Goal: Information Seeking & Learning: Learn about a topic

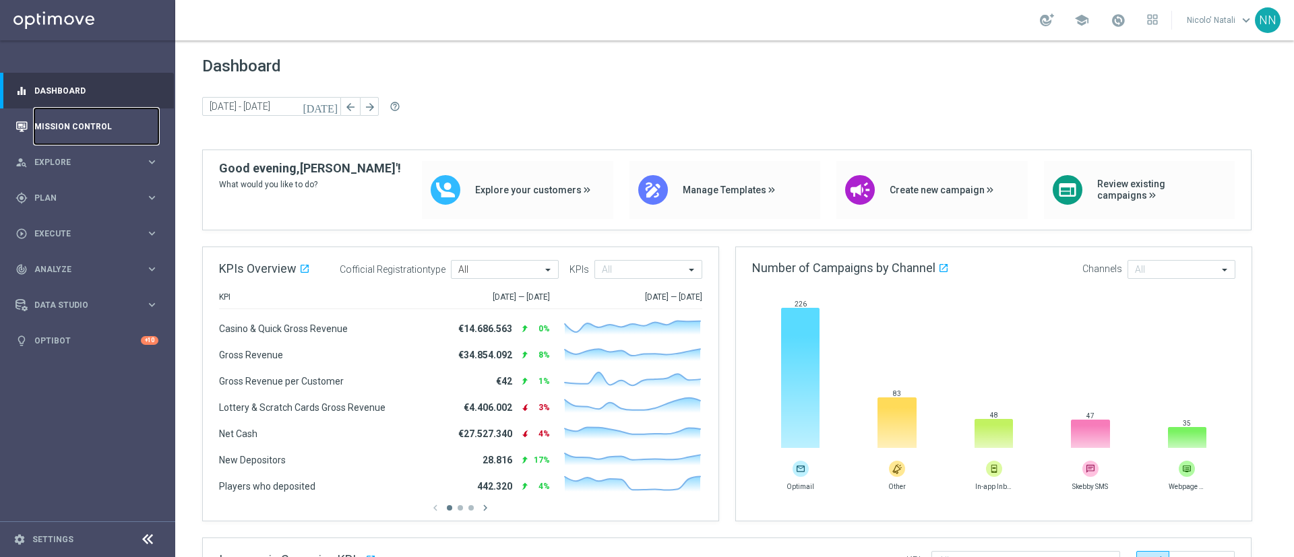
click at [91, 125] on link "Mission Control" at bounding box center [96, 126] width 124 height 36
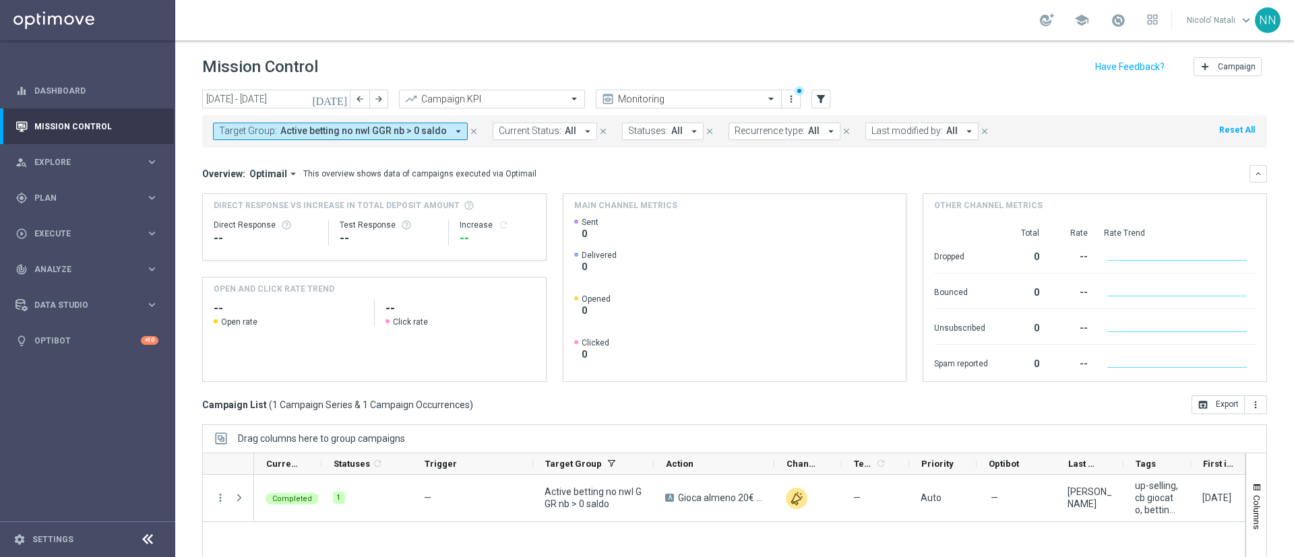
click at [416, 133] on span "Active betting no nwl GGR nb > 0 saldo" at bounding box center [363, 130] width 166 height 11
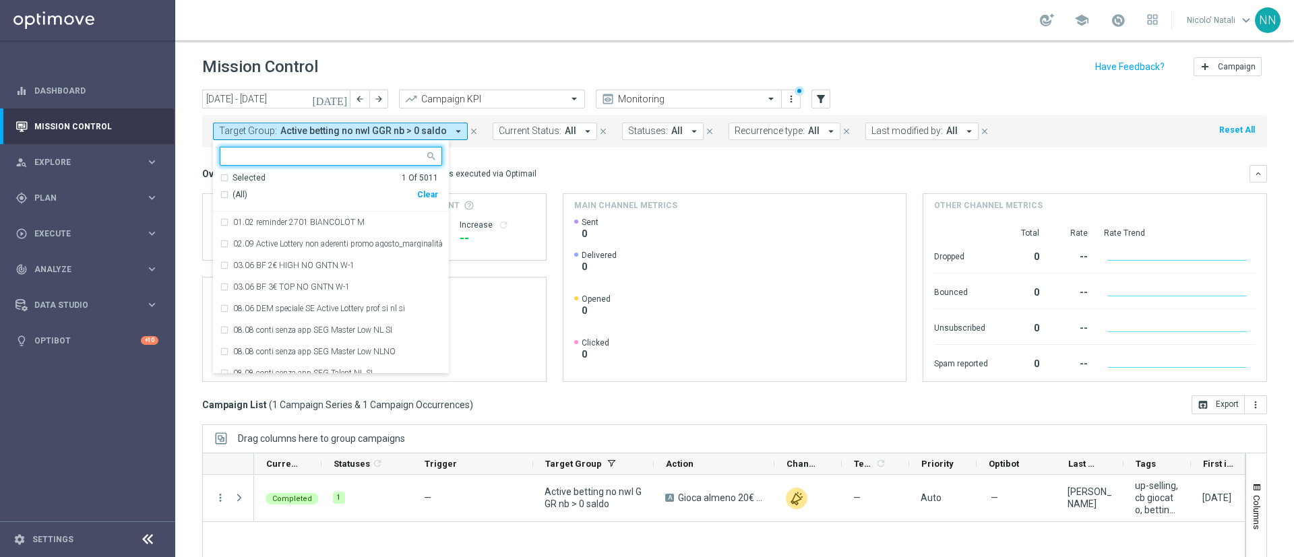
click at [0, 0] on div "Clear" at bounding box center [0, 0] width 0 height 0
click at [355, 152] on input "text" at bounding box center [325, 156] width 197 height 11
click at [345, 153] on input "text" at bounding box center [325, 156] width 197 height 11
paste input "Active BETTING nosaldo GGR > 0 L3M modeH"
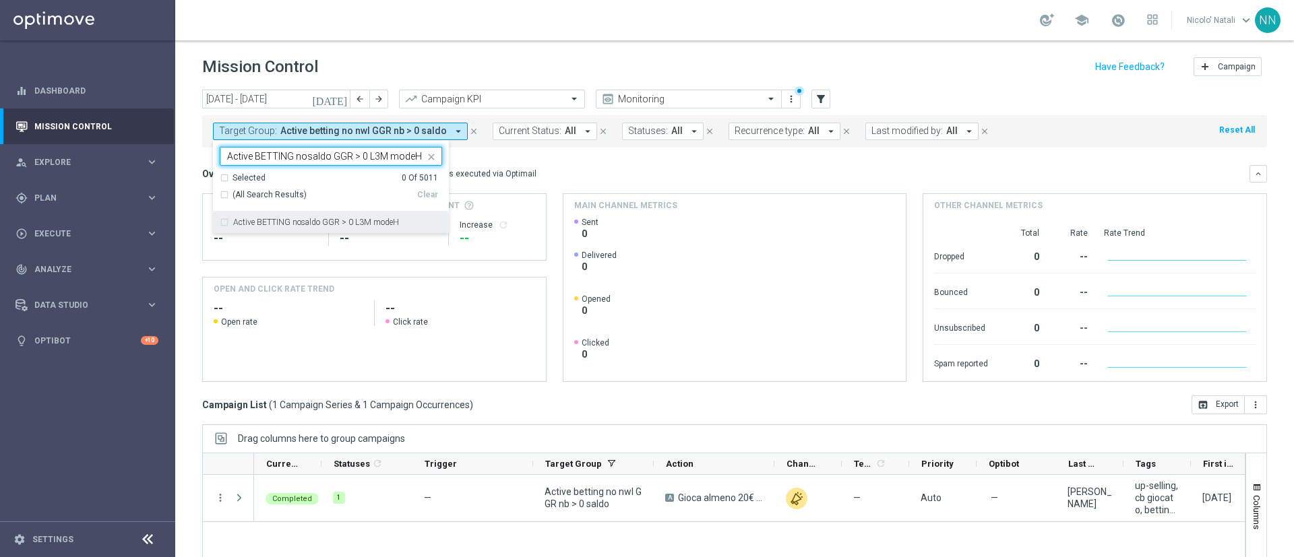
click at [350, 224] on label "Active BETTING nosaldo GGR > 0 L3M modeH" at bounding box center [316, 222] width 166 height 8
type input "Active BETTING nosaldo GGR > 0 L3M modeH"
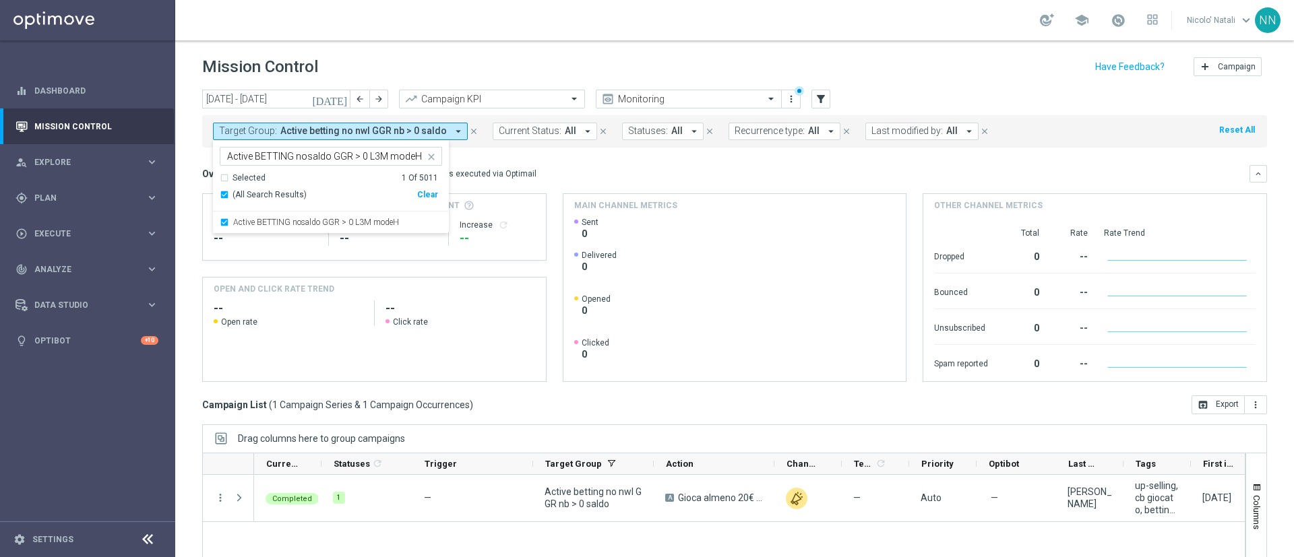
click at [582, 169] on div "Overview: Optimail arrow_drop_down This overview shows data of campaigns execut…" at bounding box center [725, 174] width 1047 height 12
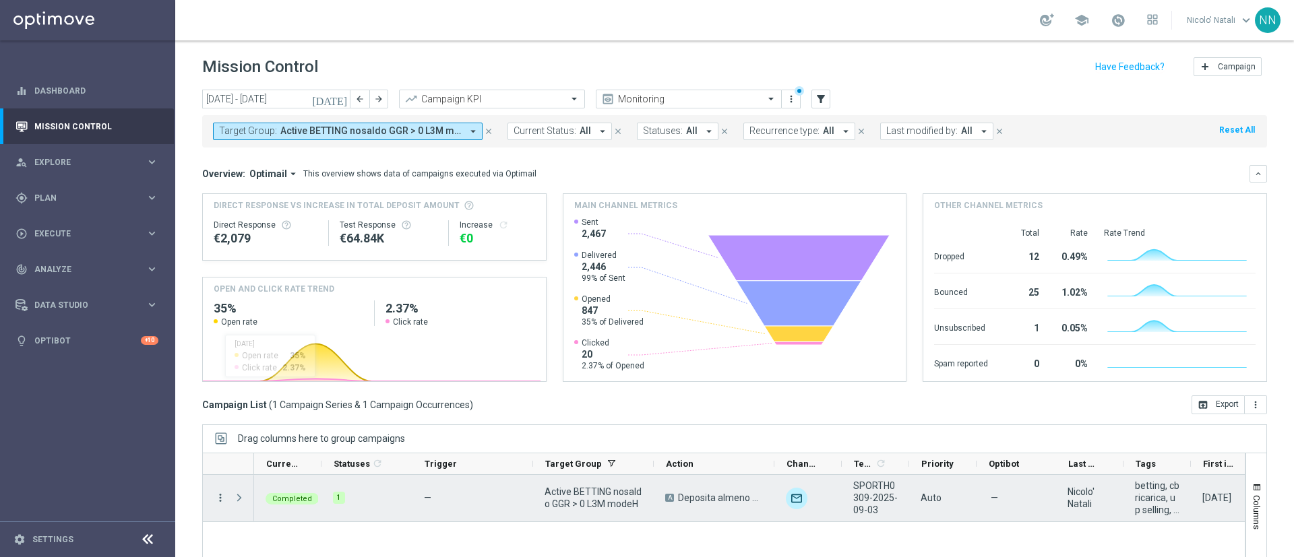
click at [220, 499] on icon "more_vert" at bounding box center [220, 498] width 12 height 12
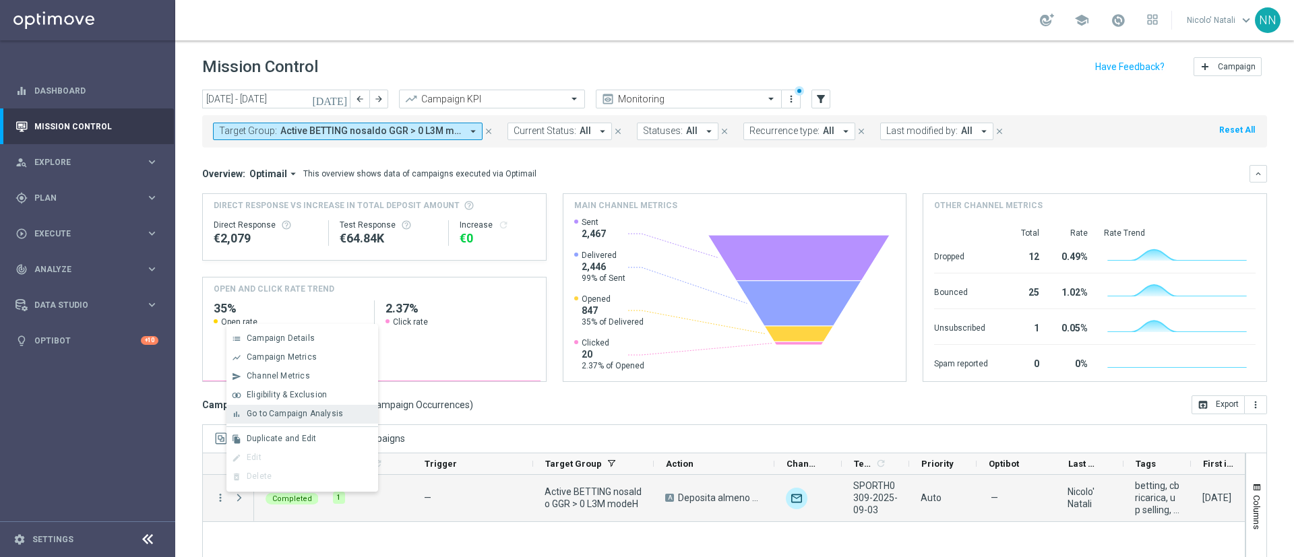
click at [299, 406] on div "bar_chart Go to Campaign Analysis" at bounding box center [302, 414] width 152 height 19
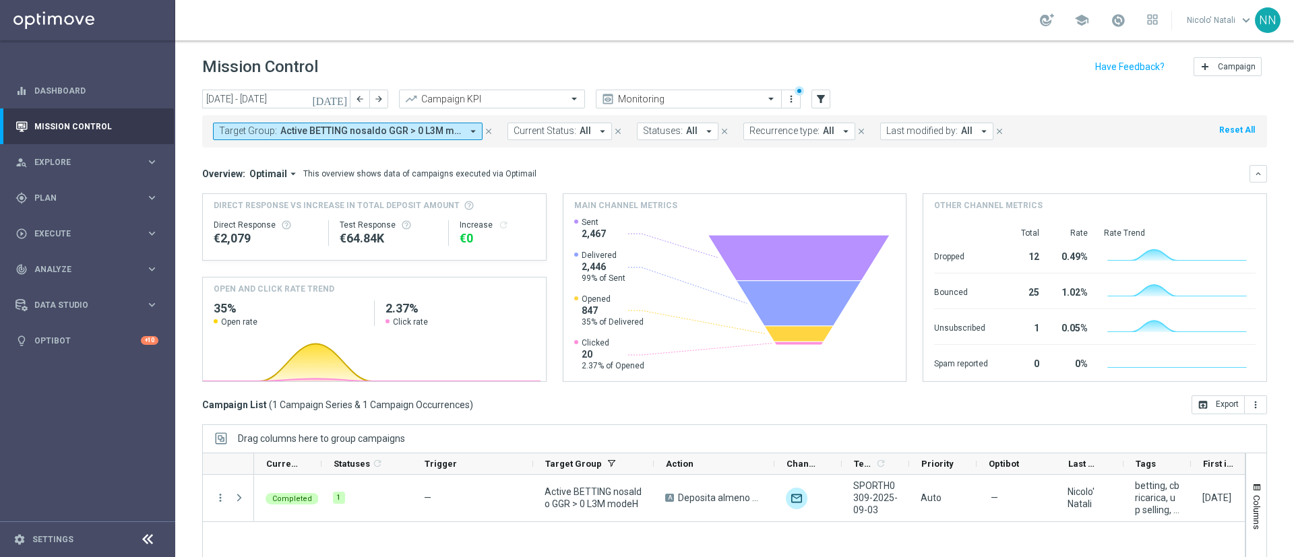
click at [368, 134] on span "Active BETTING nosaldo GGR > 0 L3M modeH" at bounding box center [370, 130] width 181 height 11
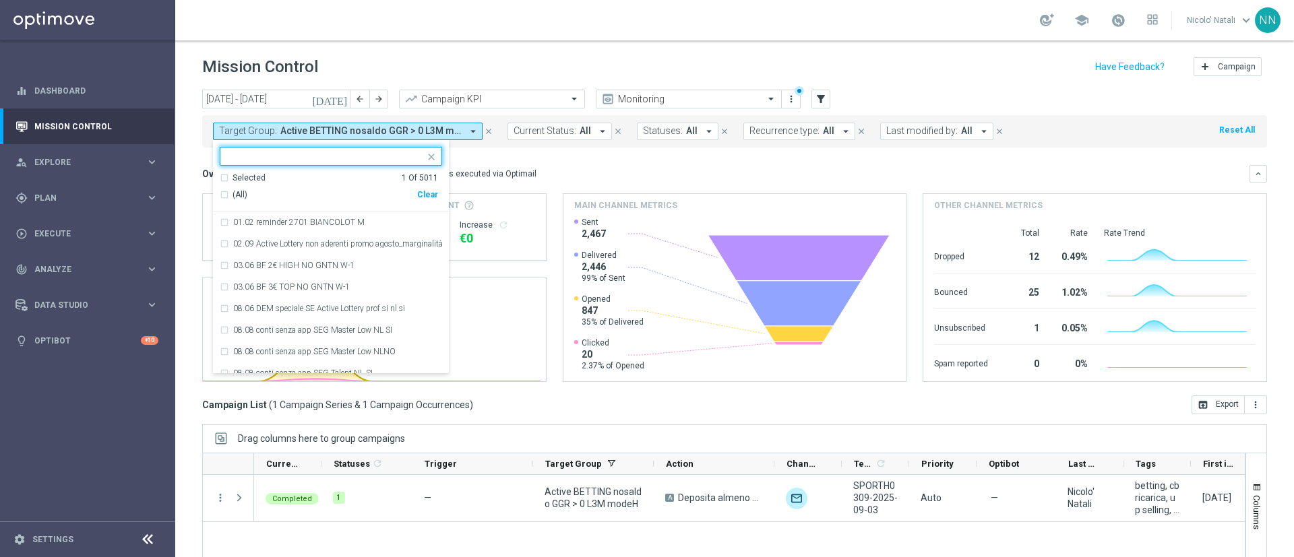
click at [0, 0] on div "Clear" at bounding box center [0, 0] width 0 height 0
click at [328, 160] on input "text" at bounding box center [325, 156] width 197 height 11
paste input "Active BETTING nosaldo GGR > 0 L3M modeM"
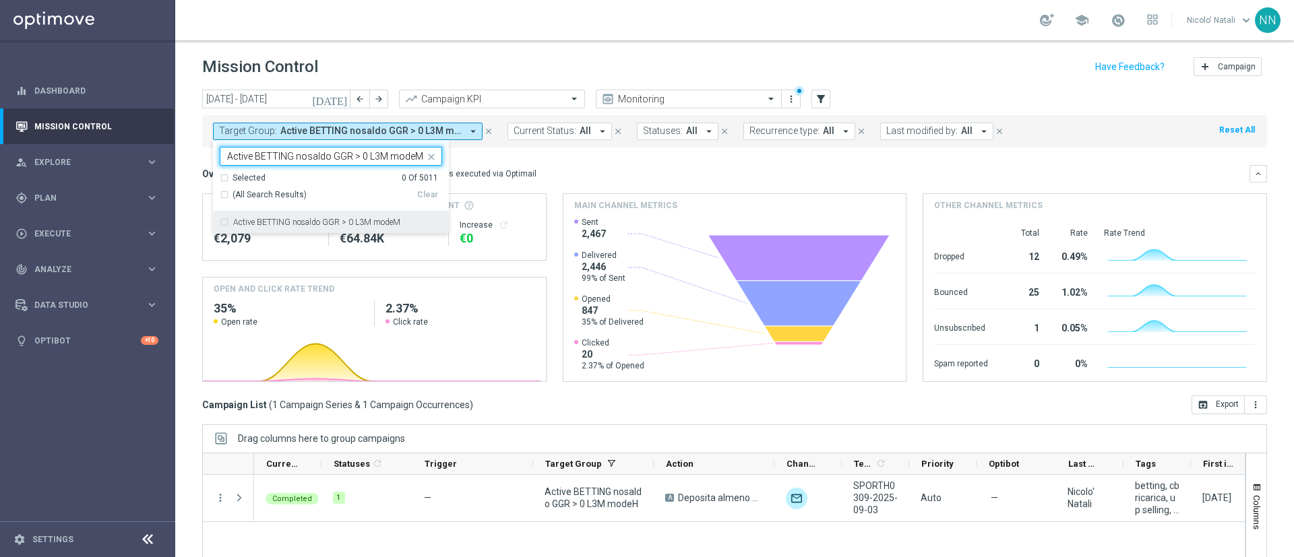
click at [333, 222] on label "Active BETTING nosaldo GGR > 0 L3M modeM" at bounding box center [316, 222] width 167 height 8
type input "Active BETTING nosaldo GGR > 0 L3M modeM"
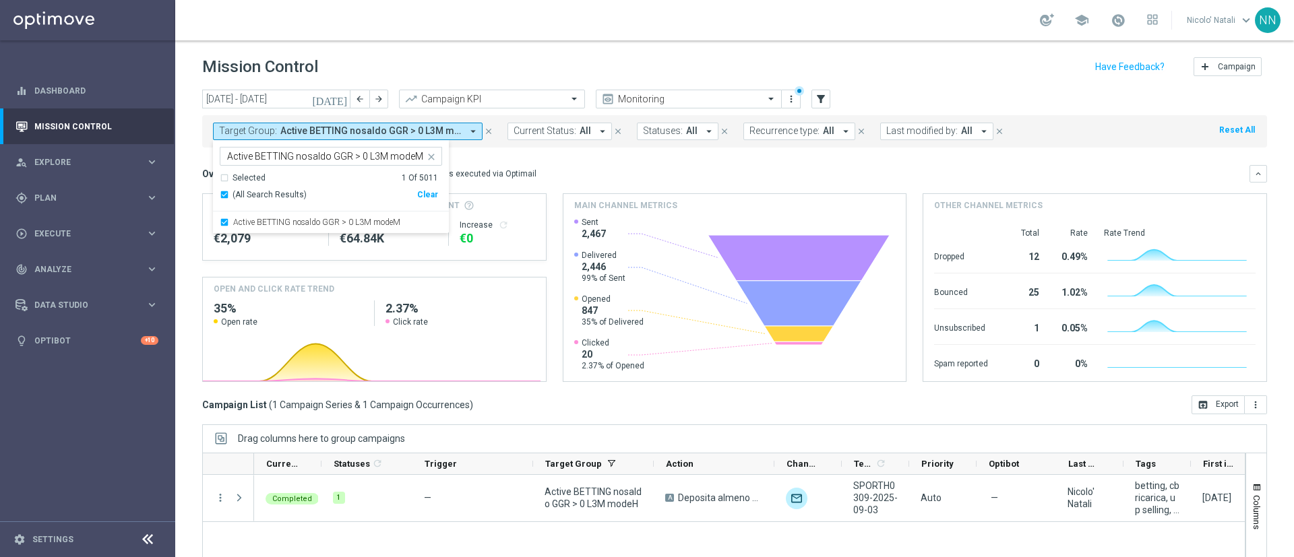
click at [662, 148] on mini-dashboard "Overview: Optimail arrow_drop_down This overview shows data of campaigns execut…" at bounding box center [734, 272] width 1065 height 248
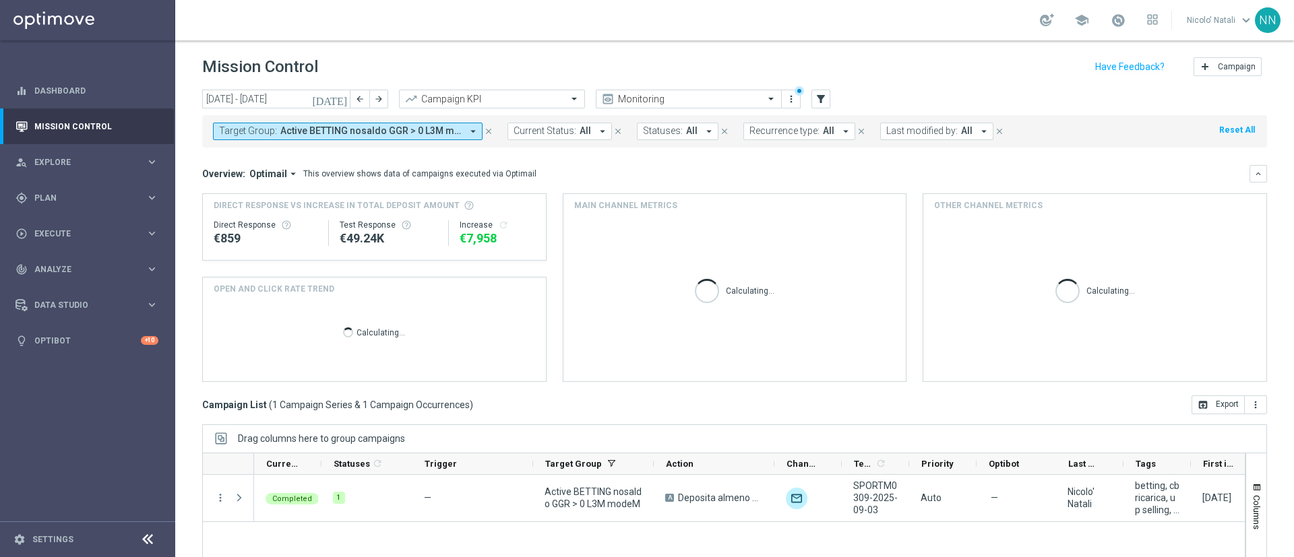
scroll to position [117, 0]
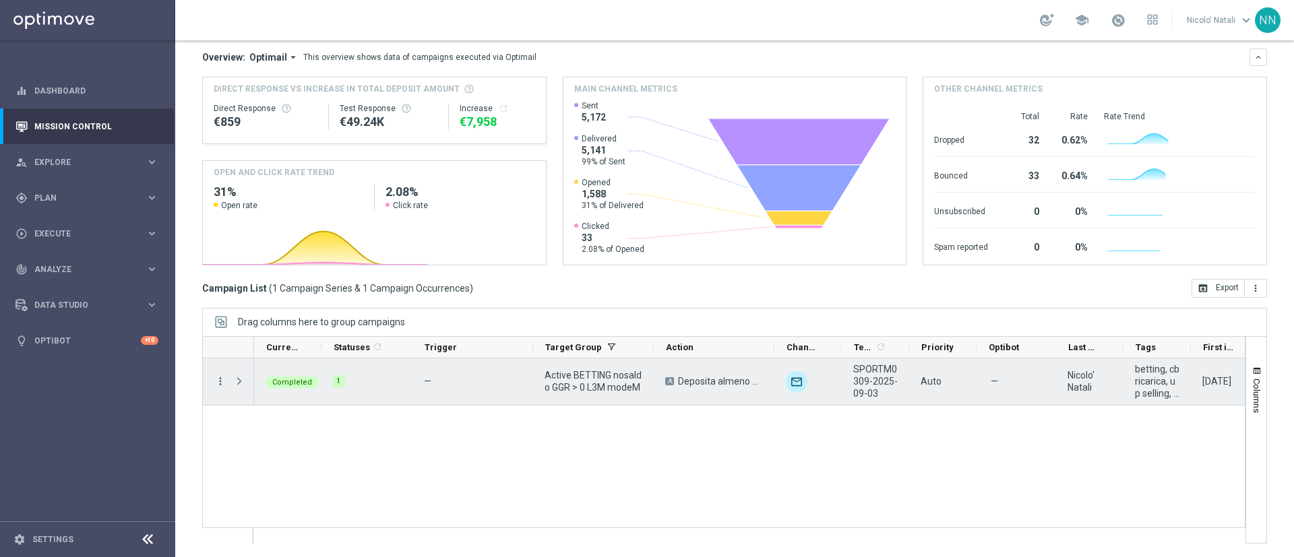
click at [220, 380] on icon "more_vert" at bounding box center [220, 381] width 12 height 12
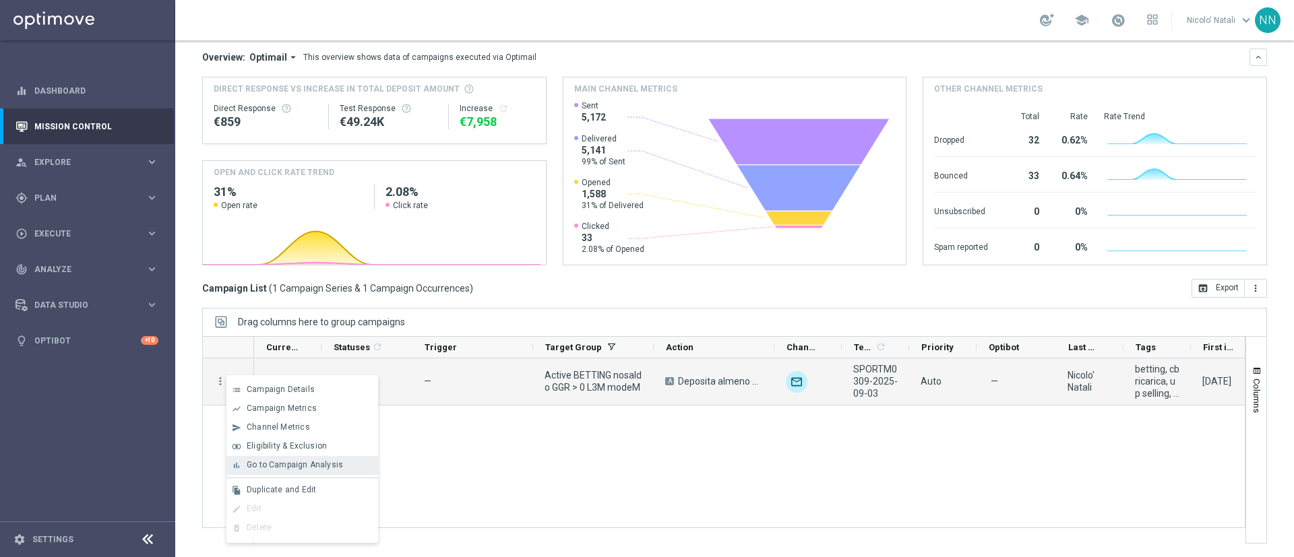
click at [267, 463] on span "Go to Campaign Analysis" at bounding box center [295, 464] width 96 height 9
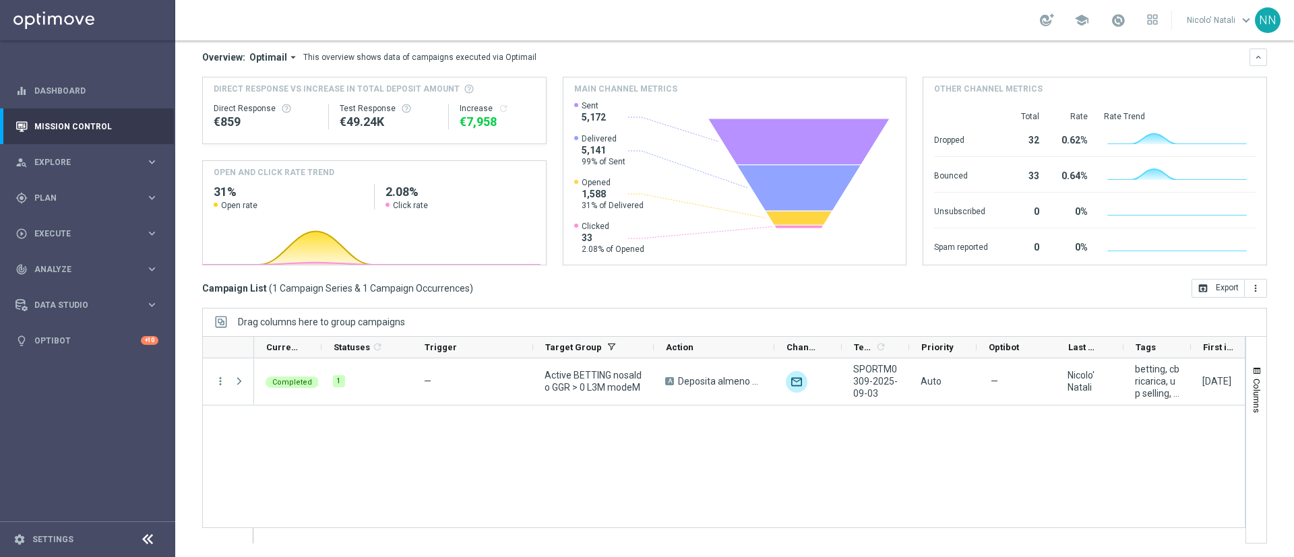
scroll to position [0, 0]
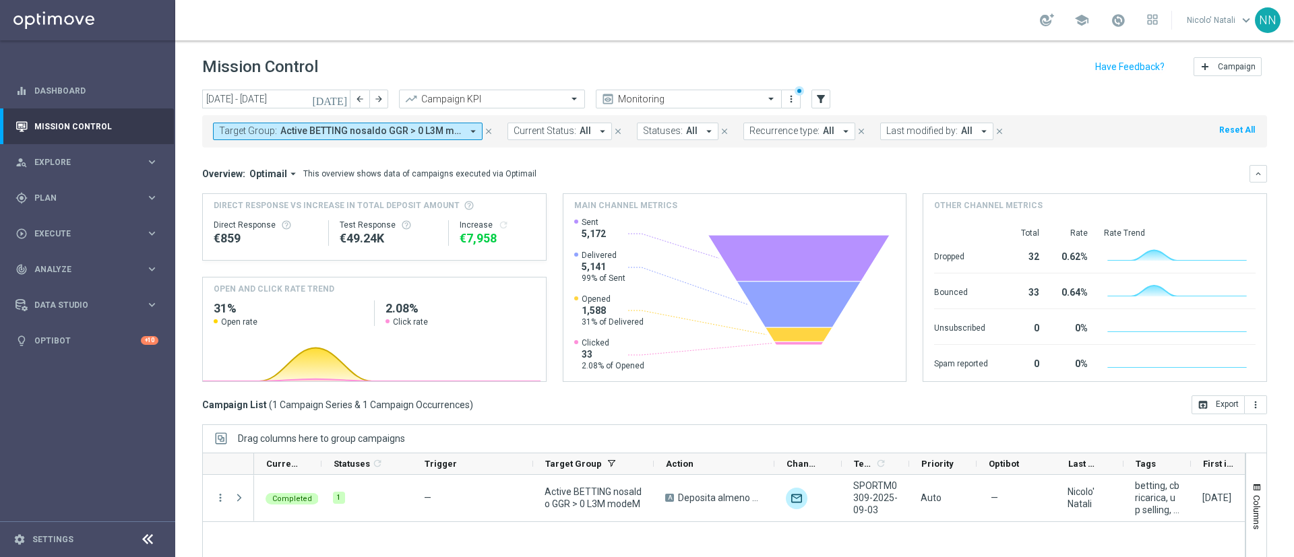
click at [306, 135] on span "Active BETTING nosaldo GGR > 0 L3M modeM" at bounding box center [370, 130] width 181 height 11
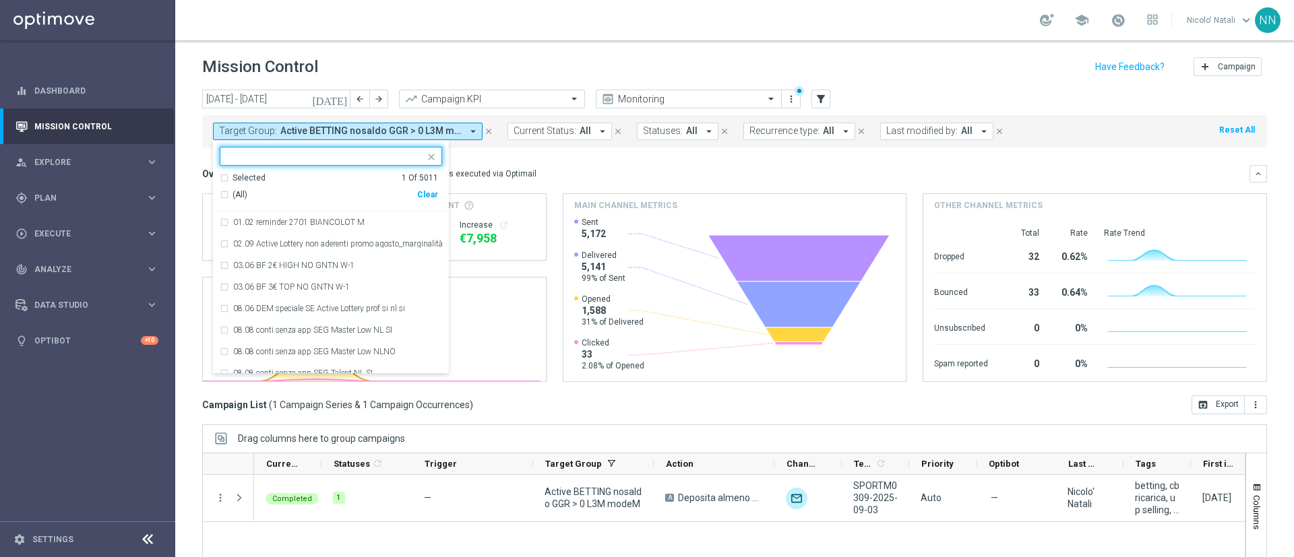
click at [417, 197] on div "(All)" at bounding box center [318, 194] width 197 height 11
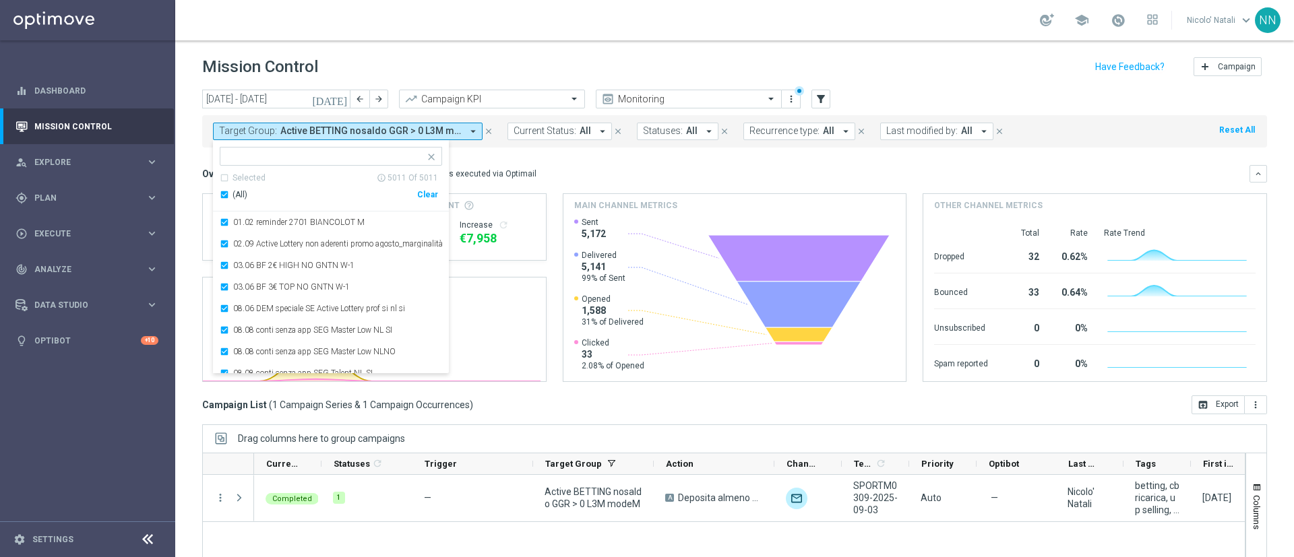
click at [0, 0] on div "Clear" at bounding box center [0, 0] width 0 height 0
click at [341, 156] on input "text" at bounding box center [325, 156] width 197 height 11
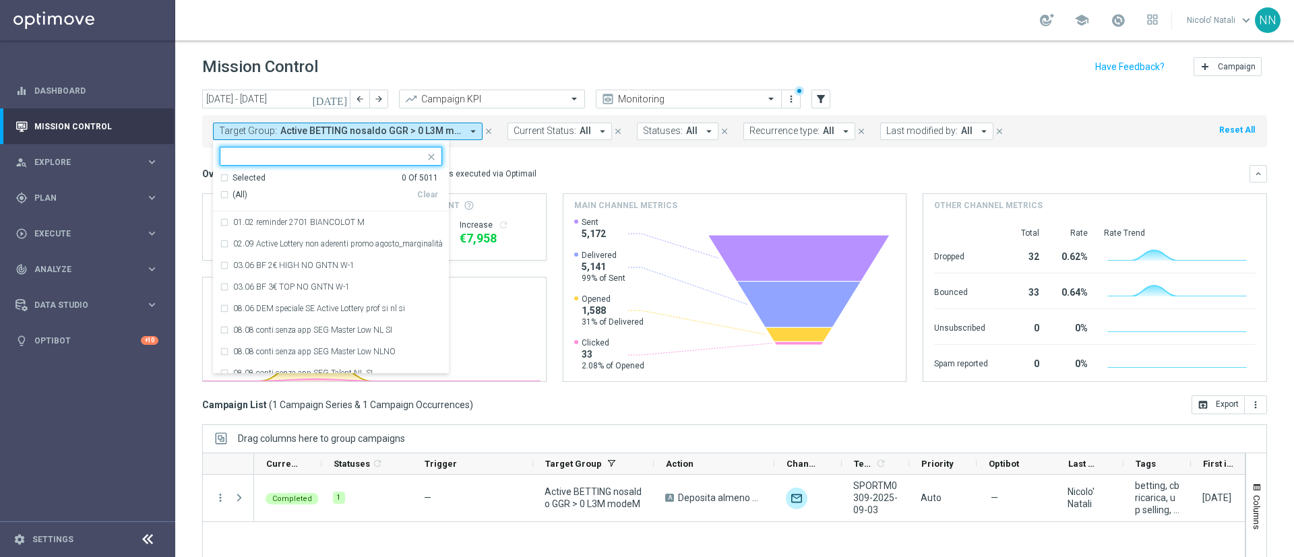
paste input "Active BETTING nosaldo GGR > 0 L3M modeL"
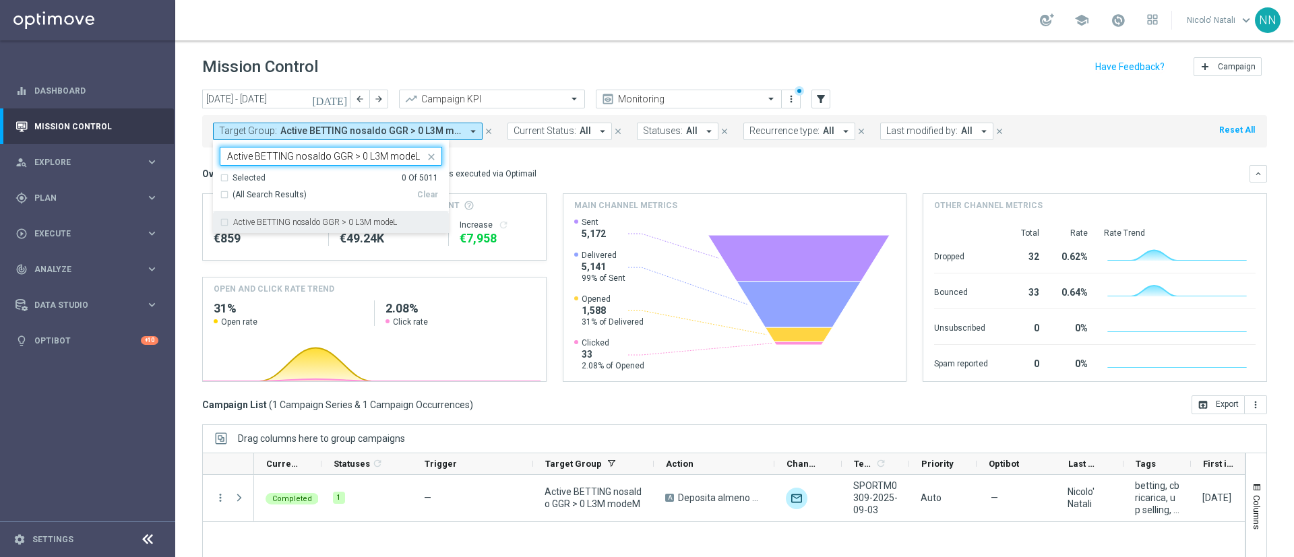
click at [338, 220] on label "Active BETTING nosaldo GGR > 0 L3M modeL" at bounding box center [315, 222] width 164 height 8
type input "Active BETTING nosaldo GGR > 0 L3M modeL"
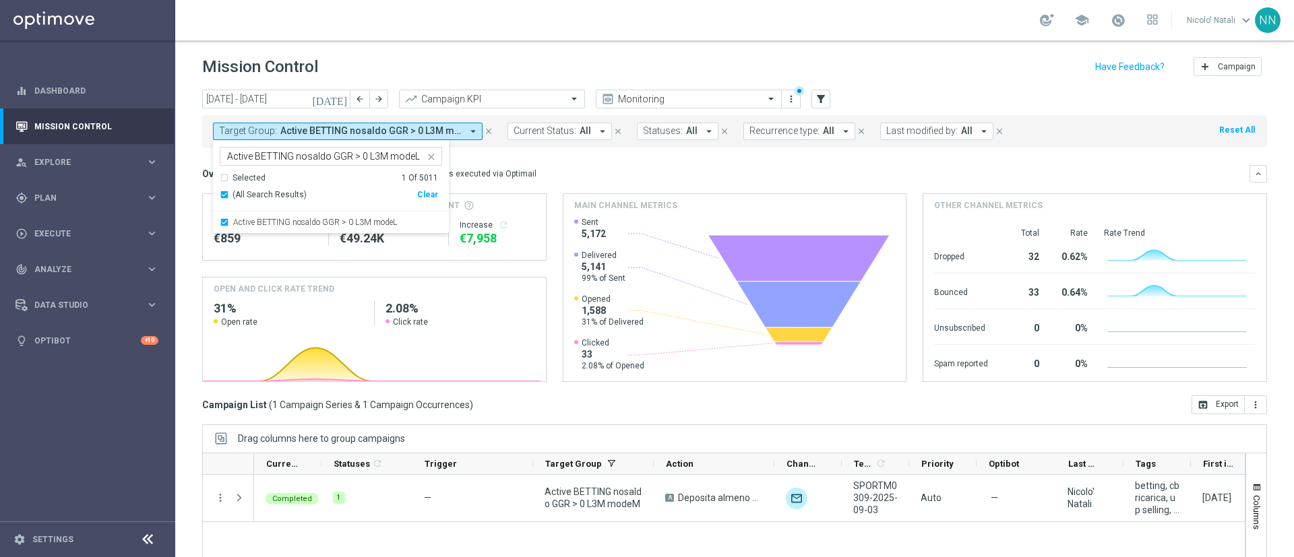
click at [570, 179] on div "Overview: Optimail arrow_drop_down This overview shows data of campaigns execut…" at bounding box center [725, 174] width 1047 height 12
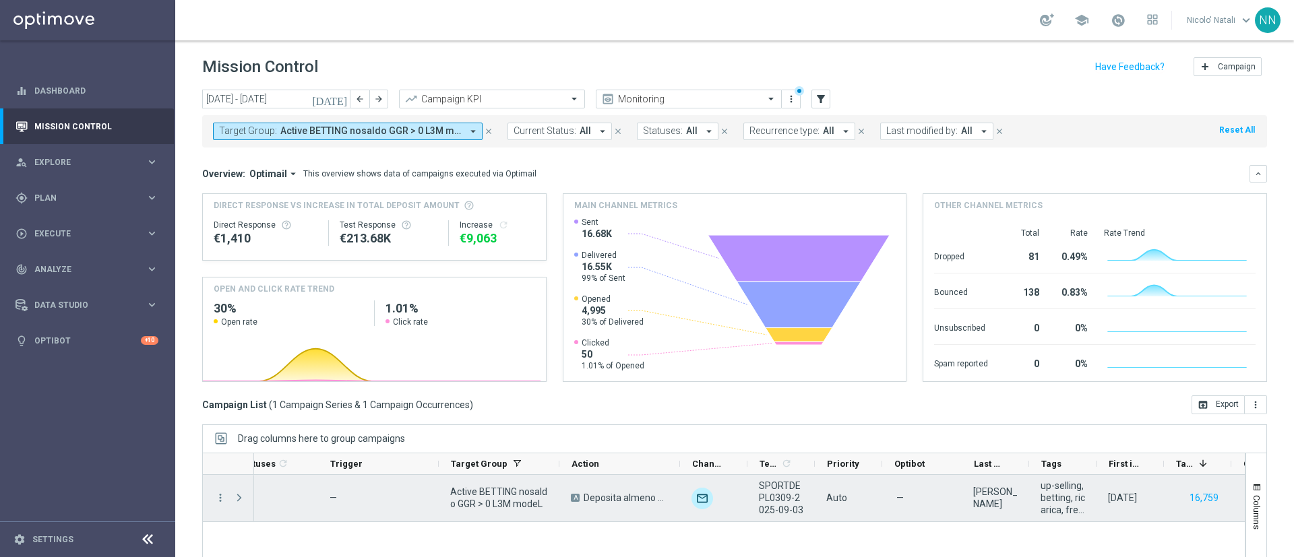
scroll to position [0, 94]
click at [222, 505] on div "more_vert" at bounding box center [215, 498] width 24 height 46
click at [220, 502] on icon "more_vert" at bounding box center [220, 498] width 12 height 12
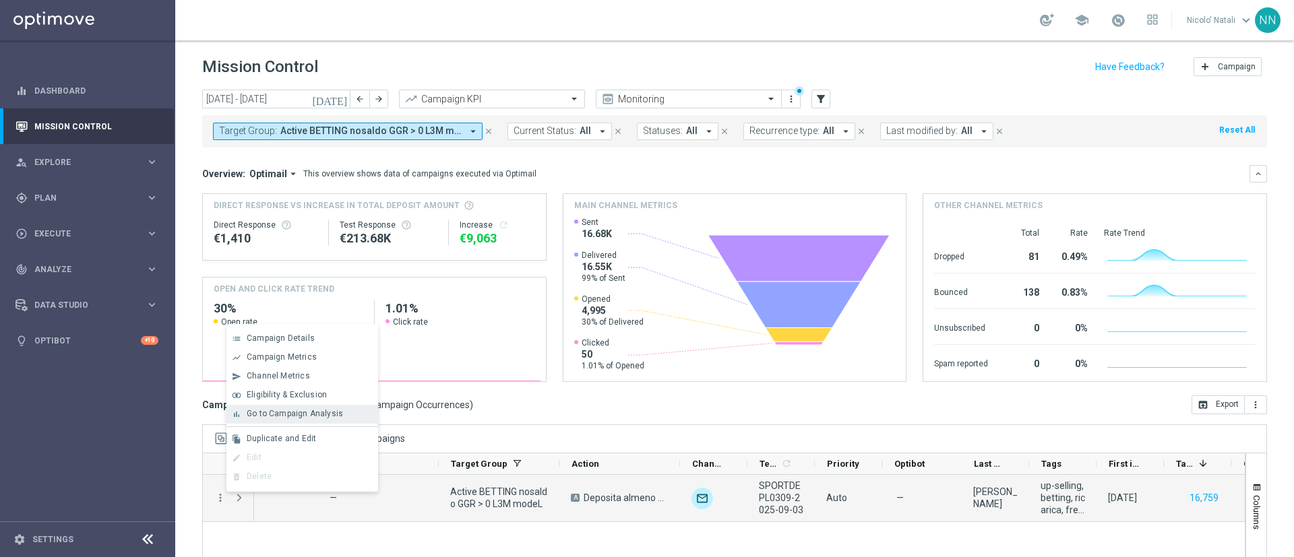
click at [294, 406] on div "bar_chart Go to Campaign Analysis" at bounding box center [302, 414] width 152 height 19
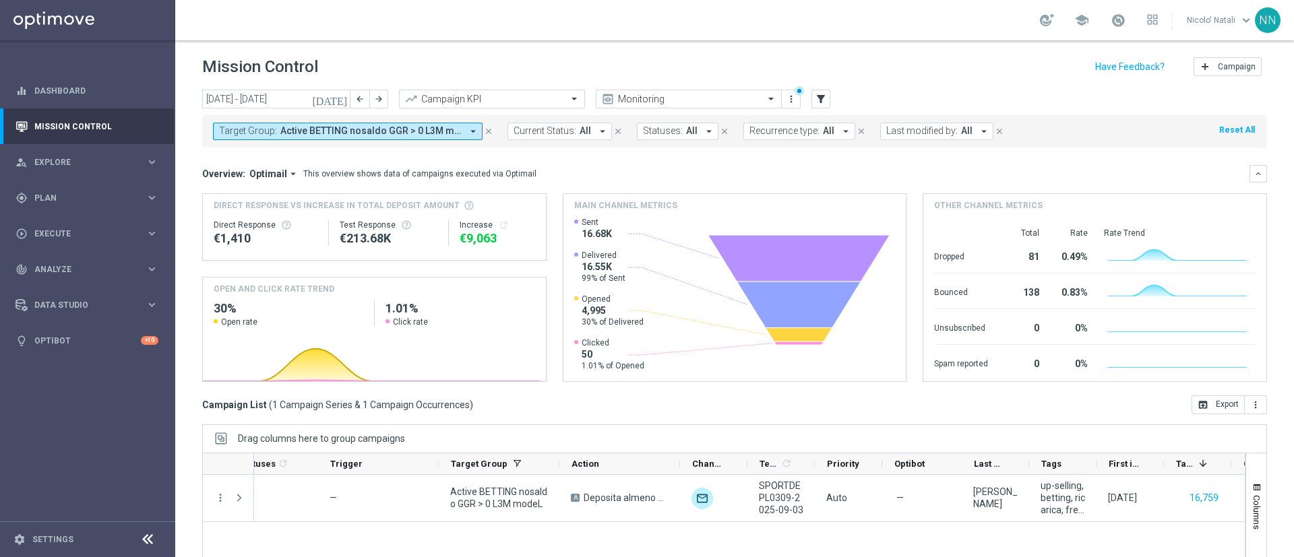
click at [347, 128] on span "Active BETTING nosaldo GGR > 0 L3M modeL" at bounding box center [370, 130] width 181 height 11
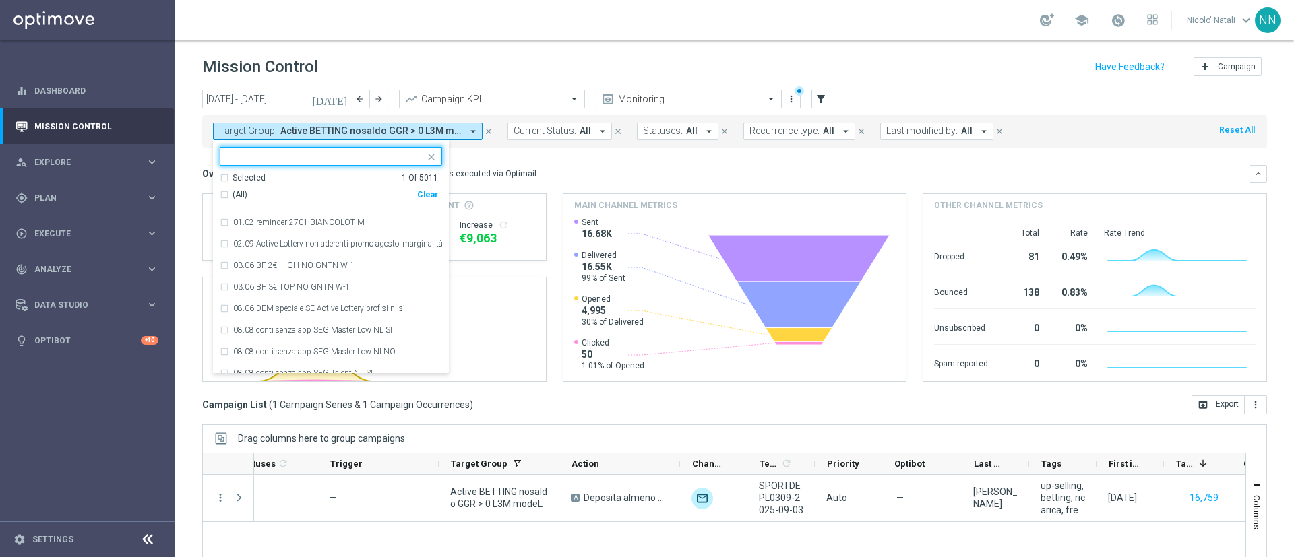
click at [417, 190] on div "(All)" at bounding box center [318, 194] width 197 height 11
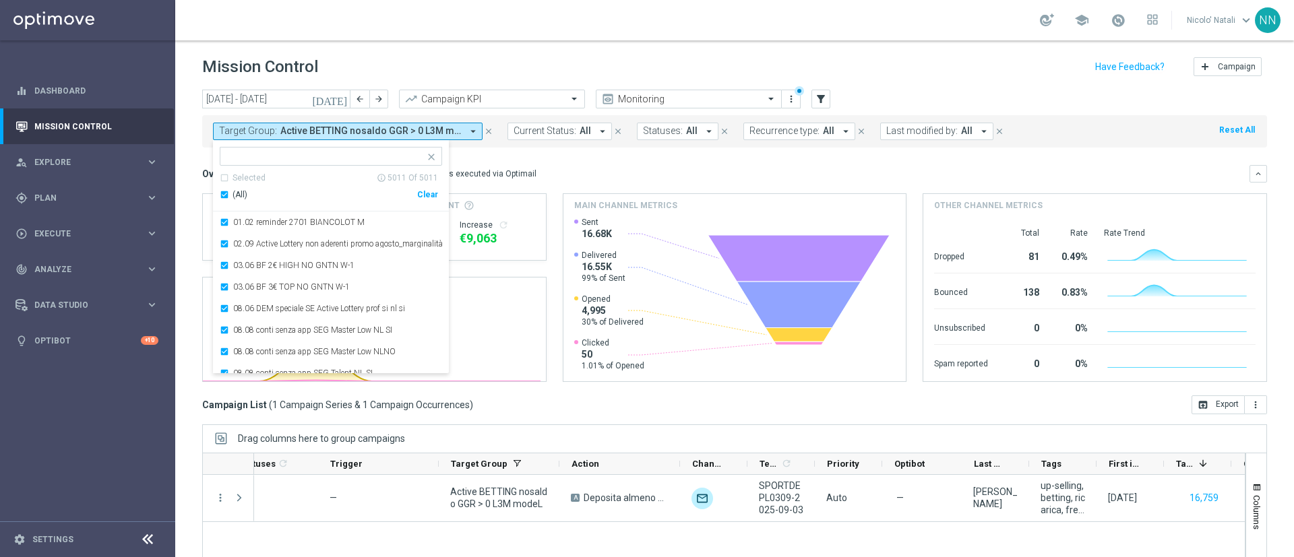
click at [0, 0] on div "Clear" at bounding box center [0, 0] width 0 height 0
click at [371, 165] on div at bounding box center [331, 156] width 222 height 19
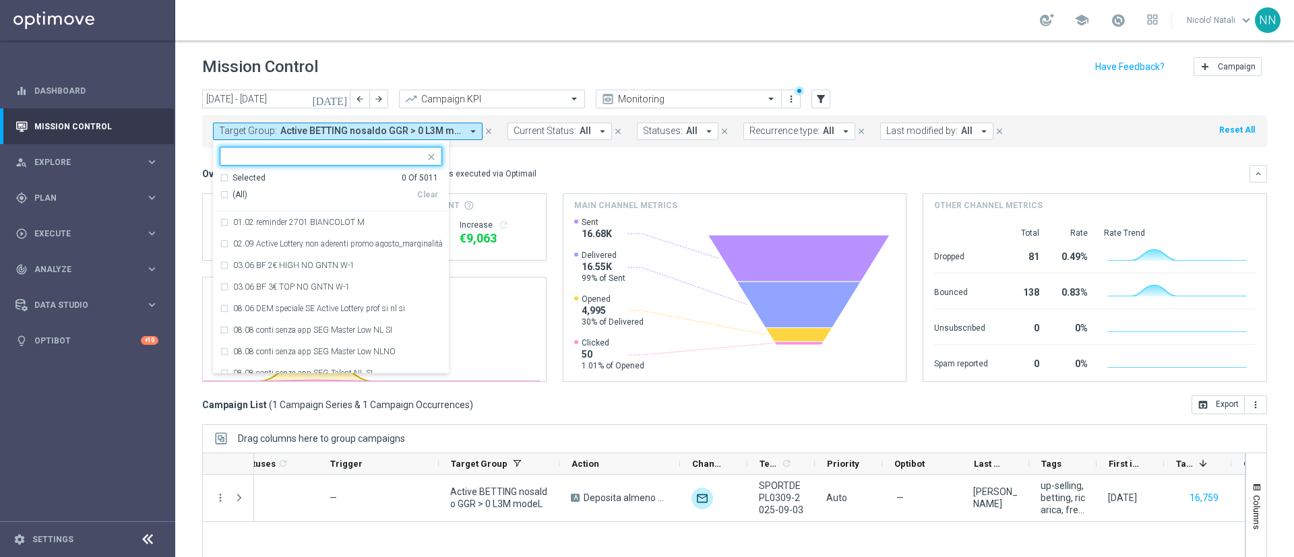
paste input "Active BETTING saldo GGR > 0 L3M"
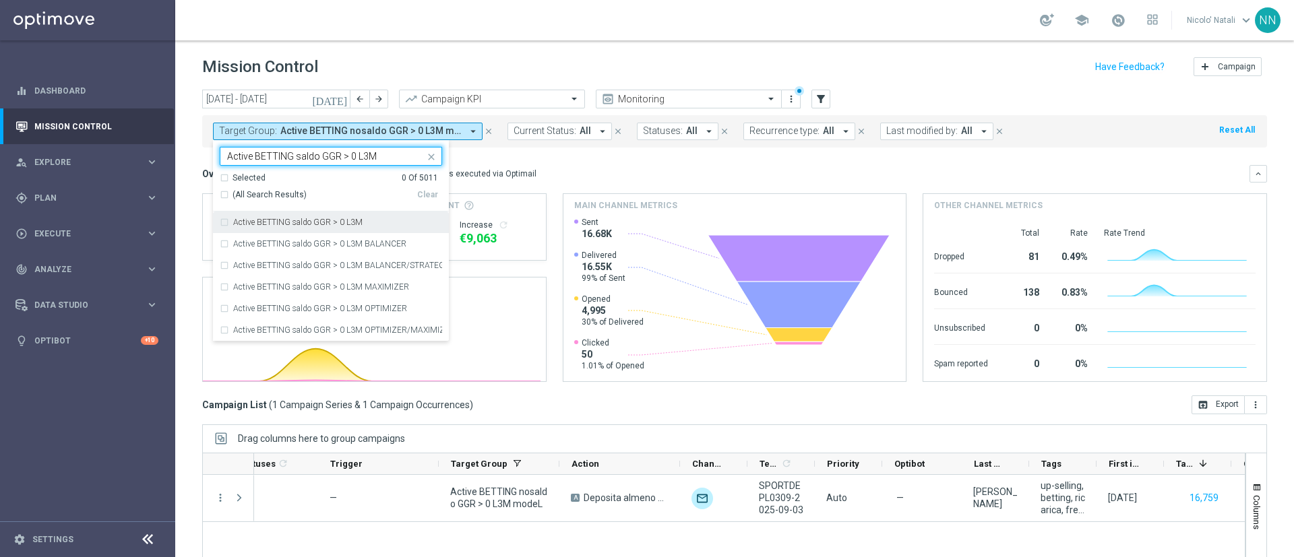
click at [356, 222] on label "Active BETTING saldo GGR > 0 L3M" at bounding box center [297, 222] width 129 height 8
type input "Active BETTING saldo GGR > 0 L3M"
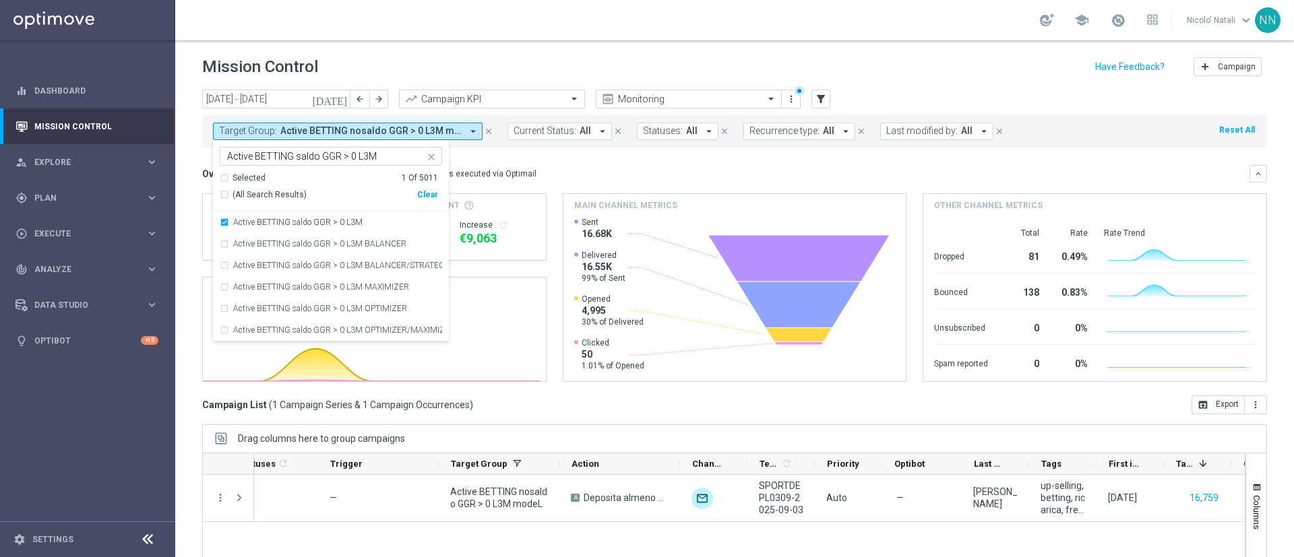
click at [572, 180] on div "Overview: Optimail arrow_drop_down This overview shows data of campaigns execut…" at bounding box center [734, 174] width 1065 height 18
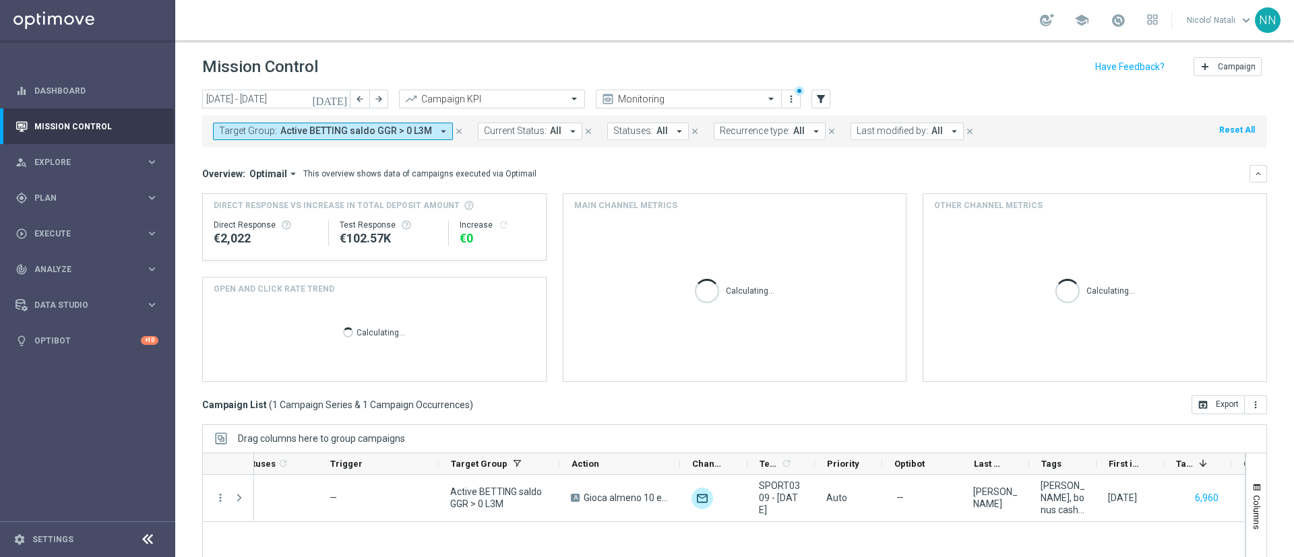
scroll to position [117, 0]
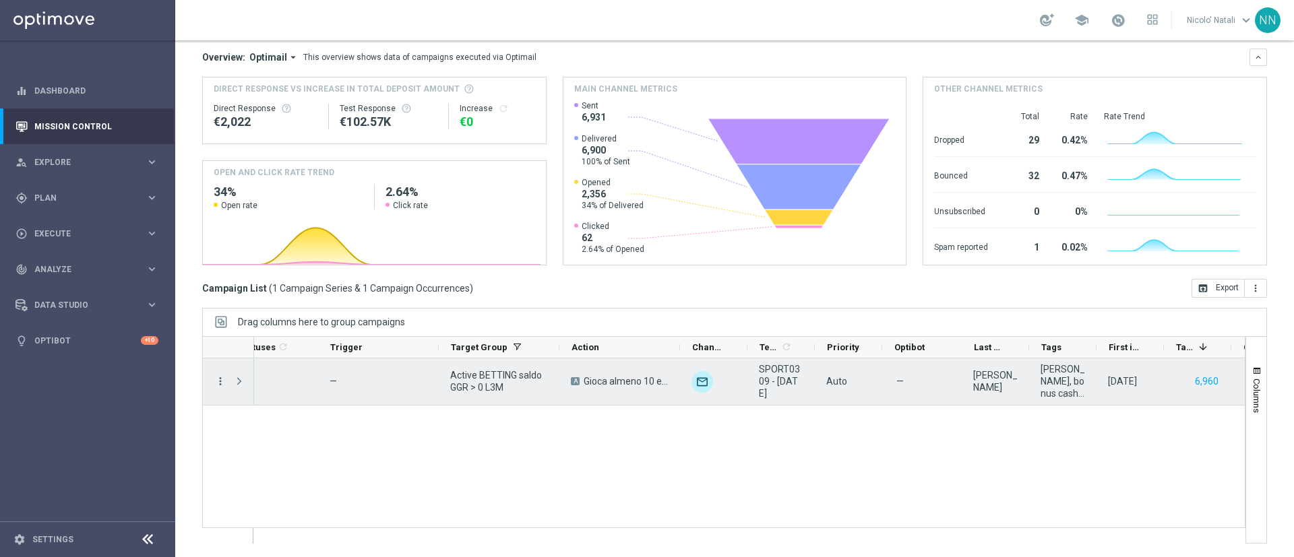
click at [220, 385] on icon "more_vert" at bounding box center [220, 381] width 12 height 12
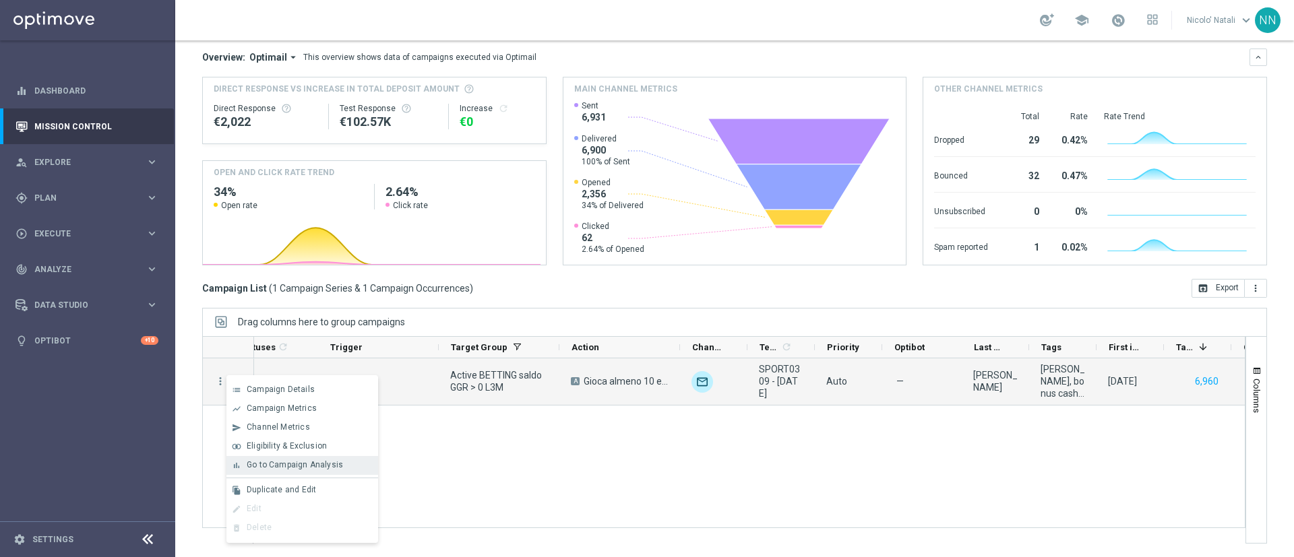
click at [305, 468] on span "Go to Campaign Analysis" at bounding box center [295, 464] width 96 height 9
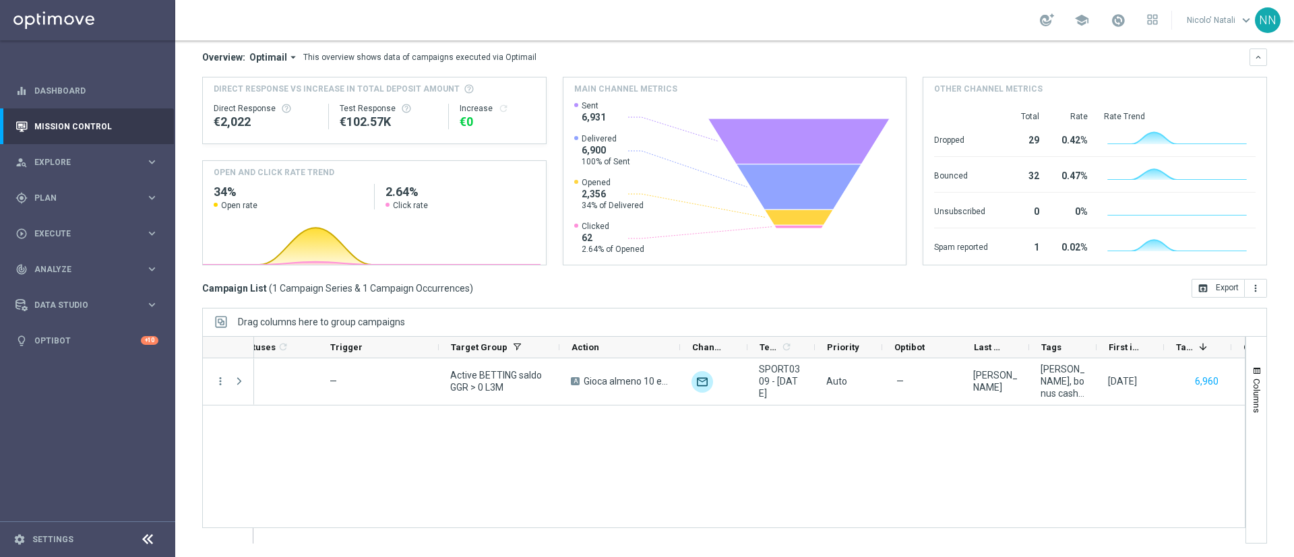
scroll to position [0, 0]
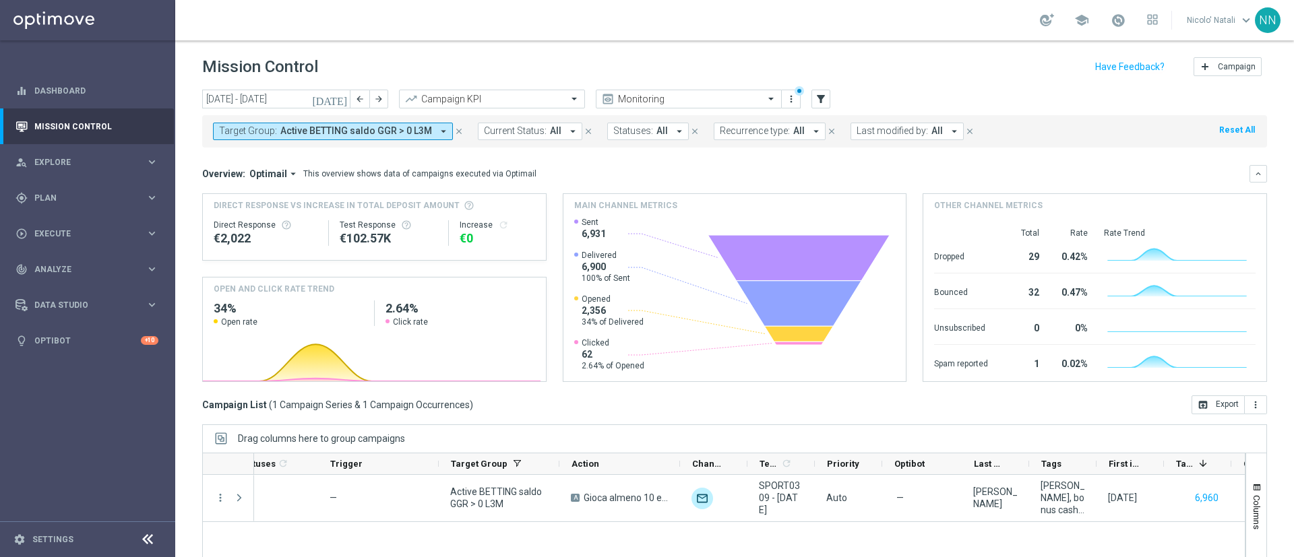
click at [348, 133] on span "Active BETTING saldo GGR > 0 L3M" at bounding box center [356, 130] width 152 height 11
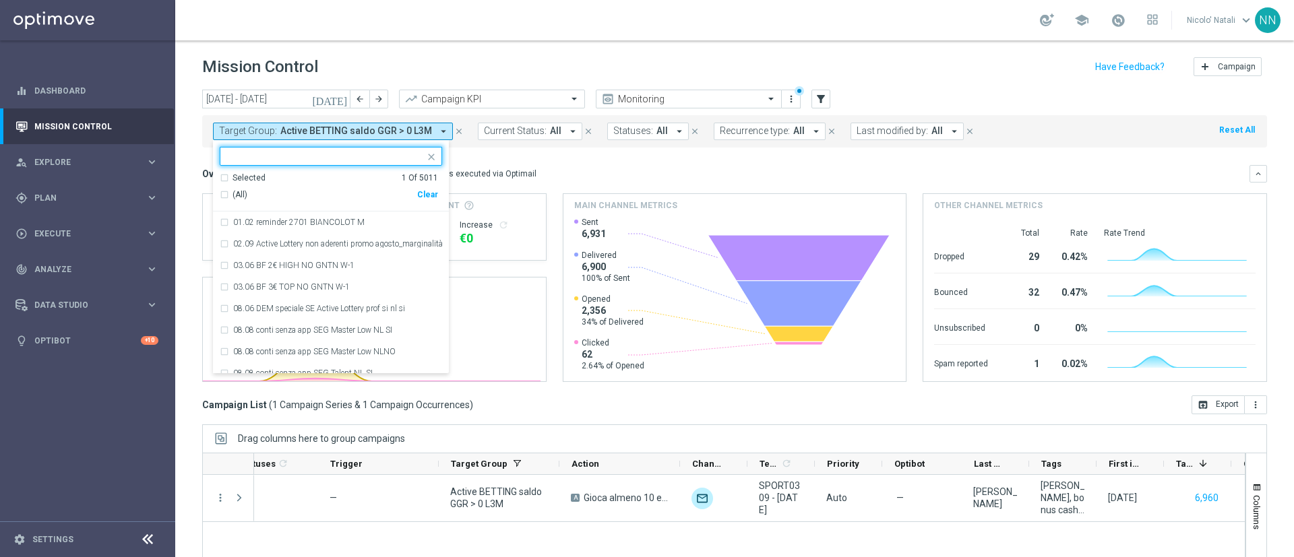
click at [0, 0] on div "Clear" at bounding box center [0, 0] width 0 height 0
click at [356, 160] on input "text" at bounding box center [325, 156] width 197 height 11
paste input "Active BETTING Master low TOTALI GGRnb>0"
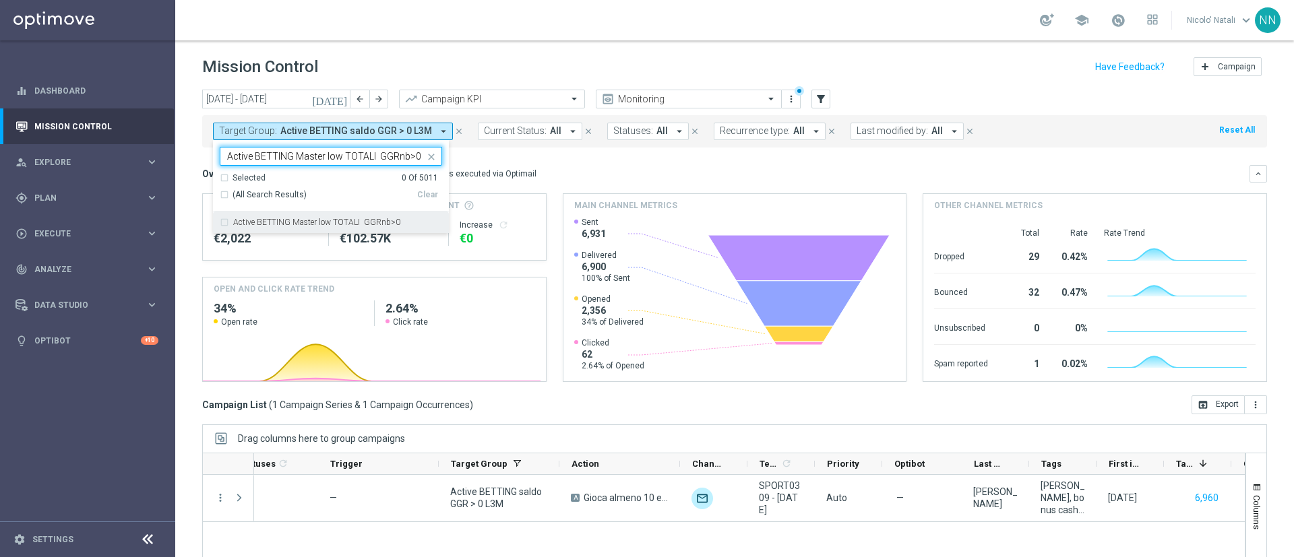
click at [349, 216] on div "Active BETTING Master low TOTALI GGRnb>0" at bounding box center [331, 223] width 222 height 22
type input "Active BETTING Master low TOTALI GGRnb>0"
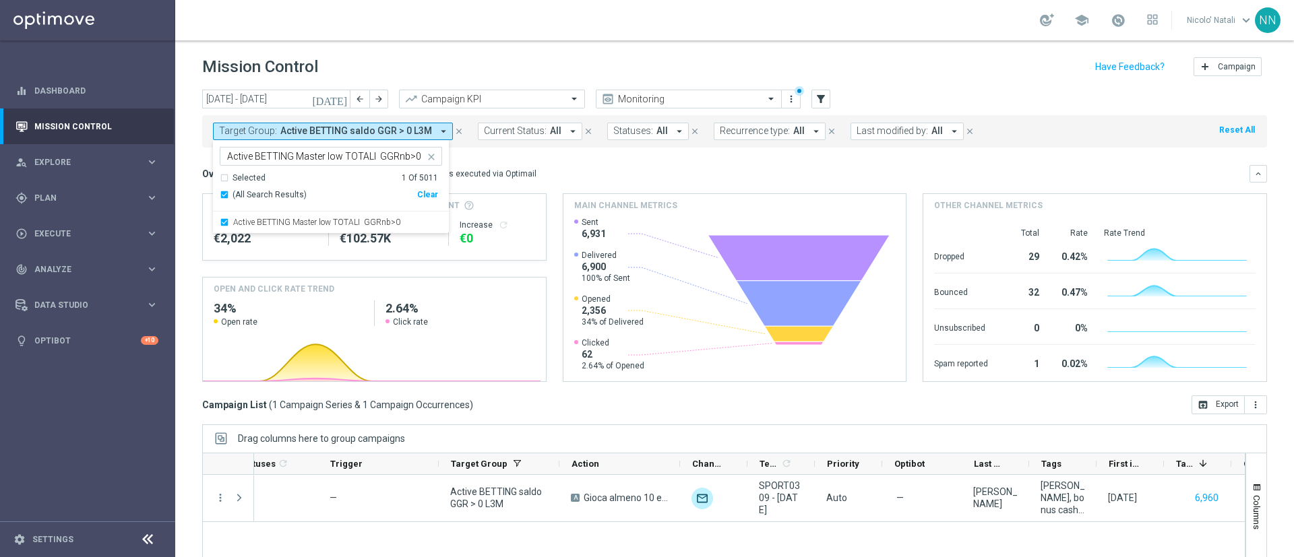
click at [575, 179] on div "Overview: Optimail arrow_drop_down This overview shows data of campaigns execut…" at bounding box center [725, 174] width 1047 height 12
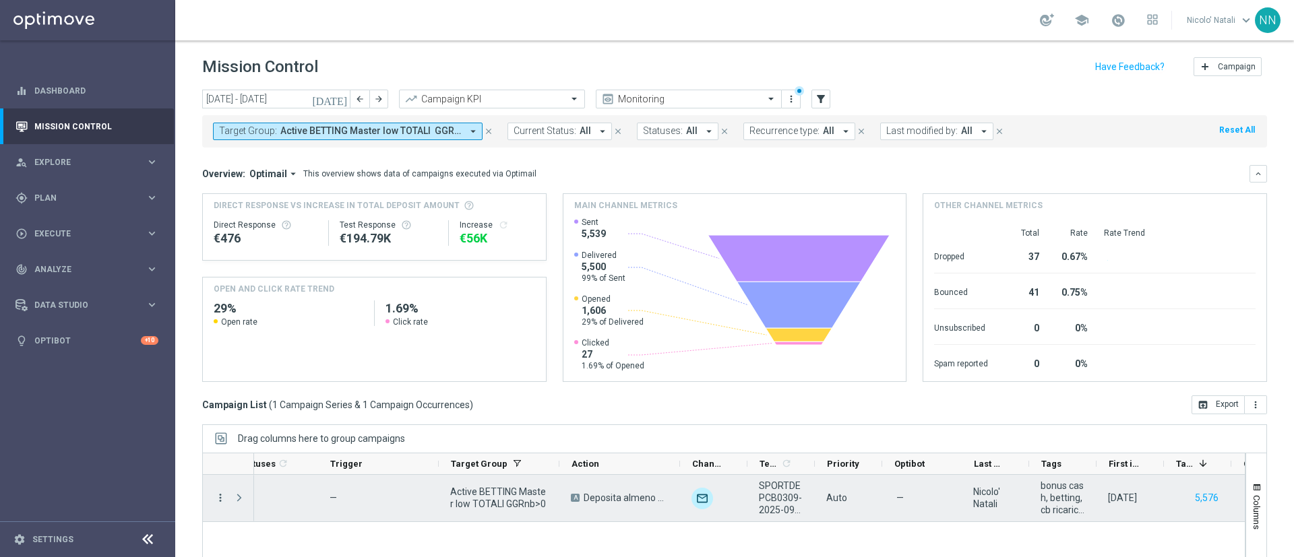
click at [219, 495] on icon "more_vert" at bounding box center [220, 498] width 12 height 12
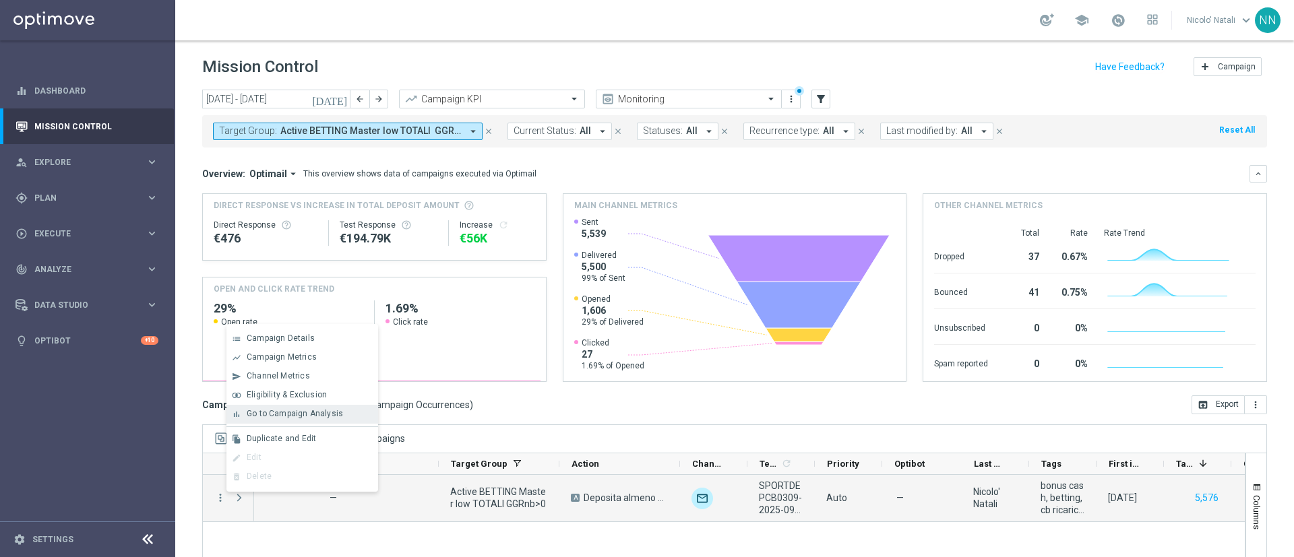
click at [290, 412] on span "Go to Campaign Analysis" at bounding box center [295, 413] width 96 height 9
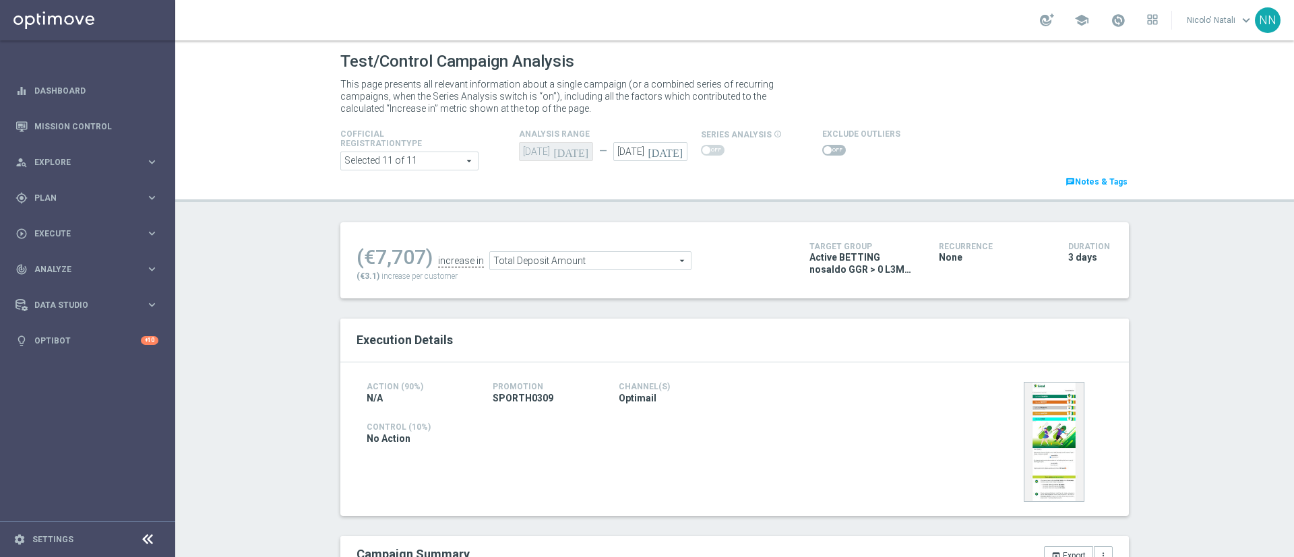
scroll to position [30, 0]
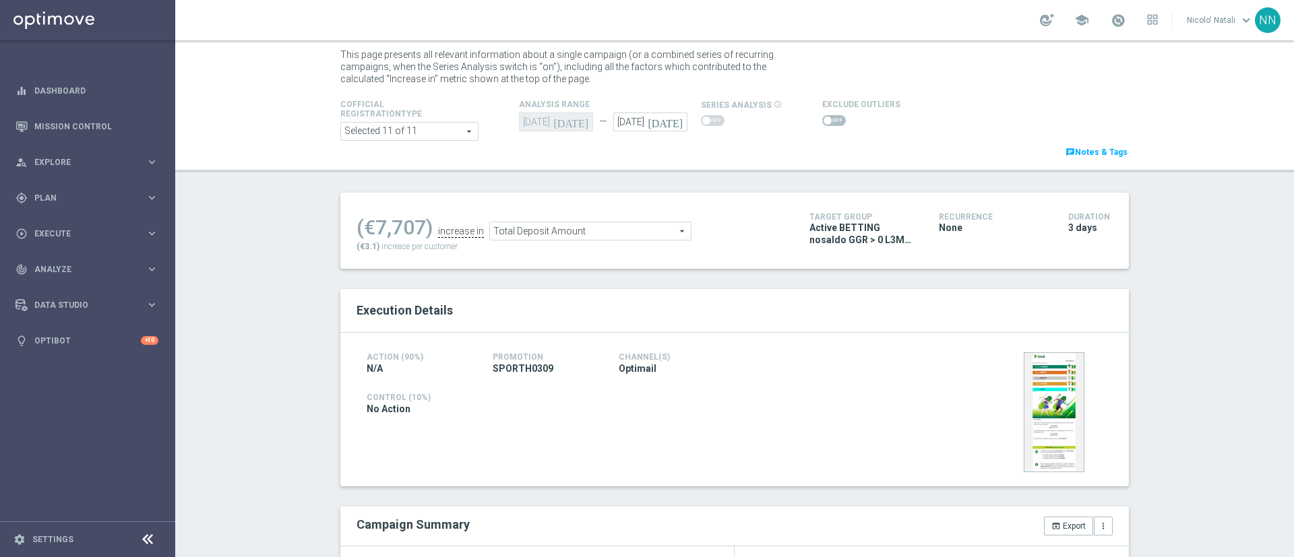
click at [668, 124] on icon "[DATE]" at bounding box center [667, 120] width 40 height 15
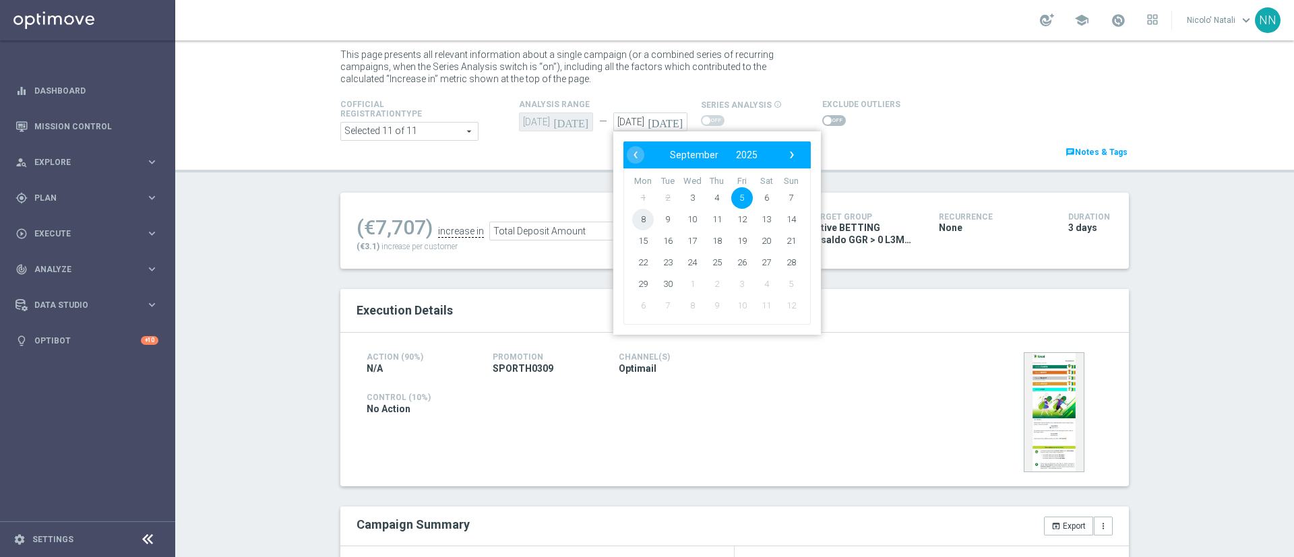
click at [633, 223] on span "8" at bounding box center [643, 220] width 22 height 22
type input "[DATE]"
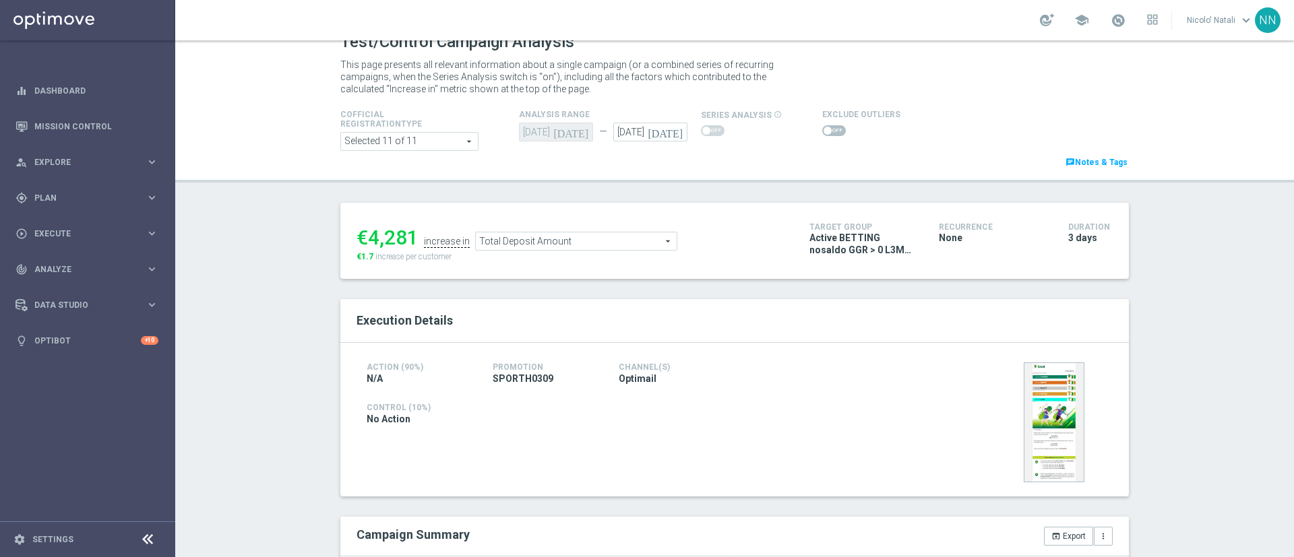
scroll to position [18, 0]
click at [538, 239] on span "Total Deposit Amount" at bounding box center [576, 243] width 201 height 18
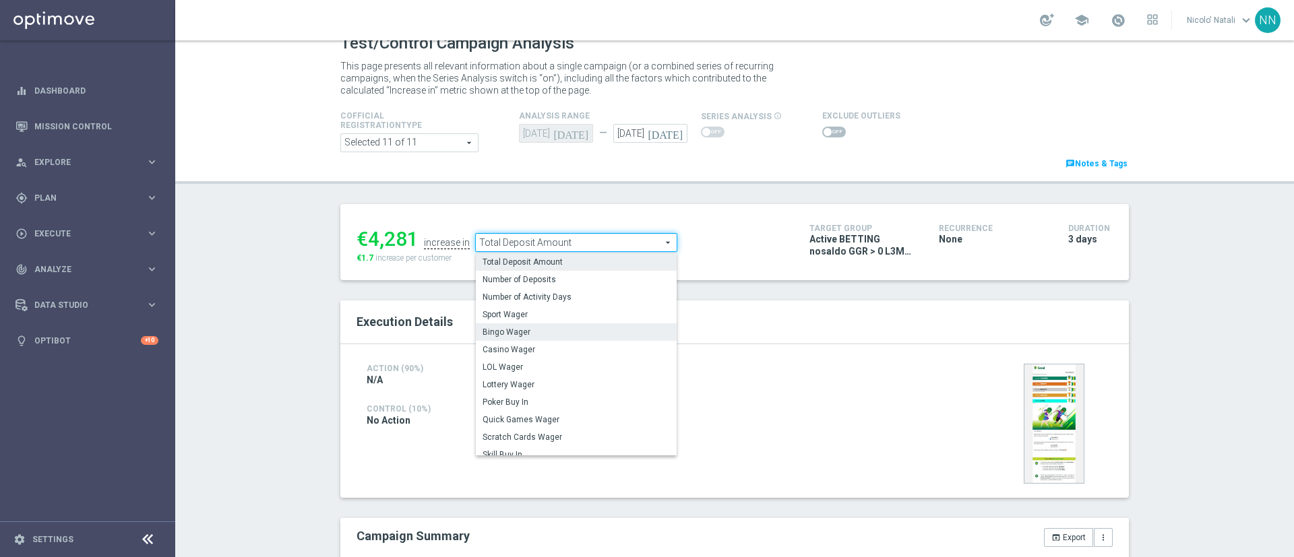
scroll to position [193, 0]
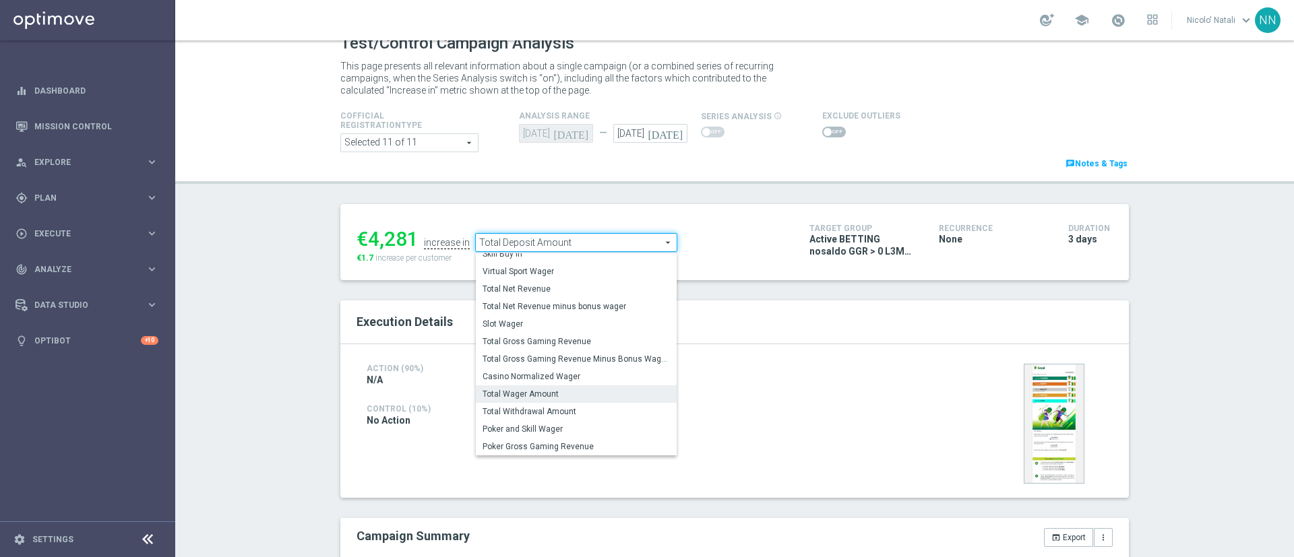
click at [505, 391] on span "Total Wager Amount" at bounding box center [575, 394] width 187 height 11
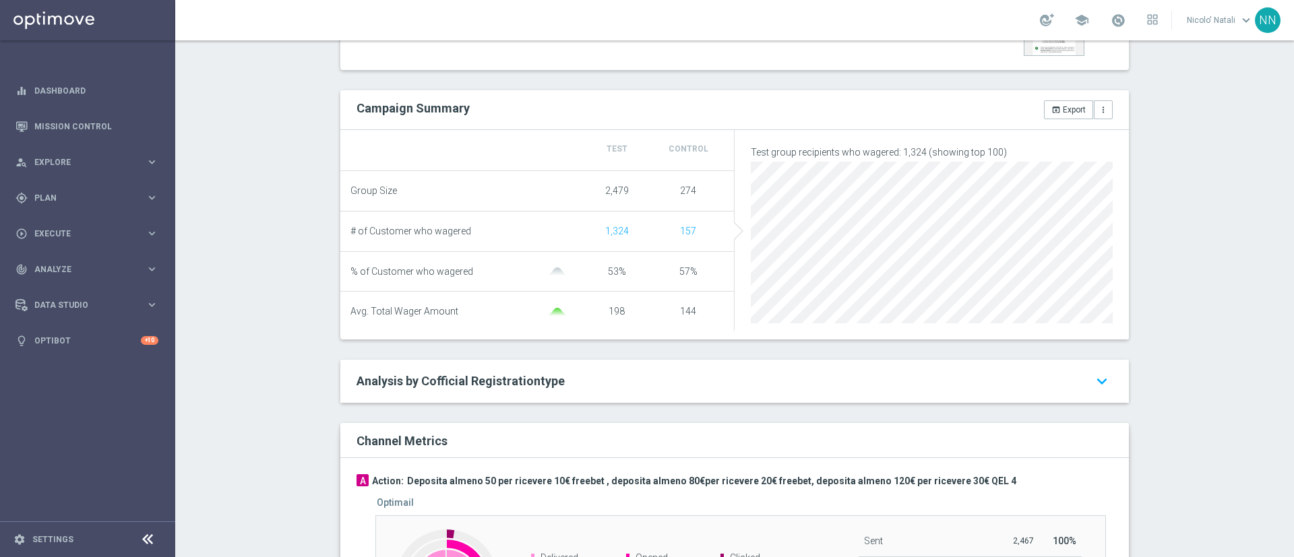
scroll to position [452, 0]
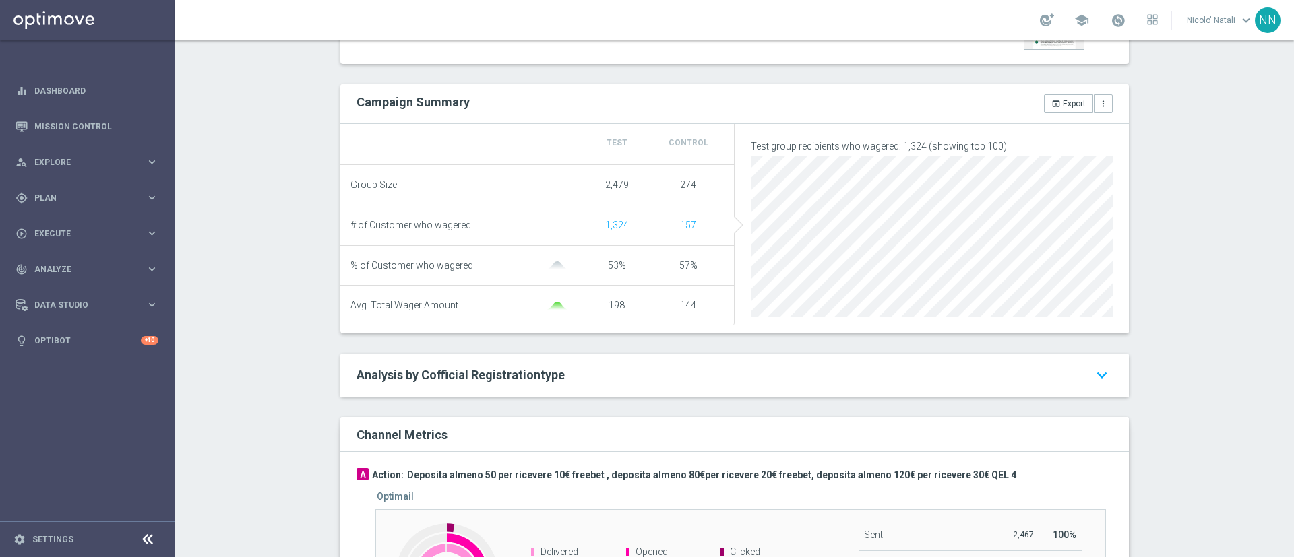
click at [542, 333] on div "Test Control Group Size 2,479 274 # of Customer who wagered 1,324 157 % of Cust…" at bounding box center [734, 229] width 788 height 210
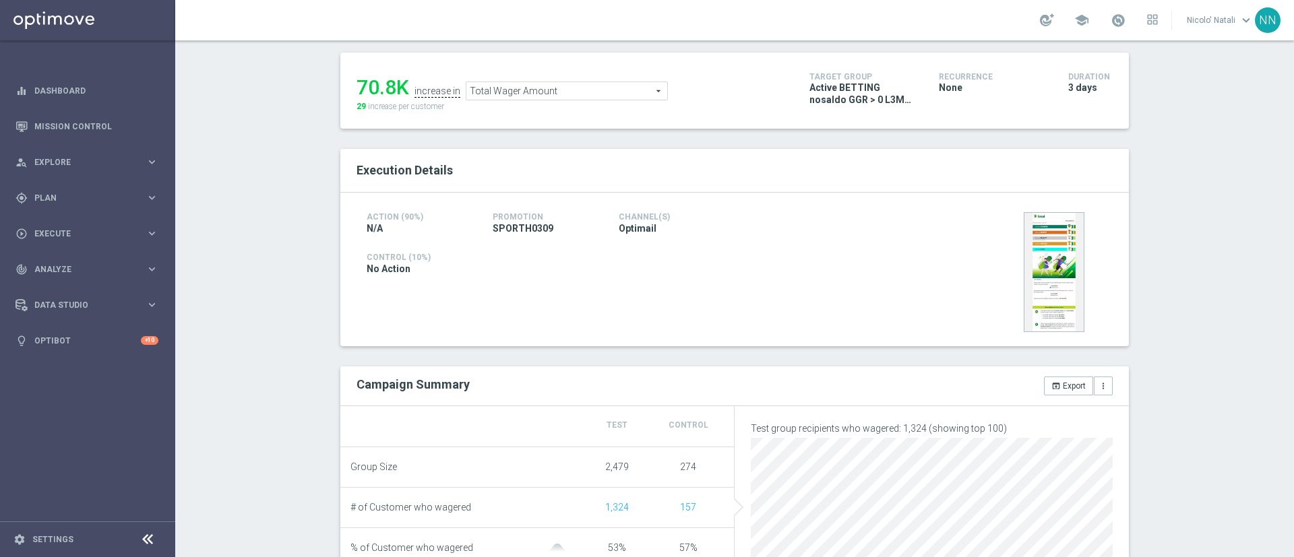
scroll to position [168, 0]
click at [509, 94] on span "Total Wager Amount" at bounding box center [566, 93] width 201 height 18
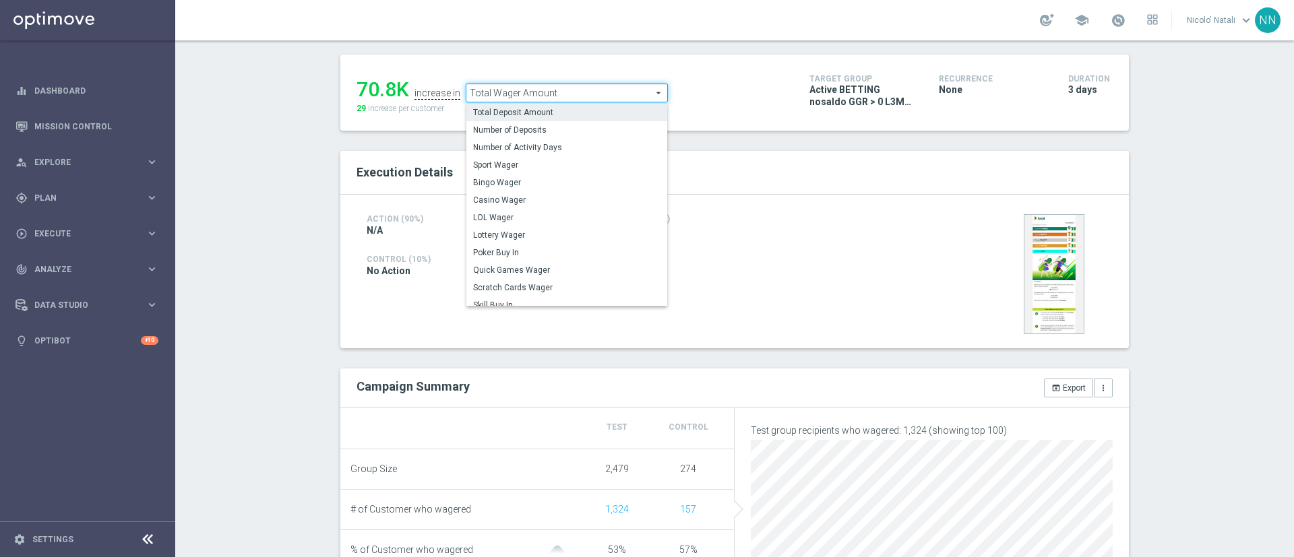
click at [513, 118] on span "Total Deposit Amount" at bounding box center [566, 112] width 187 height 11
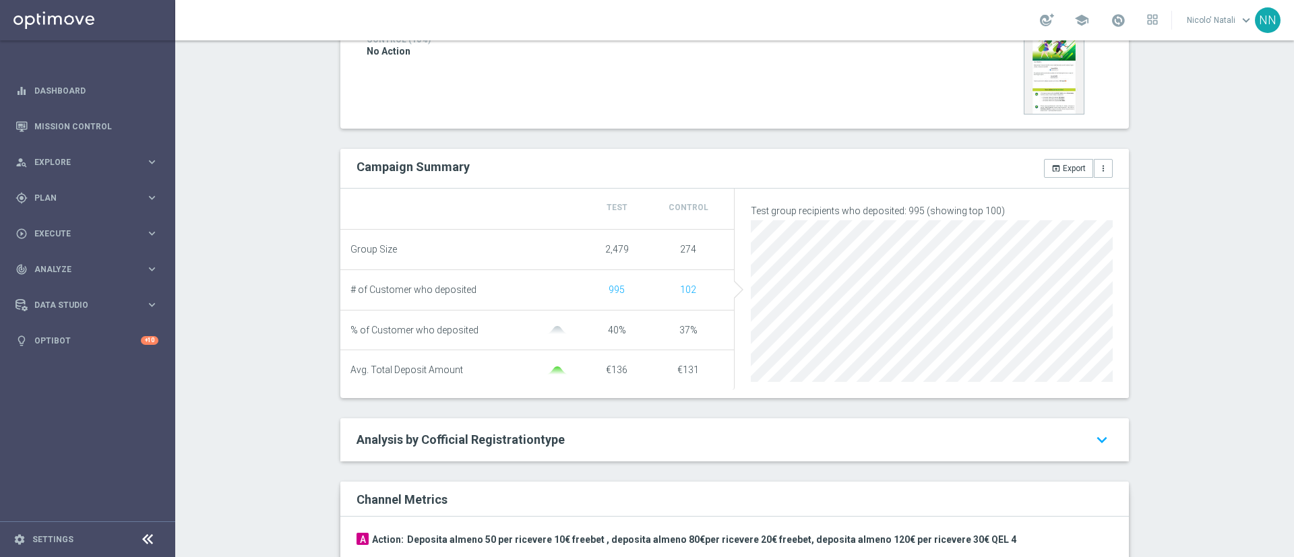
scroll to position [184, 0]
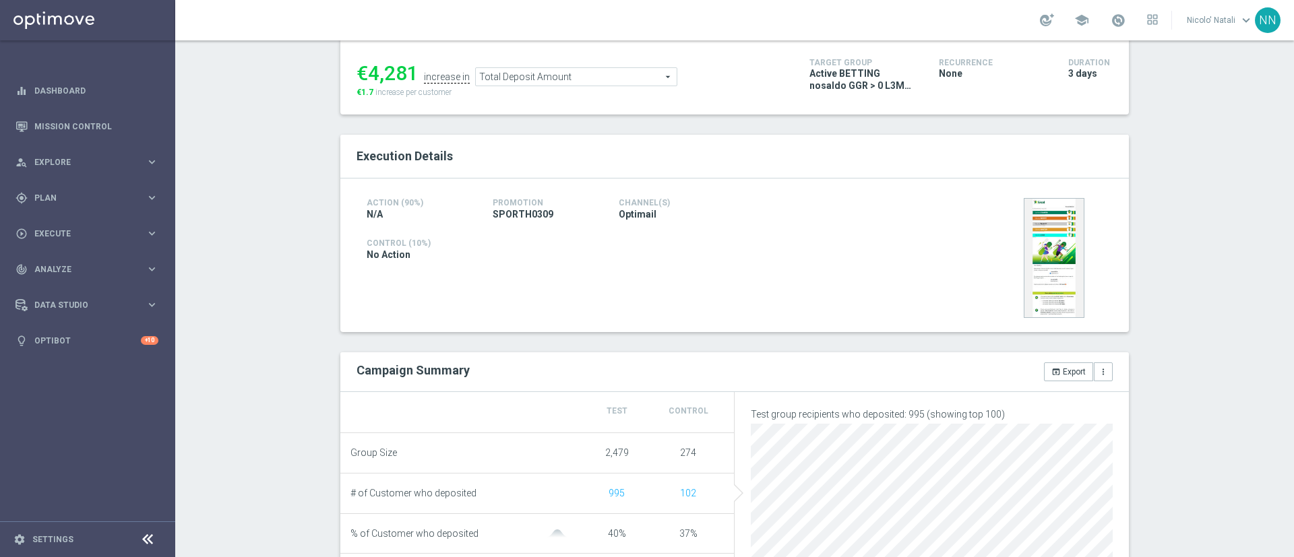
click at [546, 67] on ul "€4,281 increase in Total Deposit Amount Total Deposit Amount arrow_drop_down se…" at bounding box center [572, 71] width 439 height 32
click at [543, 75] on span "Total Deposit Amount" at bounding box center [576, 77] width 201 height 18
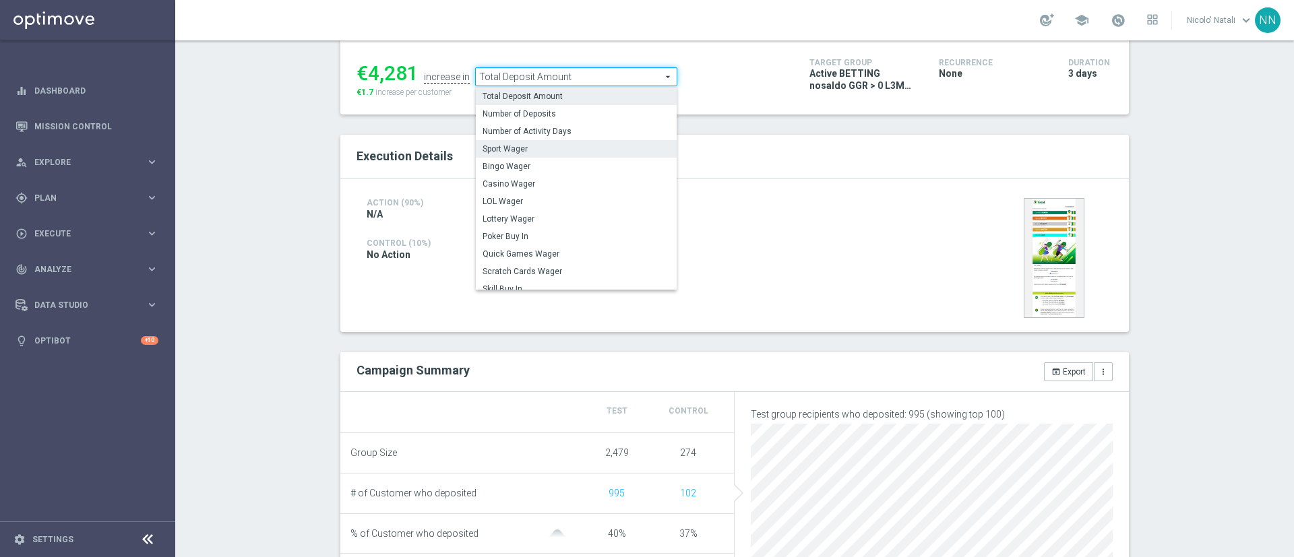
click at [507, 152] on span "Sport Wager" at bounding box center [575, 149] width 187 height 11
type input "Sport Wager"
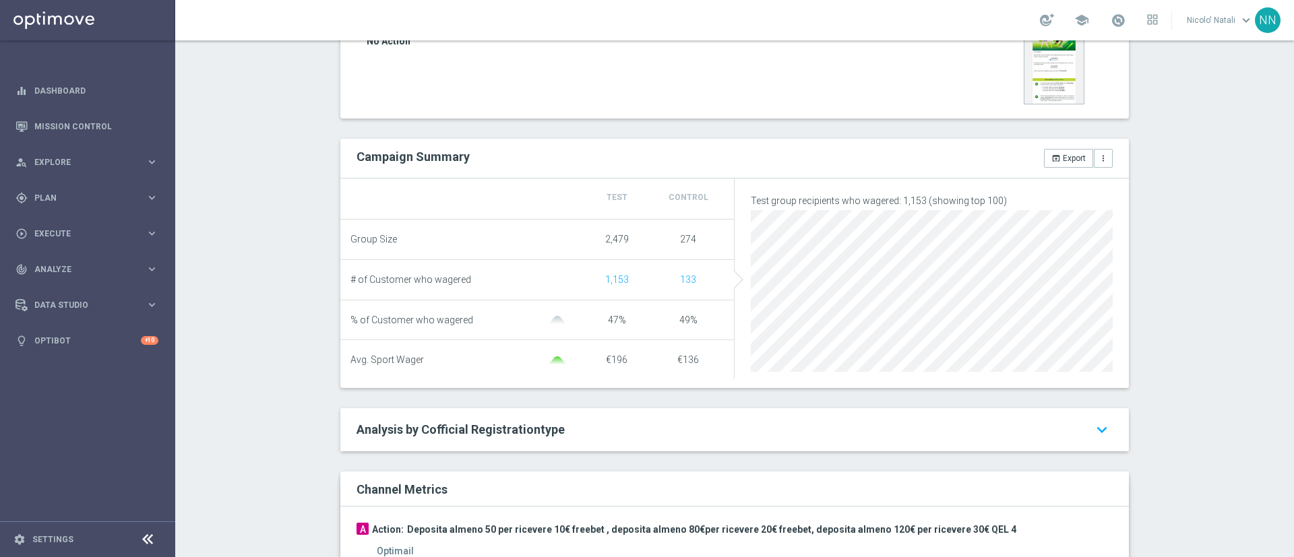
scroll to position [50, 0]
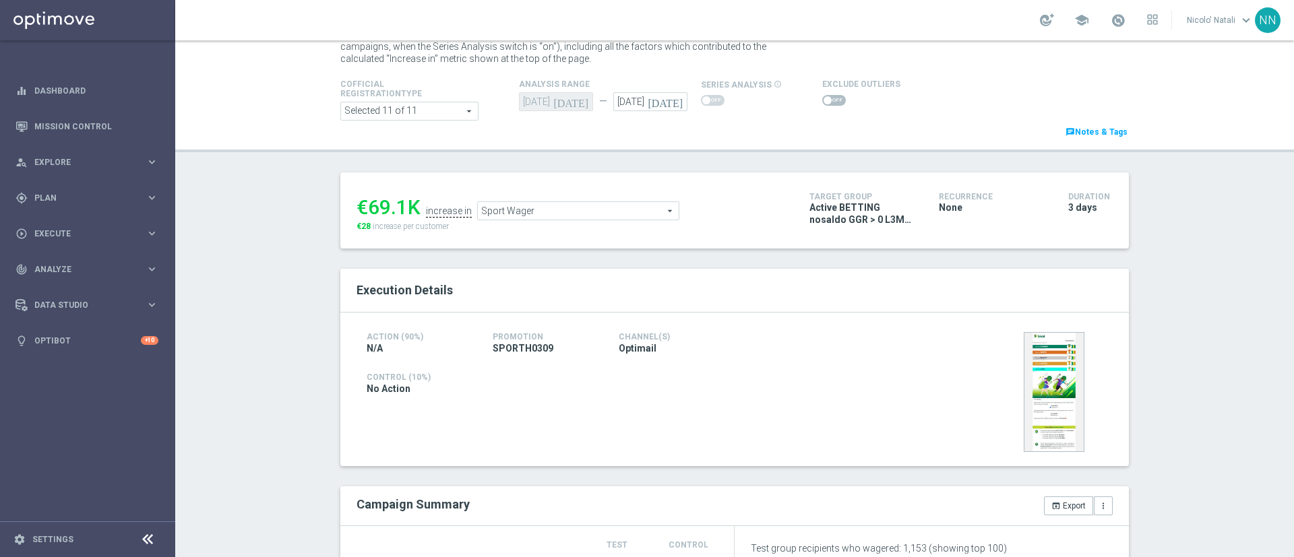
click at [553, 210] on span "Sport Wager" at bounding box center [578, 211] width 201 height 18
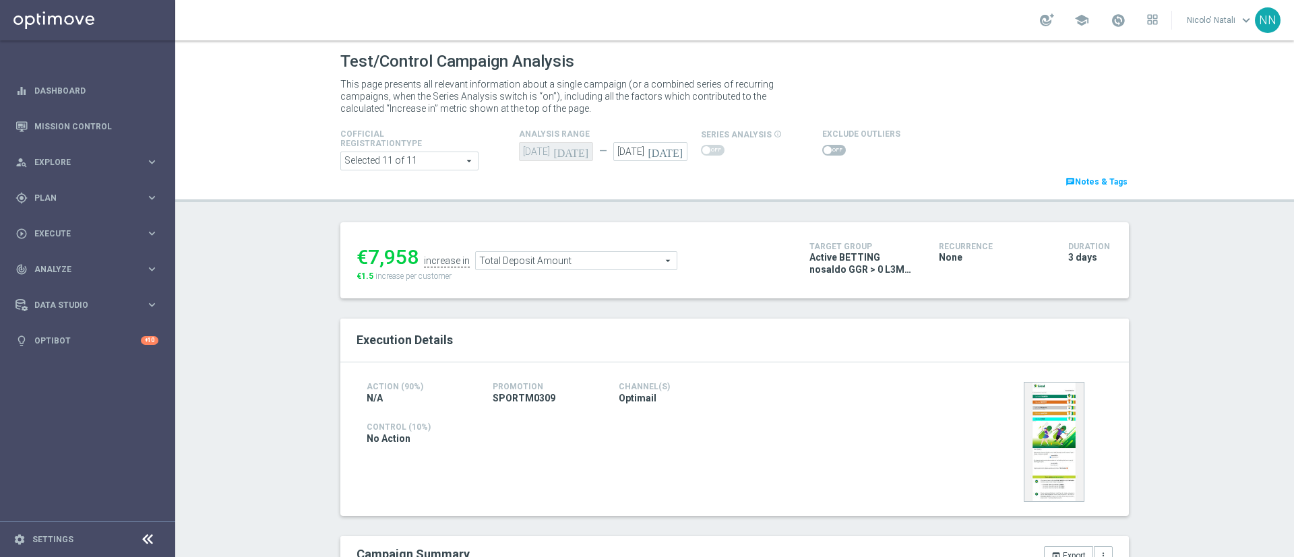
click at [668, 153] on icon "[DATE]" at bounding box center [667, 149] width 40 height 15
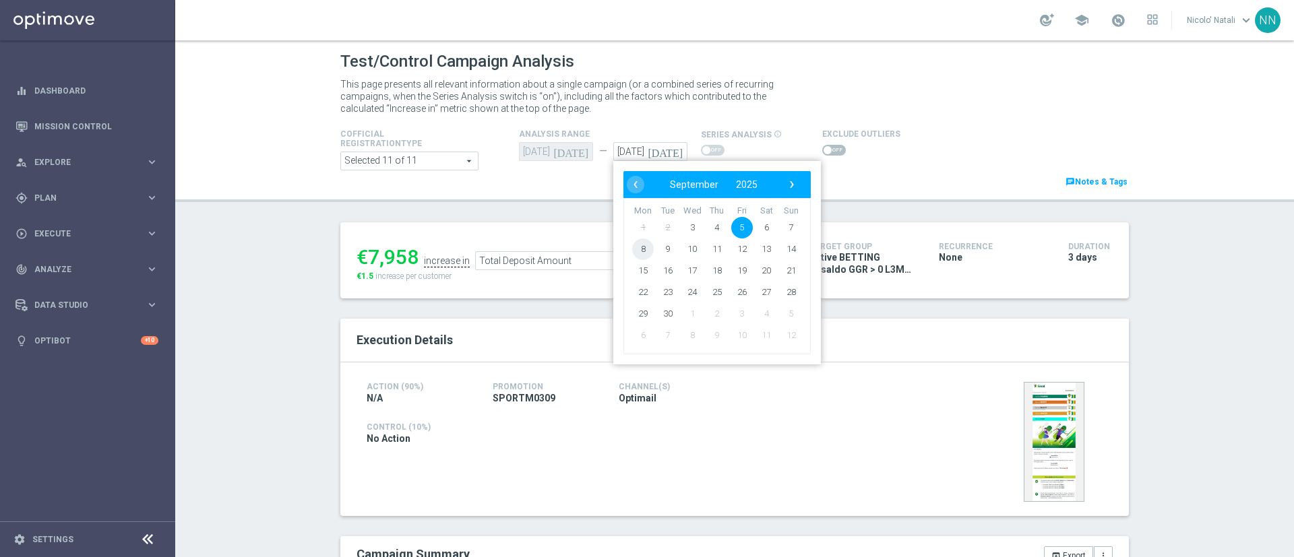
click at [637, 253] on span "8" at bounding box center [643, 250] width 22 height 22
type input "[DATE]"
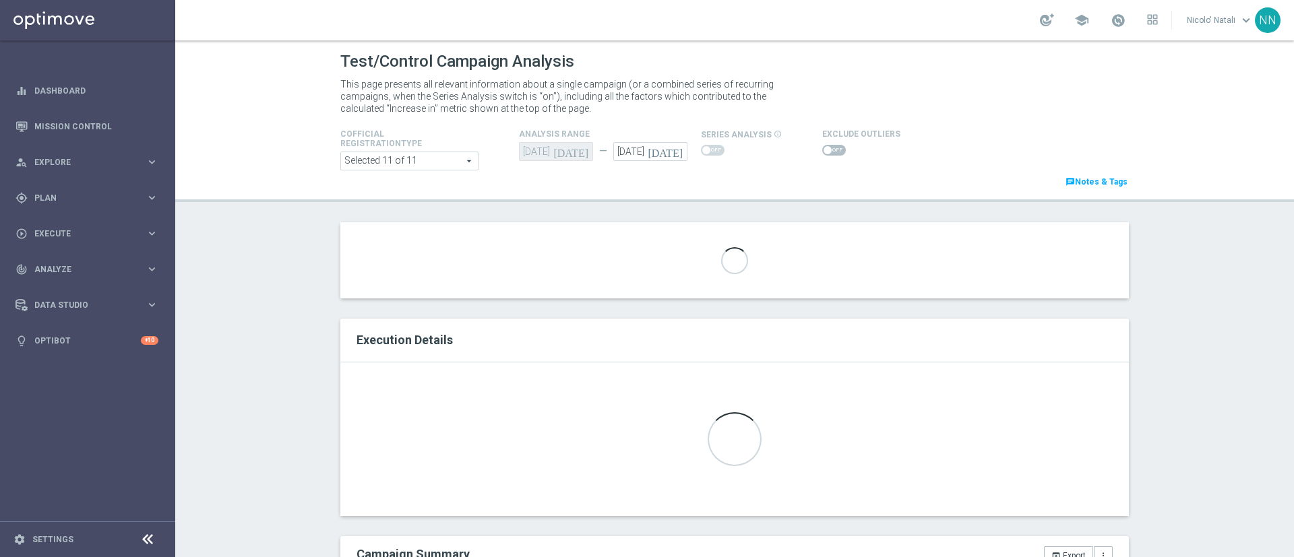
scroll to position [190, 0]
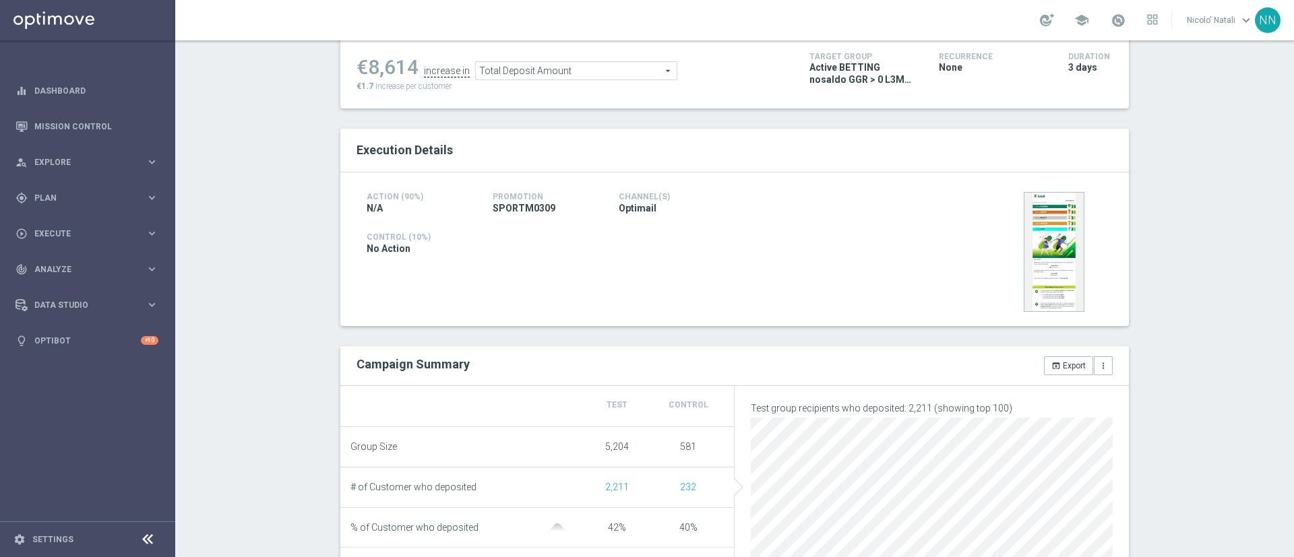
click at [556, 75] on span "Total Deposit Amount" at bounding box center [576, 71] width 201 height 18
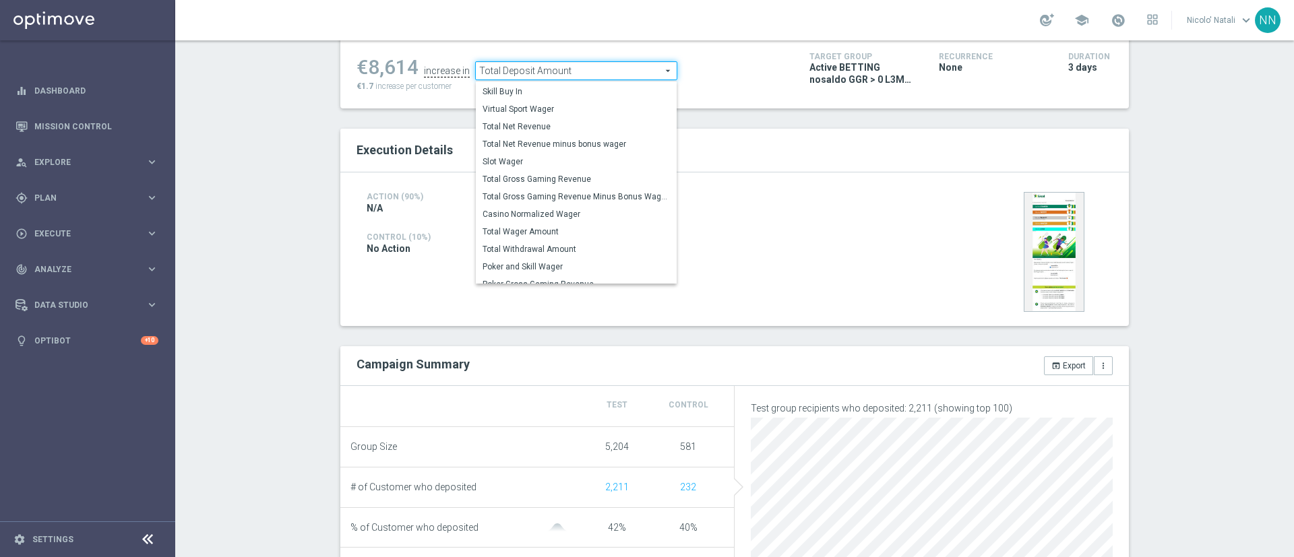
scroll to position [193, 0]
click at [505, 225] on span "Total Wager Amount" at bounding box center [575, 222] width 187 height 11
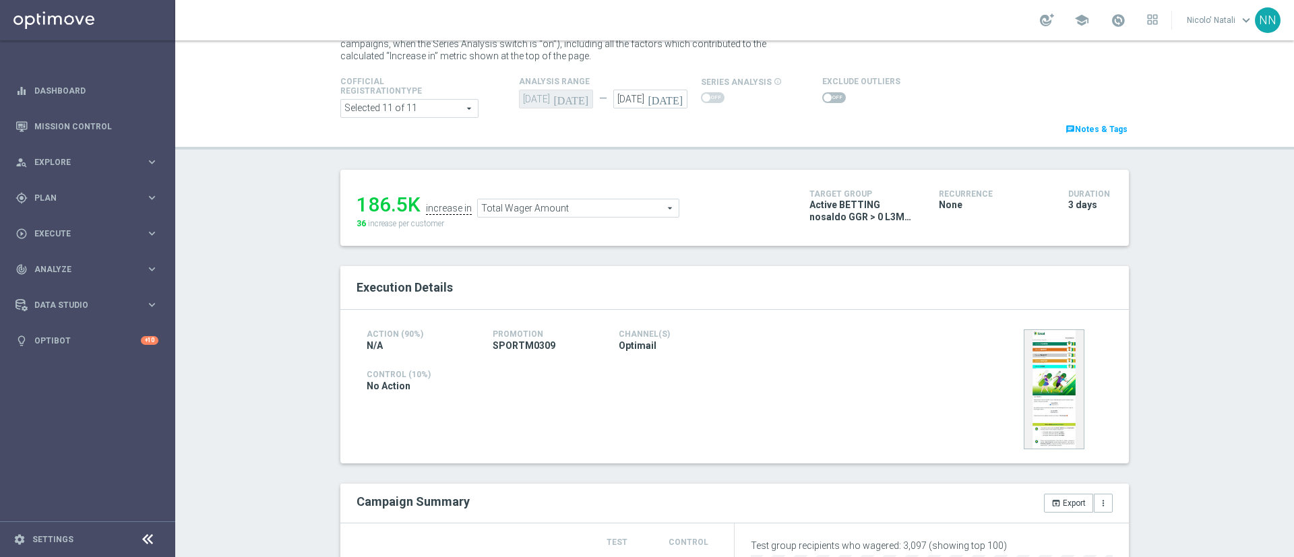
scroll to position [46, 0]
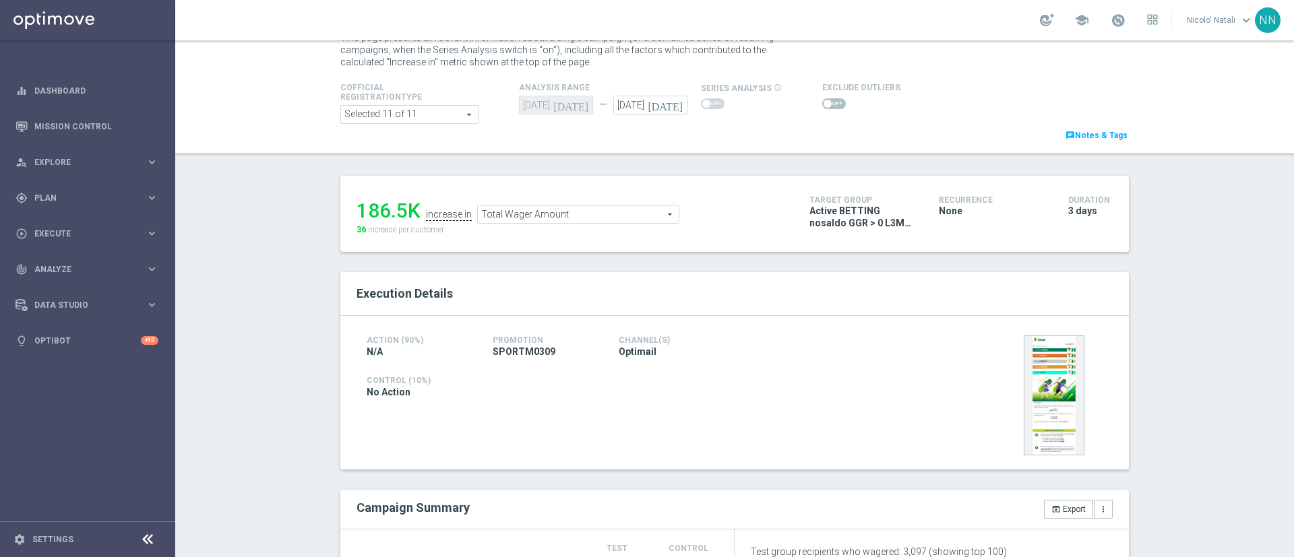
click at [534, 217] on span "Total Wager Amount" at bounding box center [578, 214] width 201 height 18
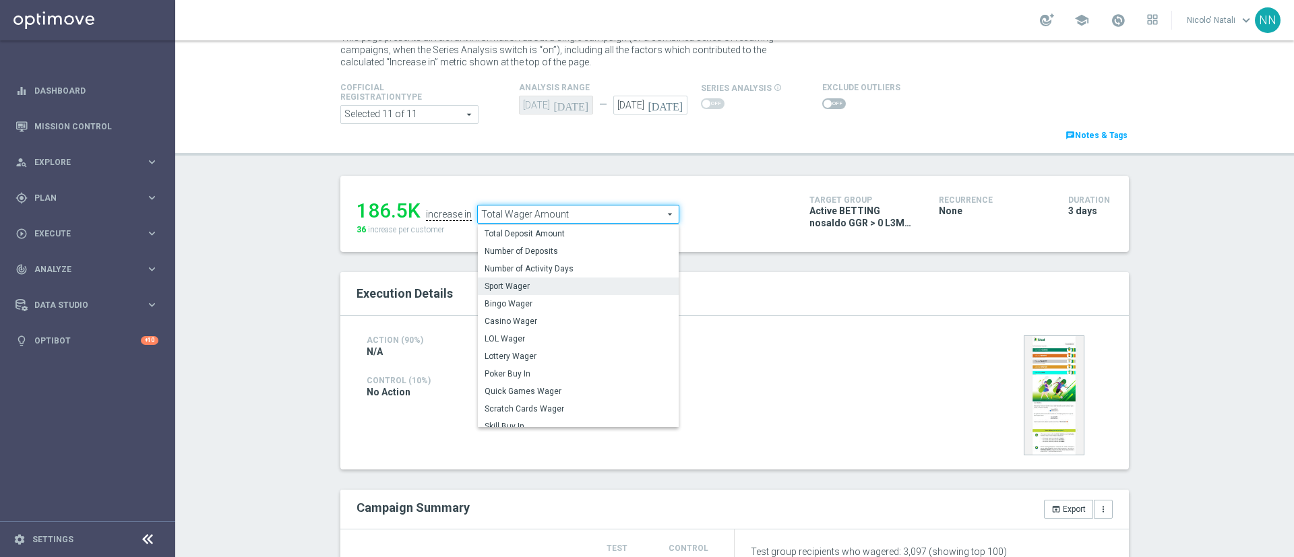
click at [530, 285] on span "Sport Wager" at bounding box center [577, 286] width 187 height 11
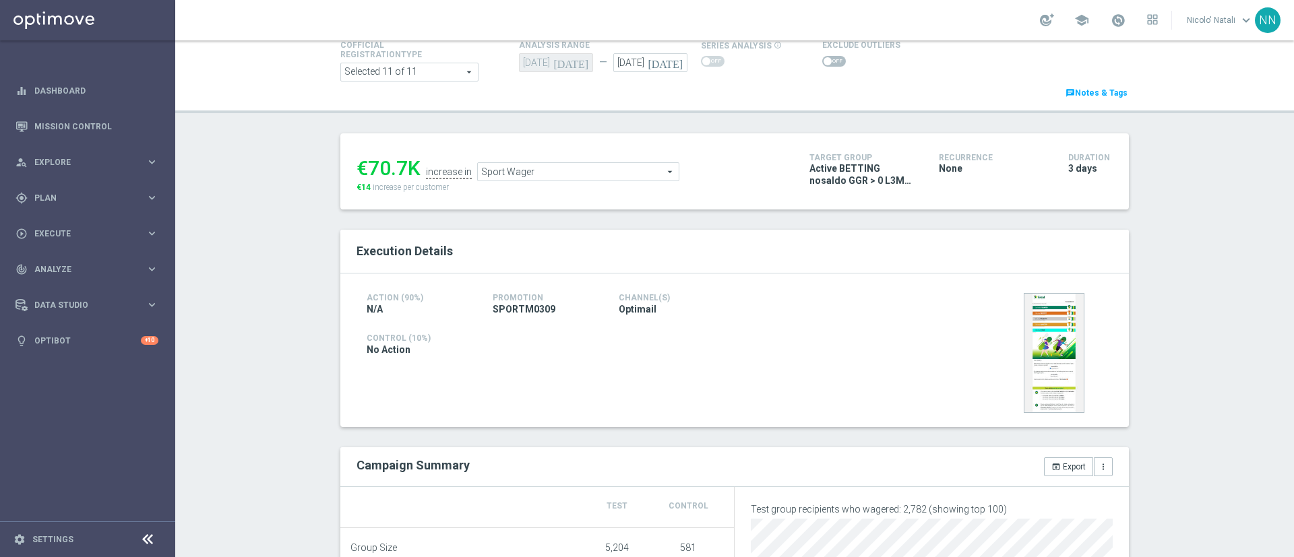
scroll to position [83, 0]
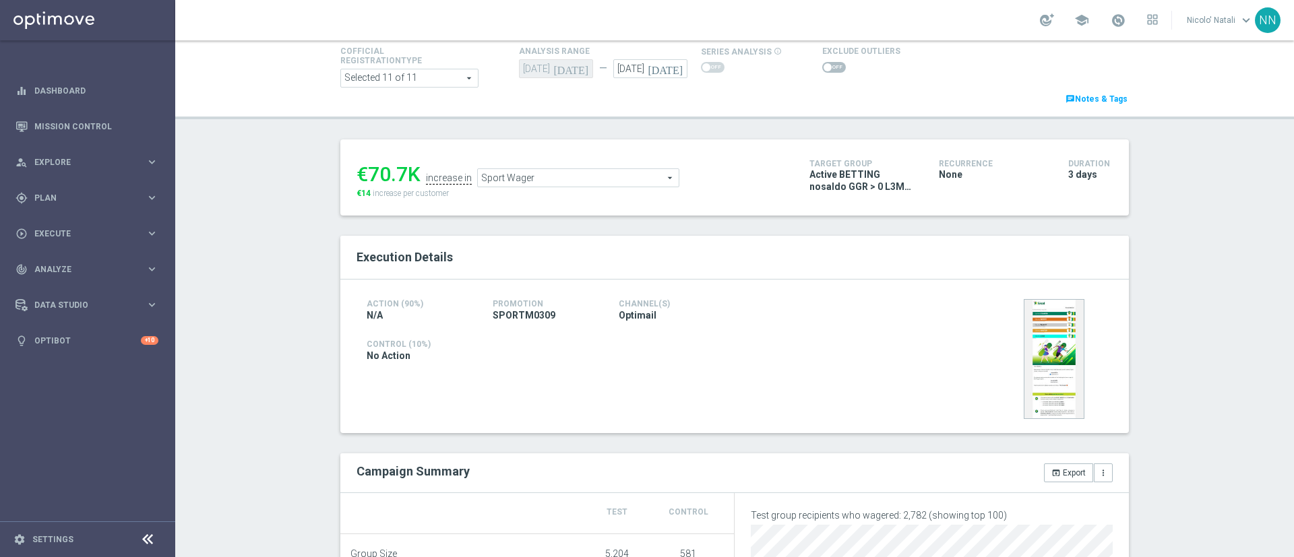
click at [567, 179] on span "Sport Wager" at bounding box center [578, 178] width 201 height 18
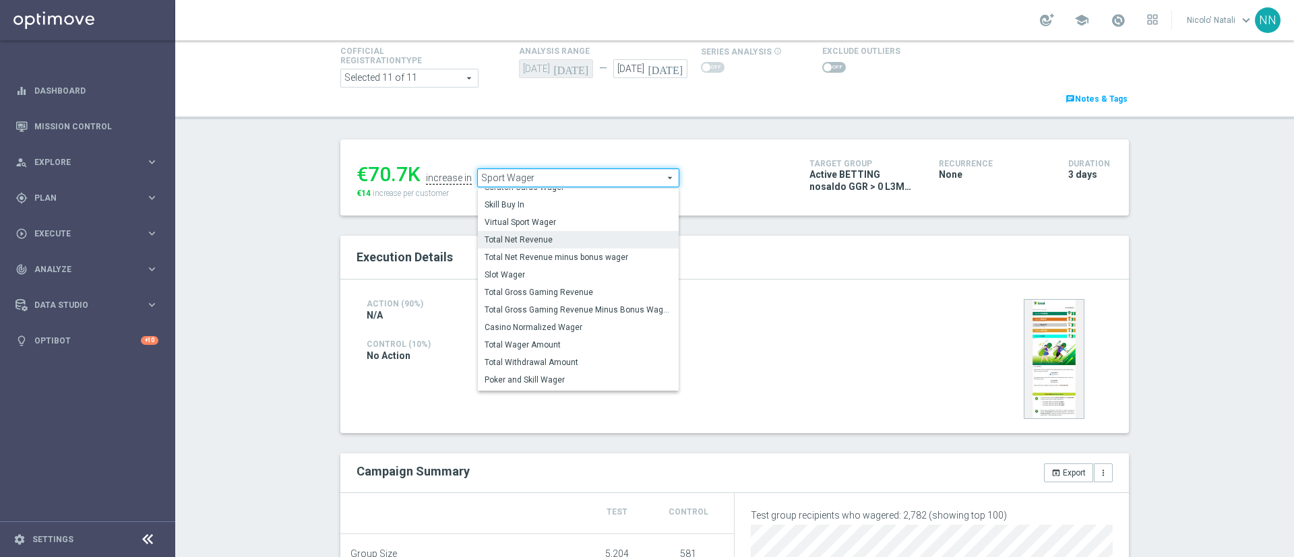
scroll to position [179, 0]
click at [531, 347] on span "Total Wager Amount" at bounding box center [577, 344] width 187 height 11
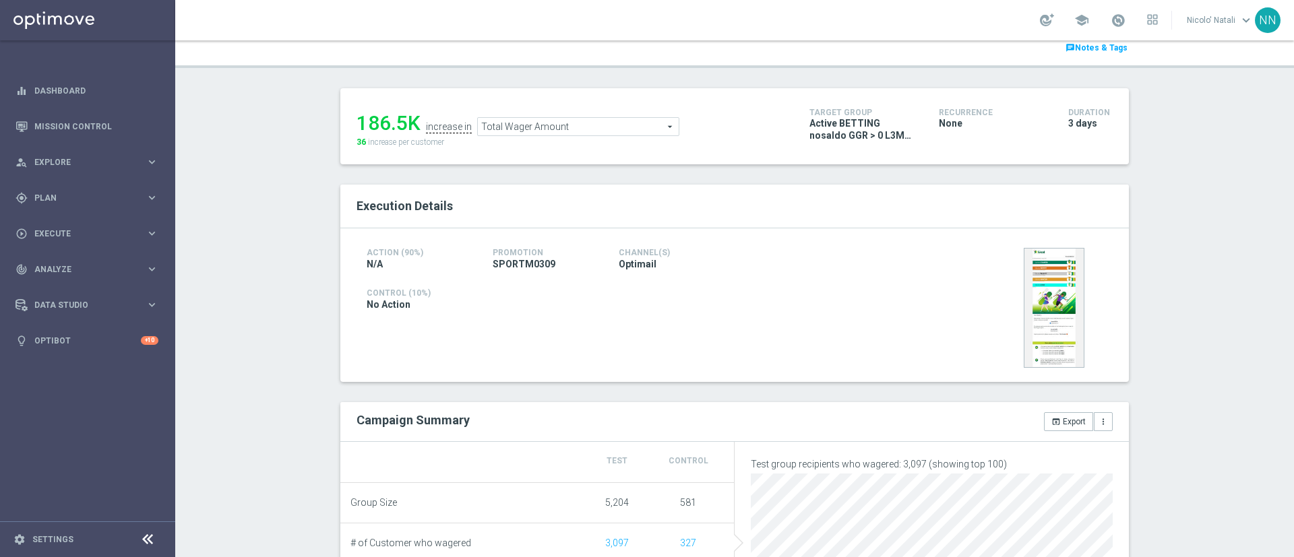
scroll to position [129, 0]
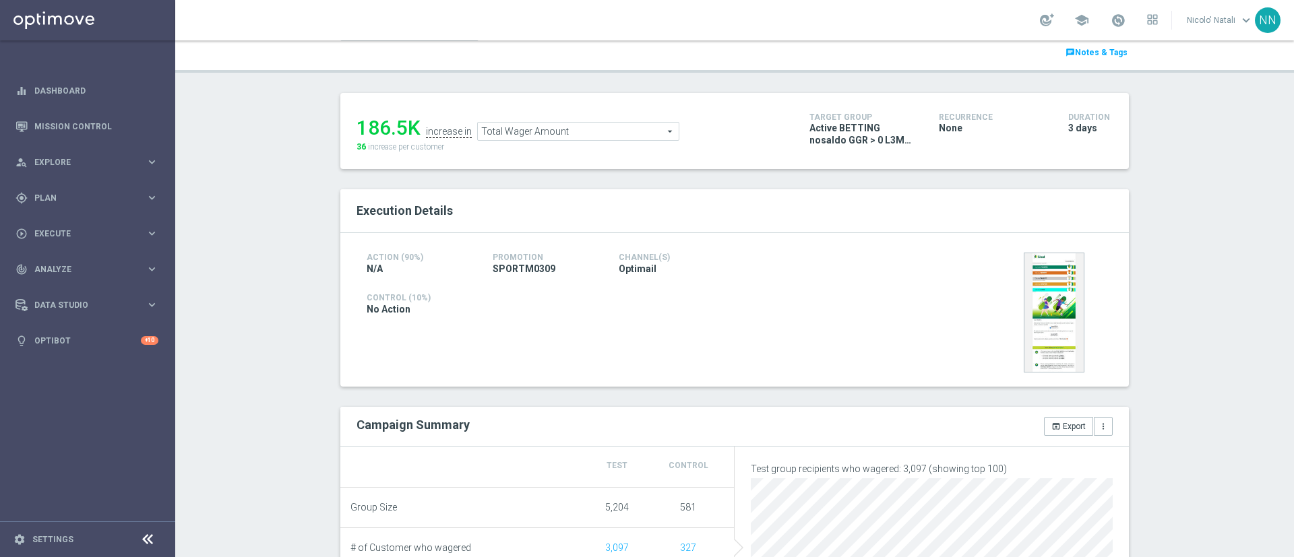
click at [557, 140] on span "Total Wager Amount" at bounding box center [578, 132] width 201 height 18
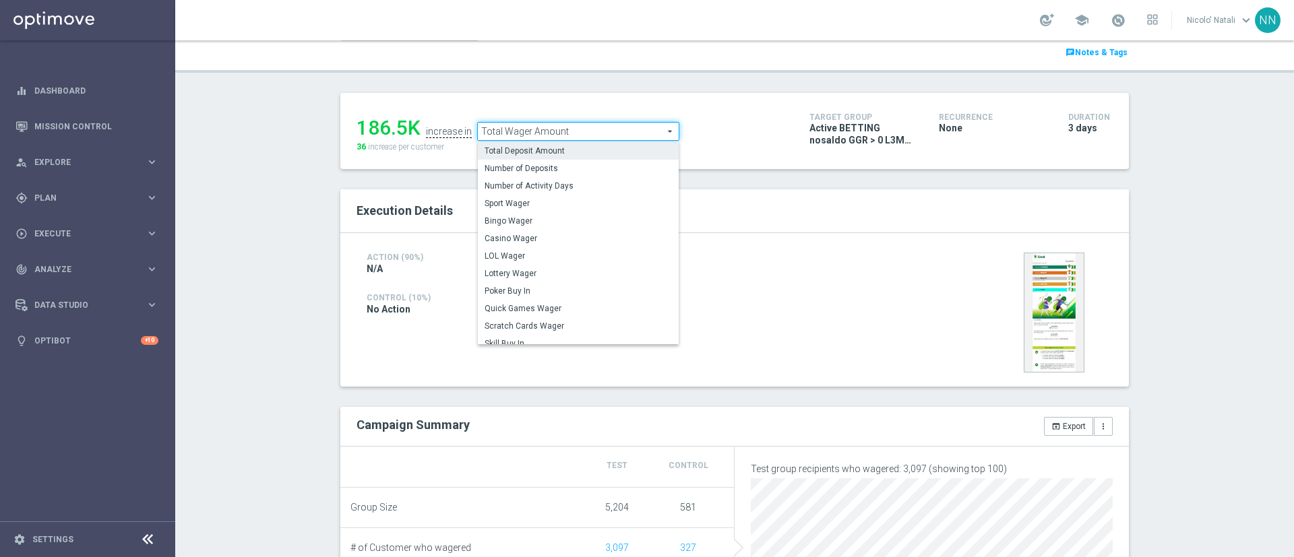
click at [554, 149] on span "Total Deposit Amount" at bounding box center [577, 151] width 187 height 11
type input "Total Deposit Amount"
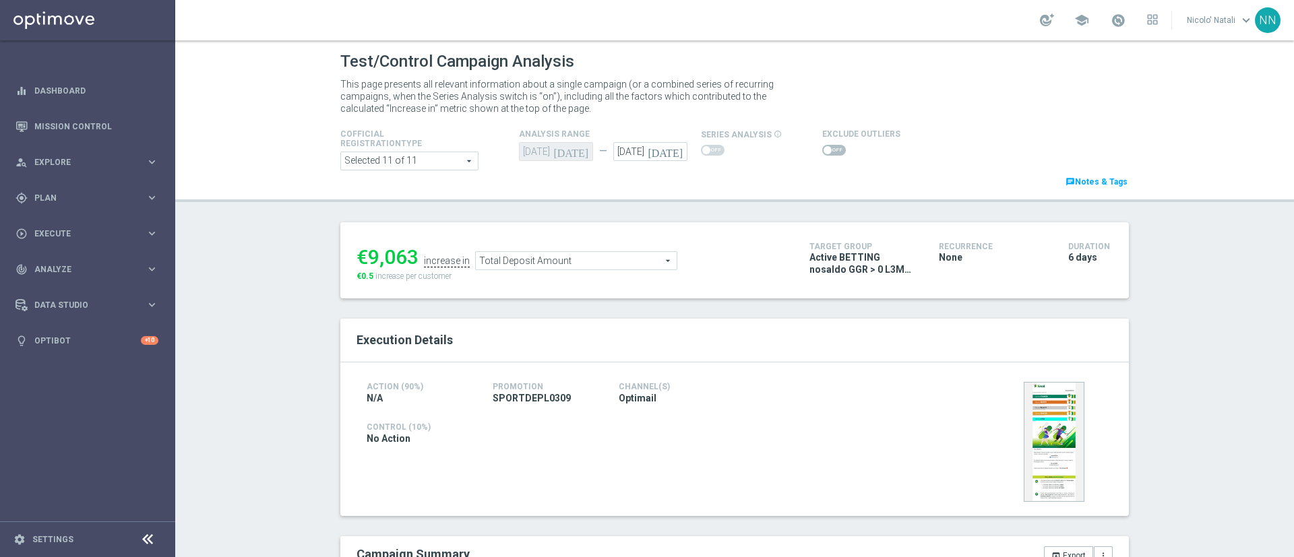
drag, startPoint x: 0, startPoint y: 0, endPoint x: 294, endPoint y: 406, distance: 501.3
click at [294, 406] on div "Test/Control Campaign Analysis This page presents all relevant information abou…" at bounding box center [734, 298] width 1118 height 517
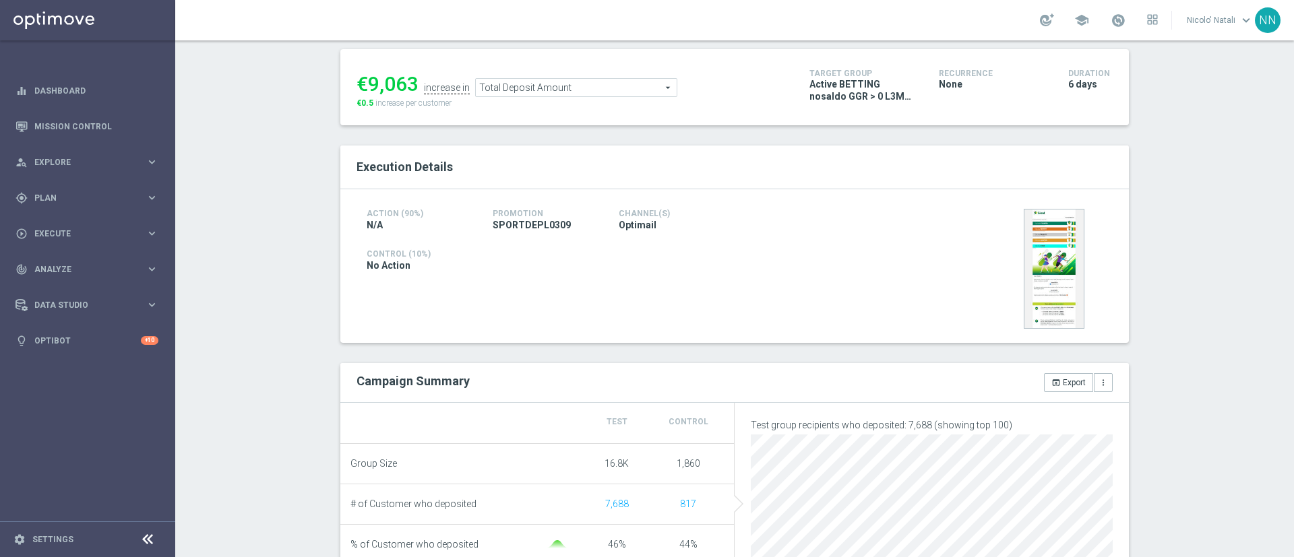
scroll to position [172, 0]
click at [546, 79] on ul "€9,063 increase in Total Deposit Amount Total Deposit Amount arrow_drop_down se…" at bounding box center [572, 83] width 439 height 32
click at [545, 83] on span "Total Deposit Amount" at bounding box center [576, 89] width 201 height 18
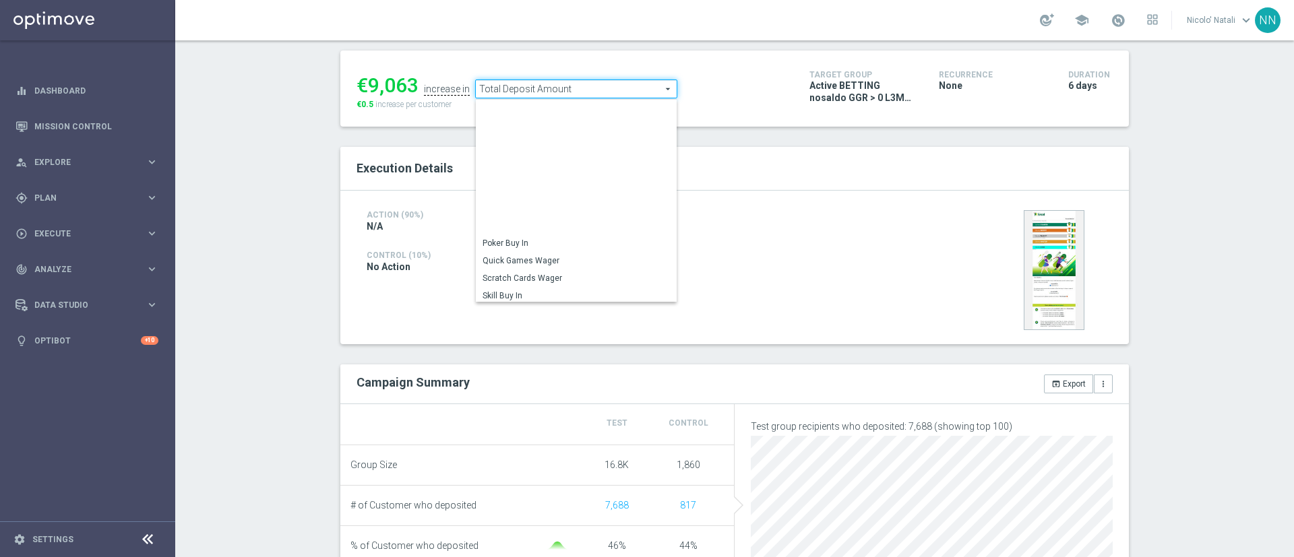
scroll to position [169, 0]
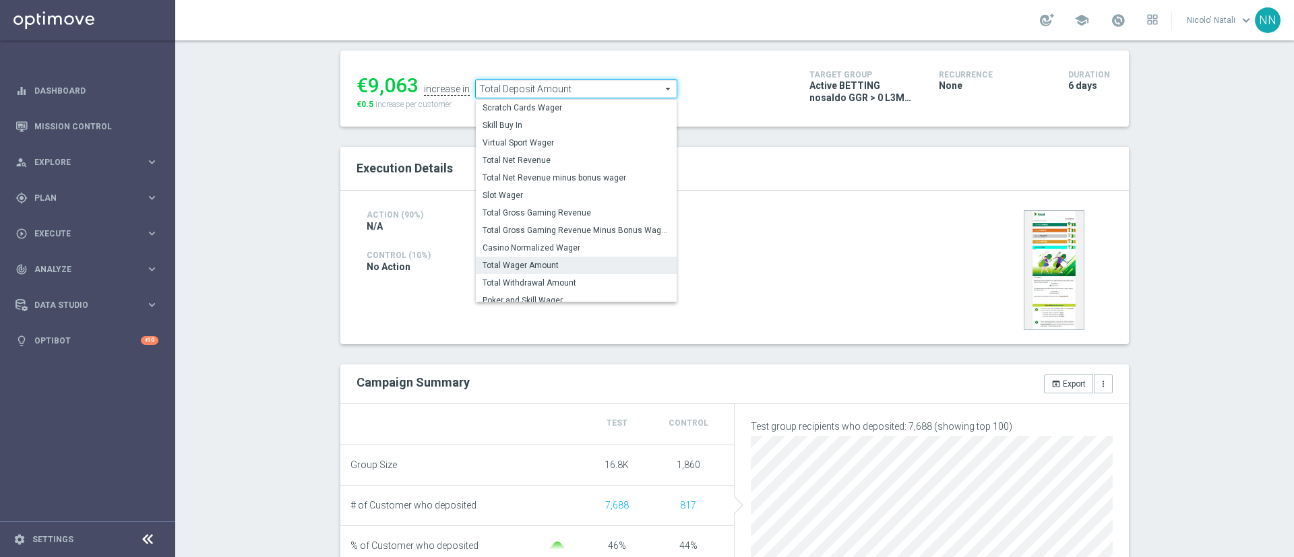
click at [516, 267] on span "Total Wager Amount" at bounding box center [575, 265] width 187 height 11
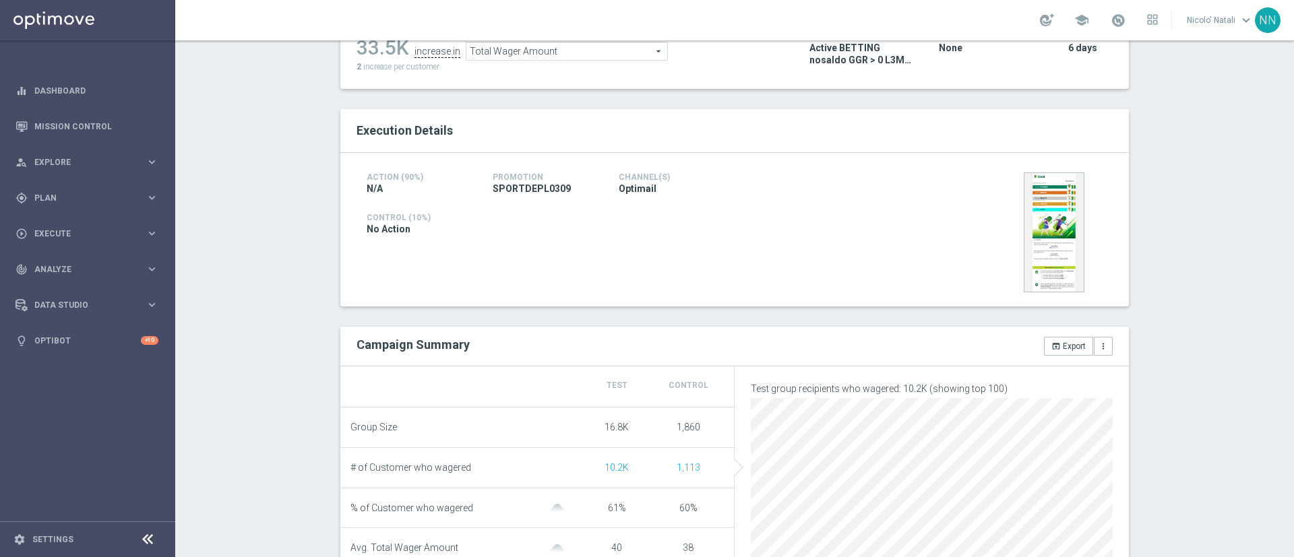
scroll to position [150, 0]
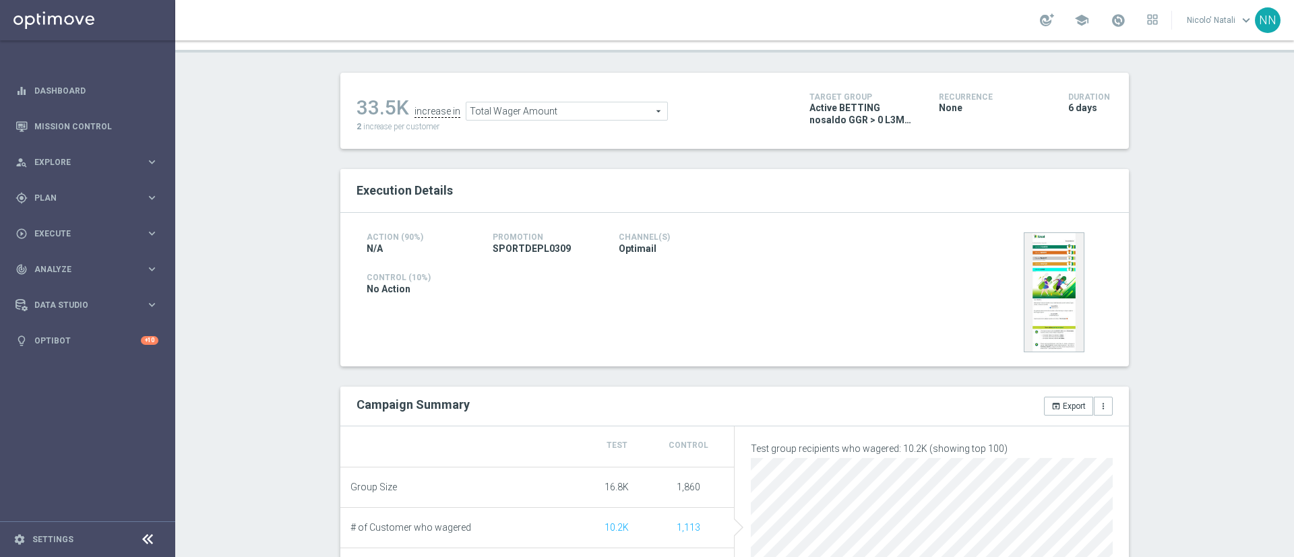
click at [554, 110] on span "Total Wager Amount" at bounding box center [566, 111] width 201 height 18
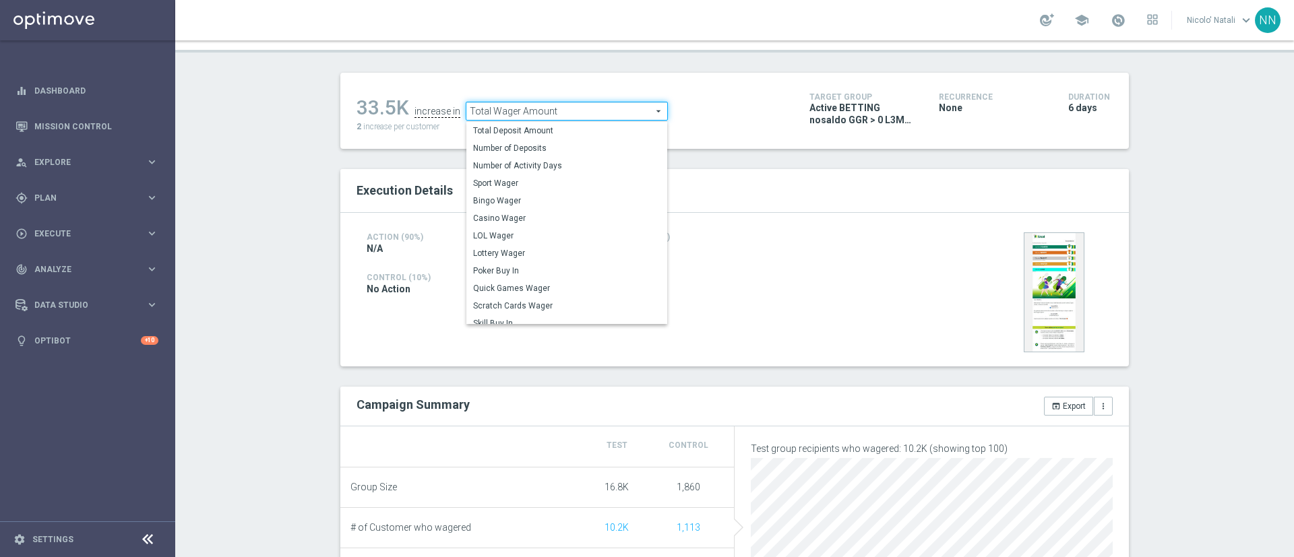
click at [817, 146] on div "33.5K increase in Total Wager Amount Total Wager Amount arrow_drop_down search …" at bounding box center [734, 111] width 788 height 76
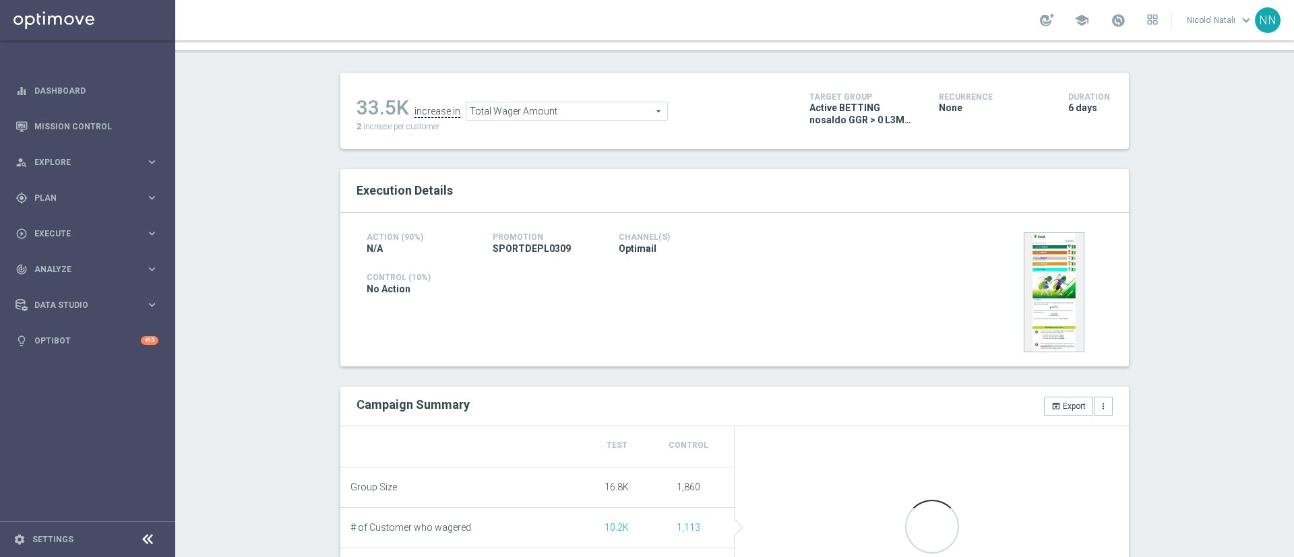
click at [526, 123] on div "33.5K increase in Total Wager Amount Total Wager Amount arrow_drop_down search …" at bounding box center [572, 111] width 433 height 44
click at [523, 100] on ul "33.5K increase in Total Wager Amount Total Wager Amount arrow_drop_down search" at bounding box center [572, 105] width 439 height 32
click at [519, 107] on span "Total Wager Amount" at bounding box center [566, 111] width 201 height 18
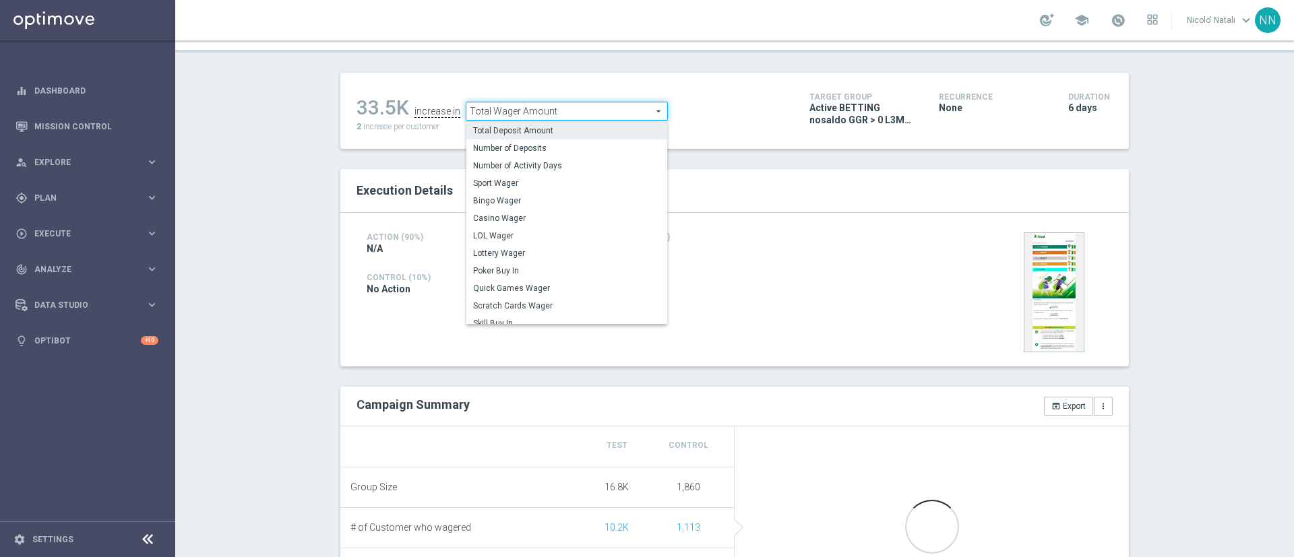
click at [511, 133] on span "Total Deposit Amount" at bounding box center [566, 130] width 187 height 11
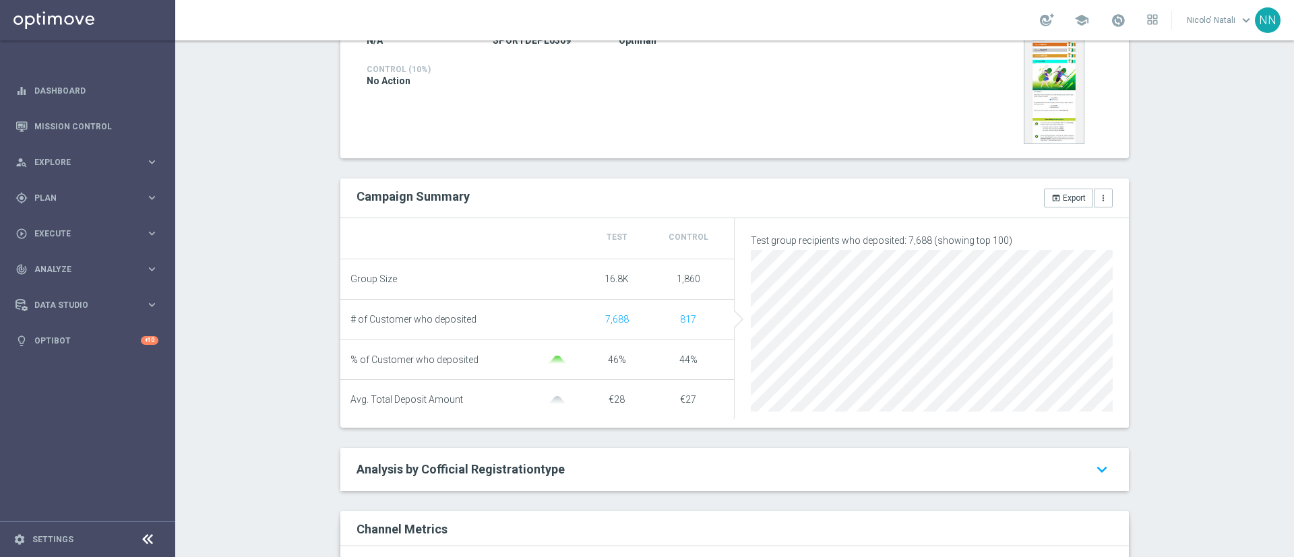
scroll to position [186, 0]
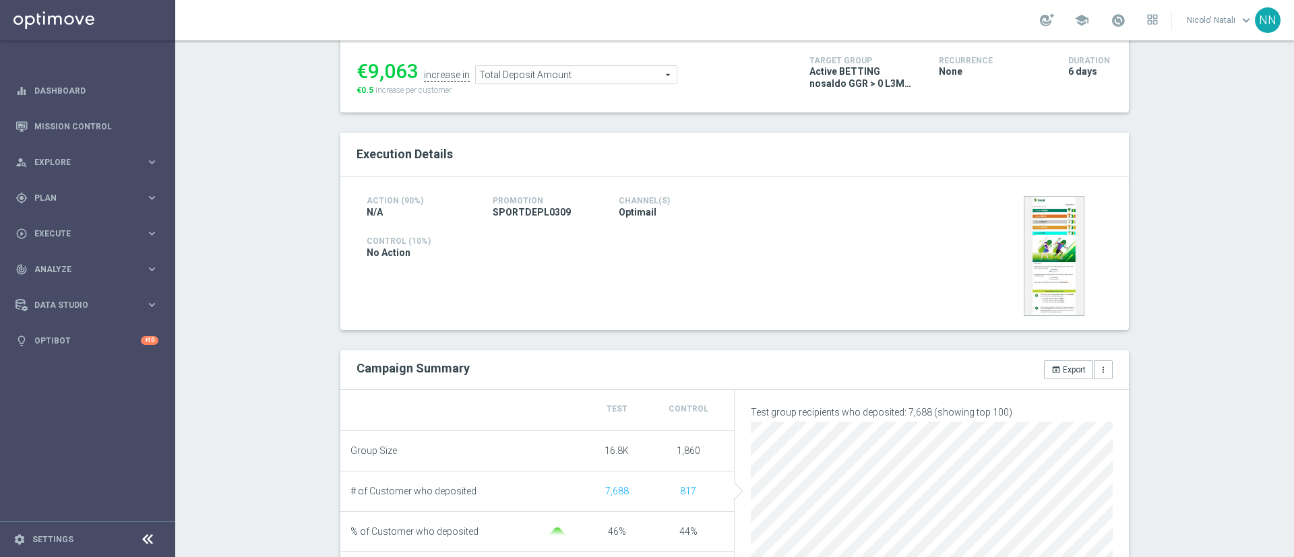
click at [561, 69] on span "Total Deposit Amount" at bounding box center [576, 75] width 201 height 18
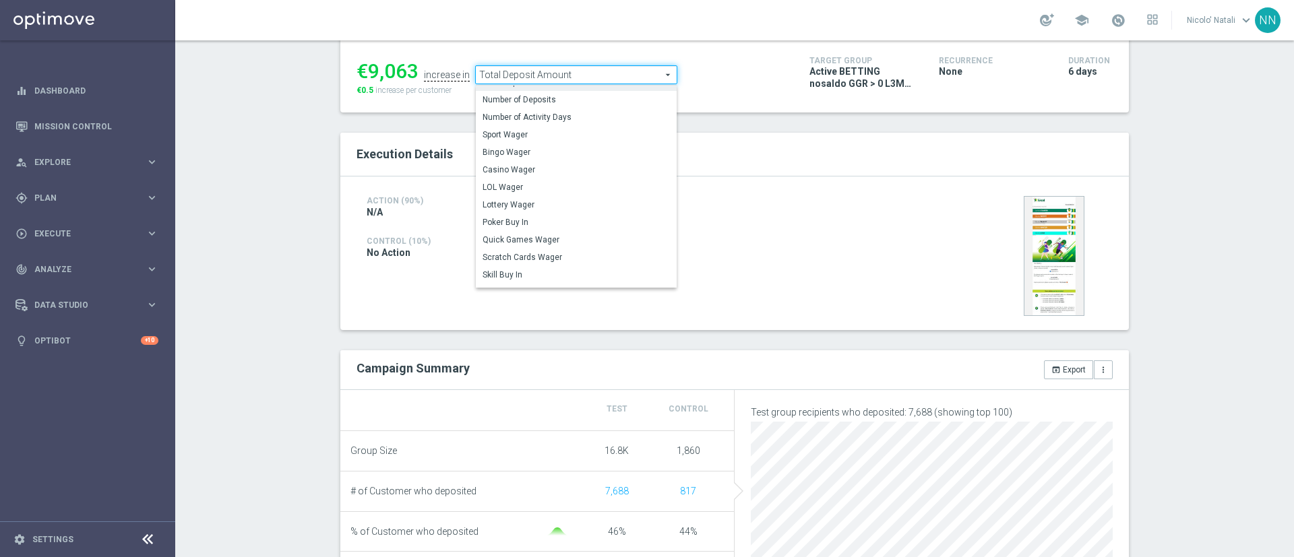
scroll to position [11, 0]
click at [526, 144] on label "Sport Wager" at bounding box center [576, 136] width 201 height 18
type input "Sport Wager"
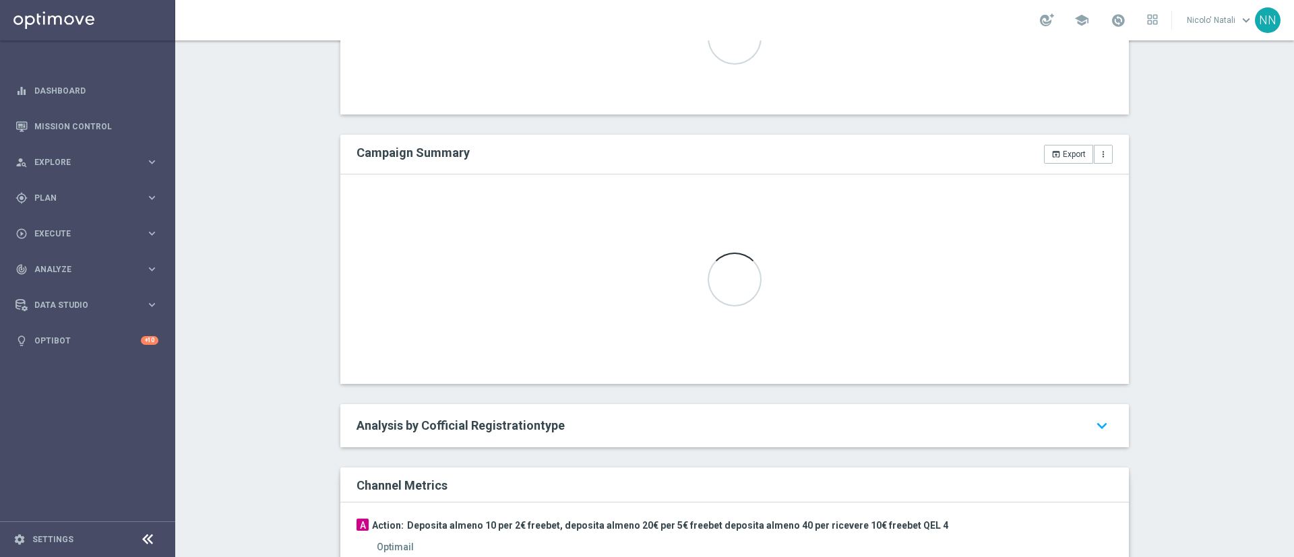
scroll to position [402, 0]
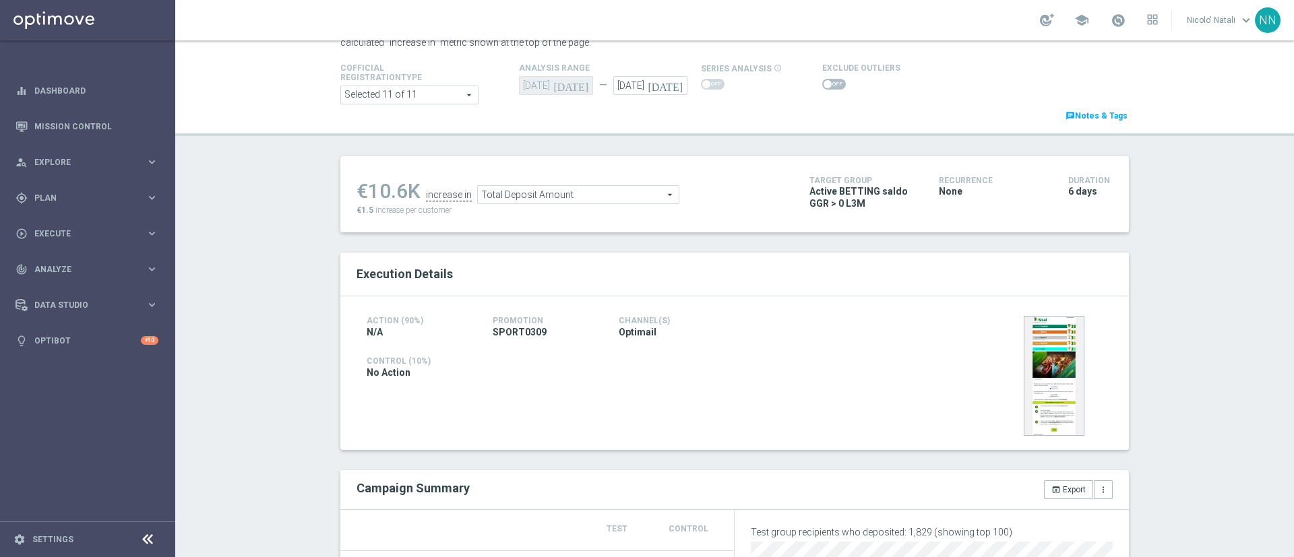
scroll to position [65, 0]
click at [582, 198] on span "Total Deposit Amount" at bounding box center [578, 196] width 201 height 18
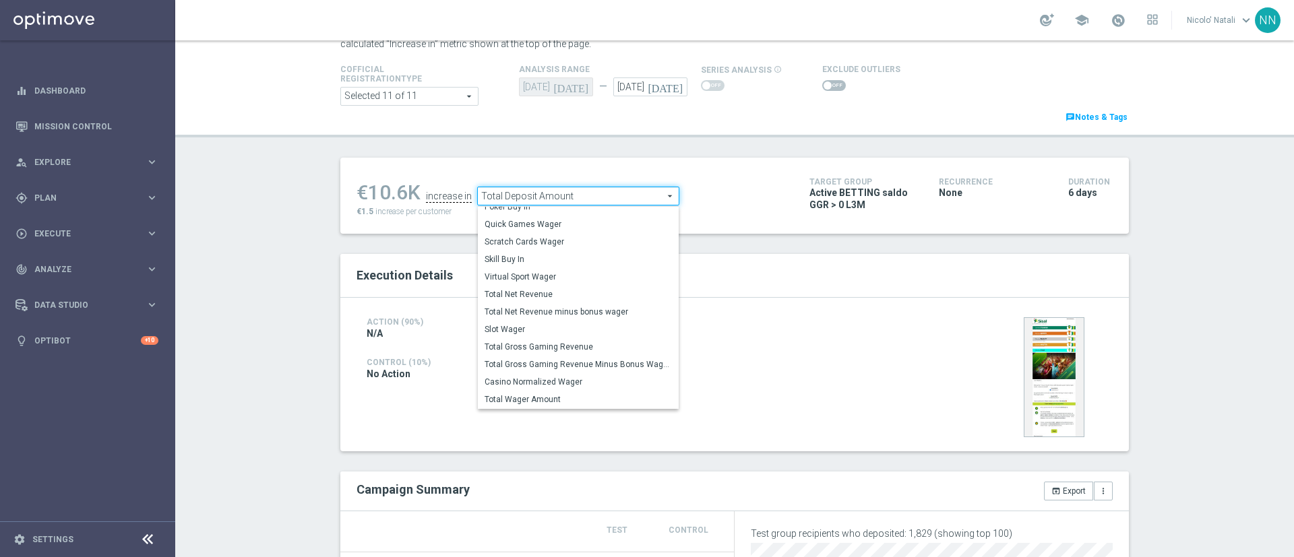
scroll to position [144, 0]
click at [532, 395] on span "Total Wager Amount" at bounding box center [577, 398] width 187 height 11
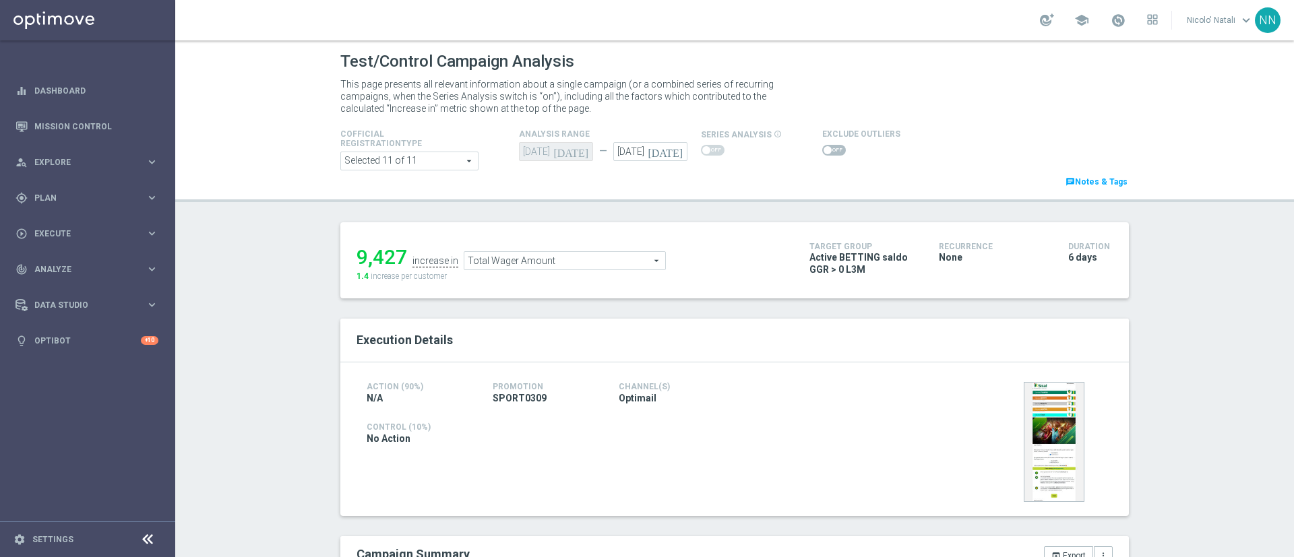
click at [569, 257] on span "Total Wager Amount" at bounding box center [564, 261] width 201 height 18
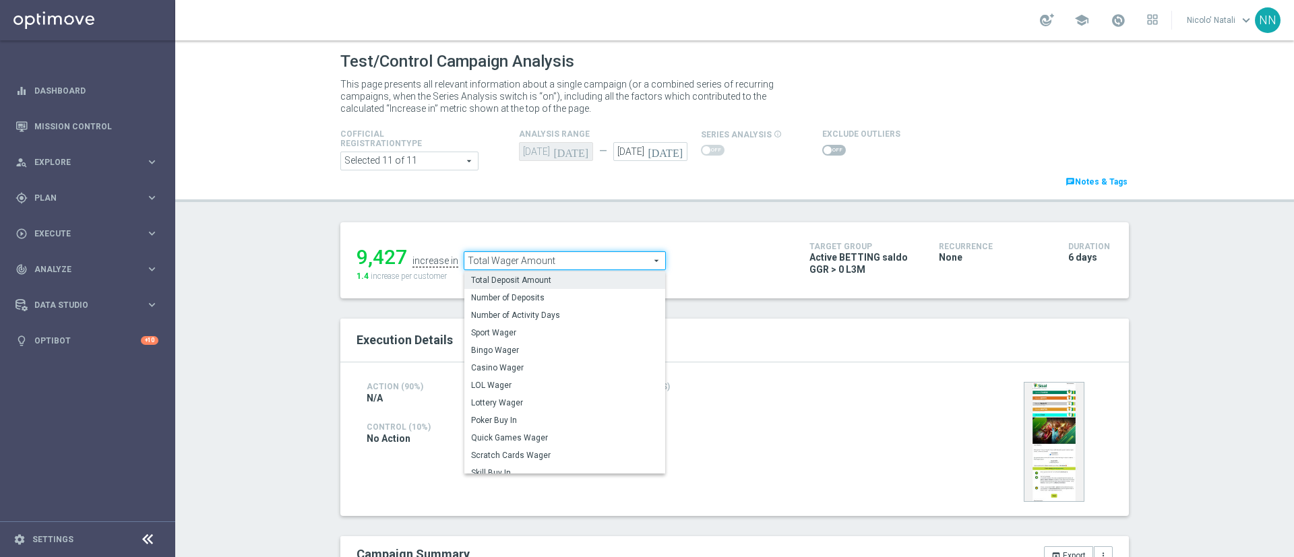
click at [554, 279] on span "Total Deposit Amount" at bounding box center [564, 280] width 187 height 11
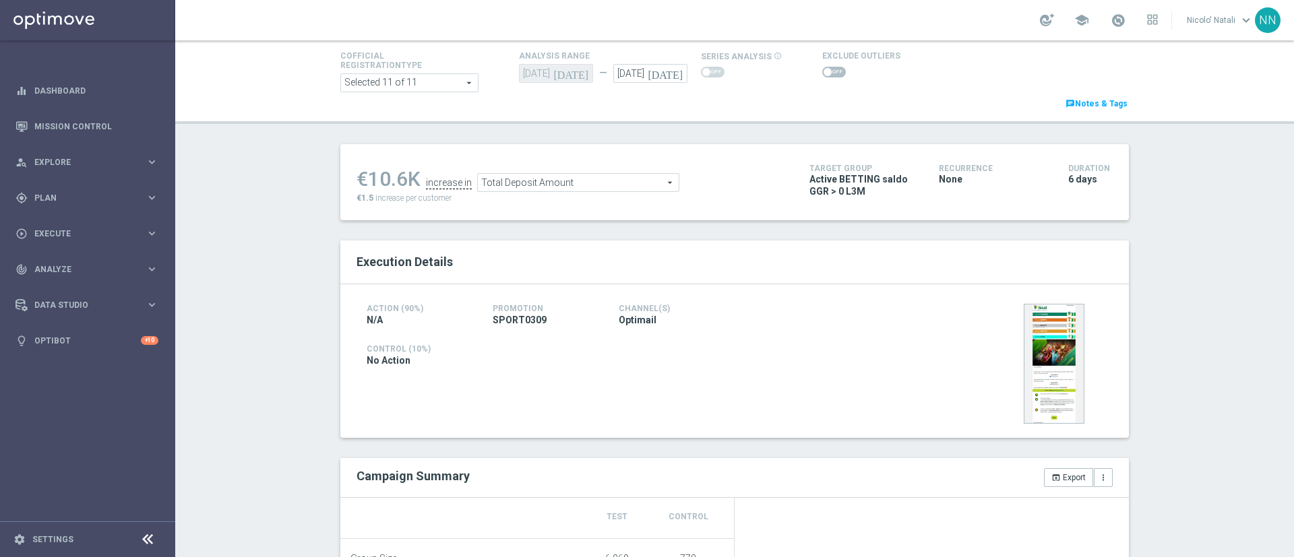
scroll to position [71, 0]
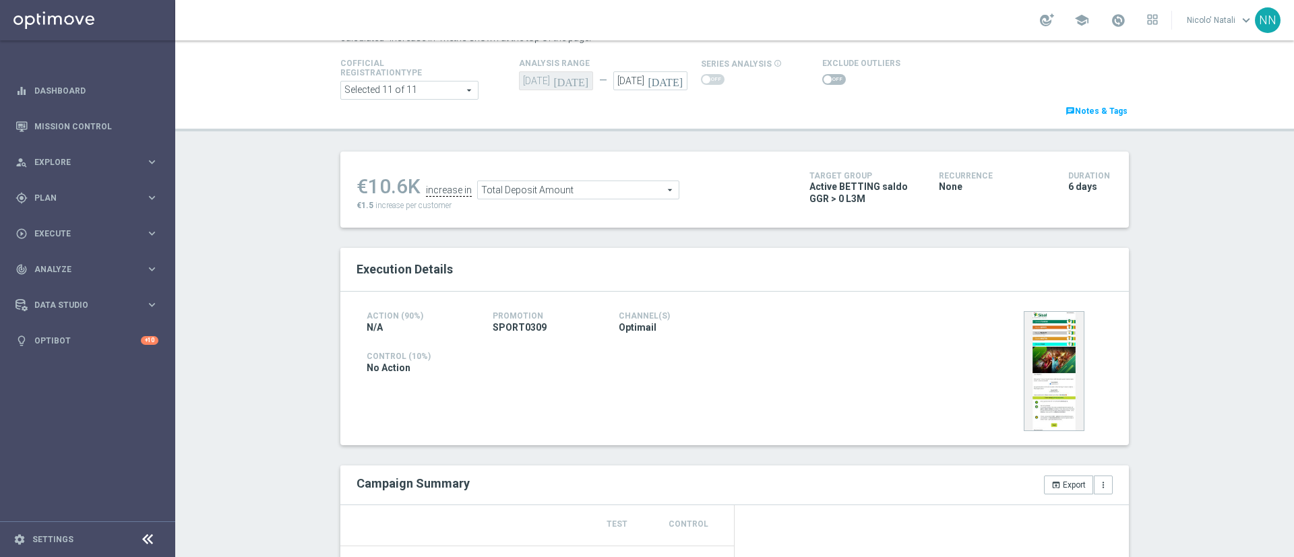
click at [565, 188] on span "Total Deposit Amount" at bounding box center [578, 190] width 201 height 18
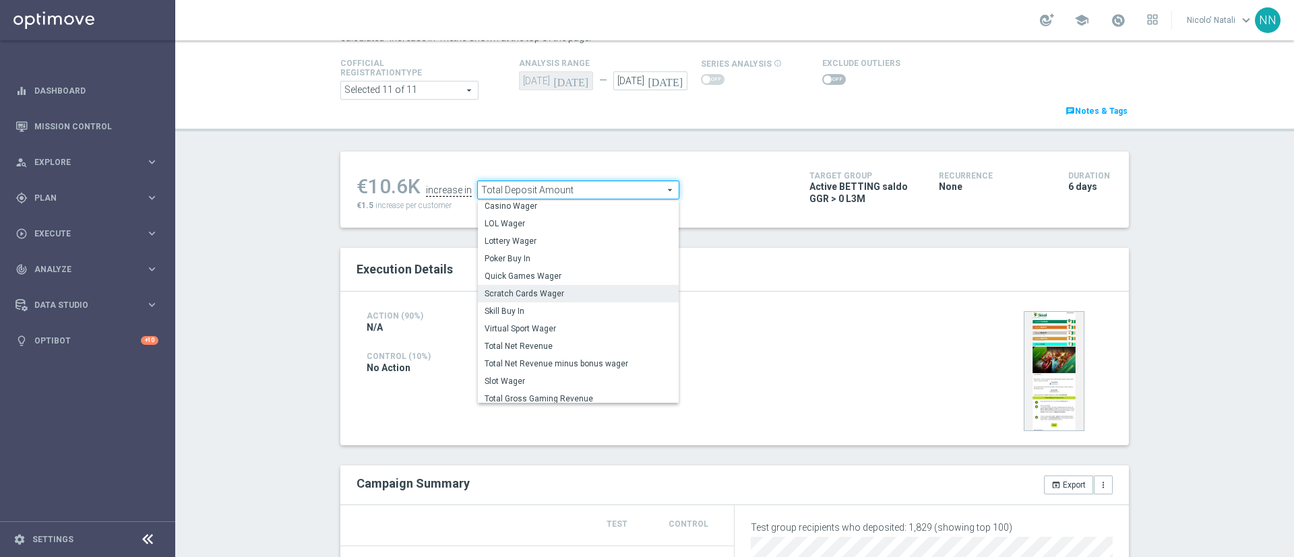
scroll to position [86, 0]
click at [513, 249] on label "Lottery Wager" at bounding box center [578, 243] width 201 height 18
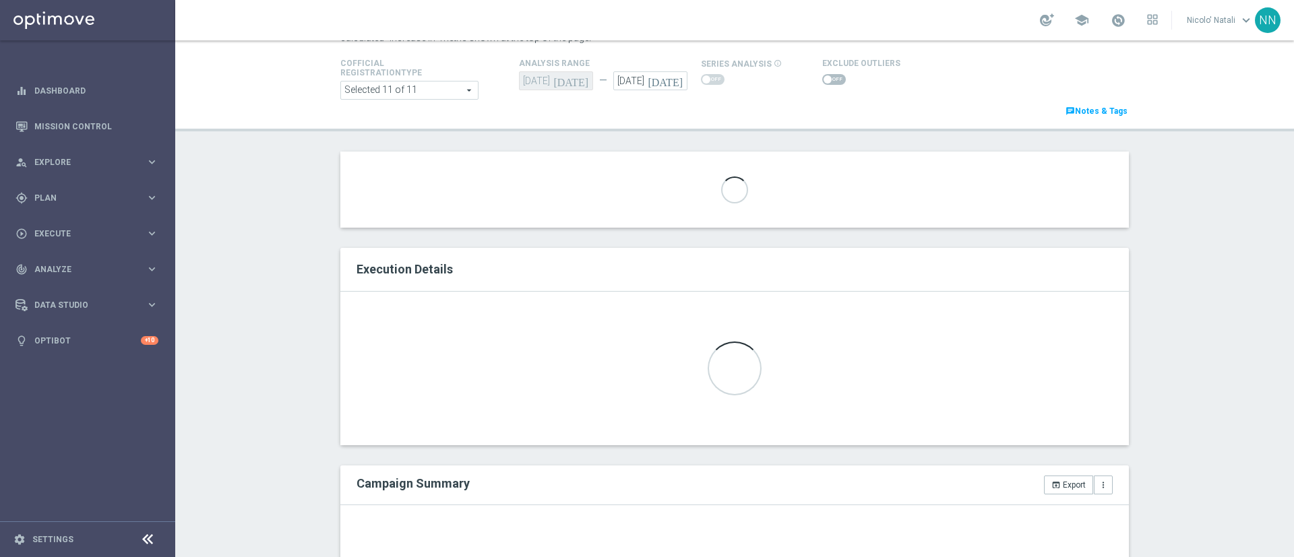
scroll to position [24, 0]
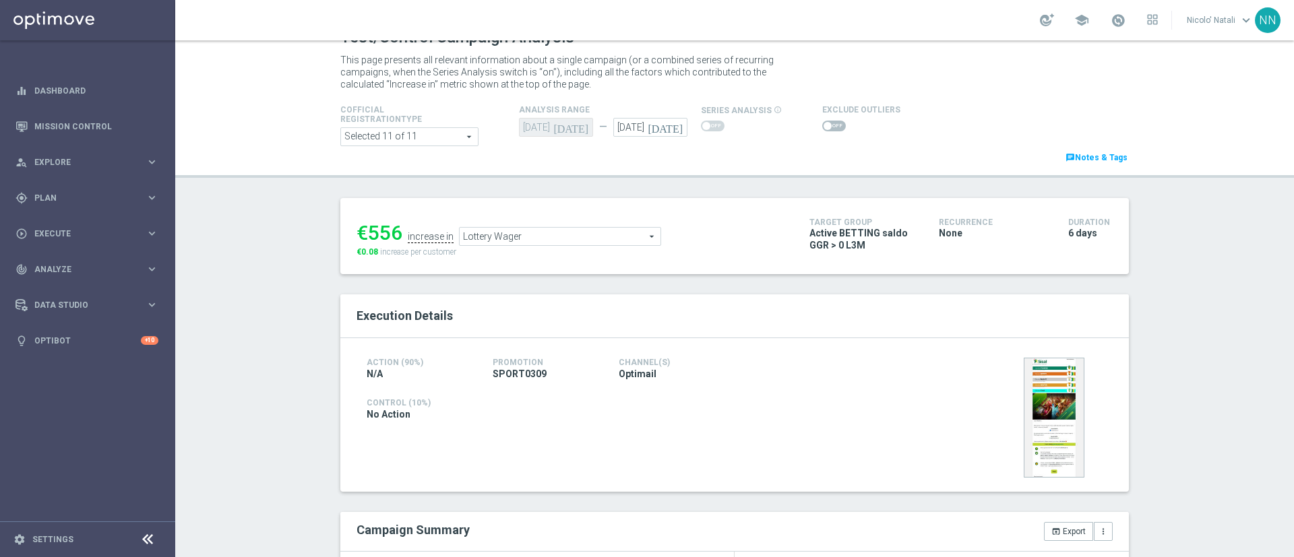
click at [516, 230] on span "Lottery Wager" at bounding box center [559, 237] width 201 height 18
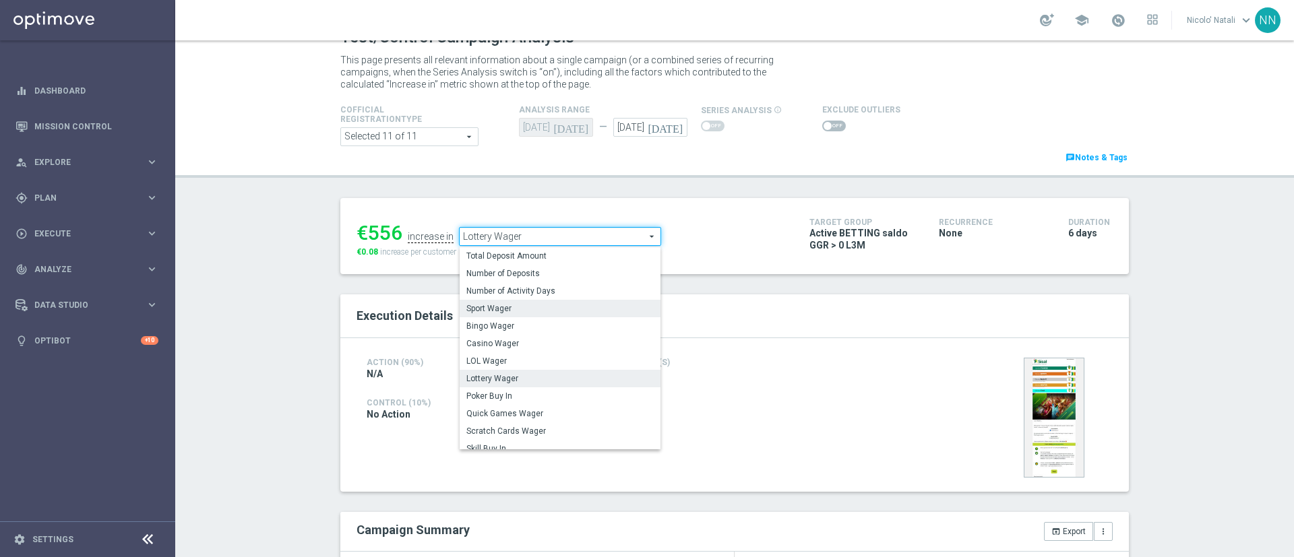
click at [511, 309] on span "Sport Wager" at bounding box center [559, 308] width 187 height 11
type input "Sport Wager"
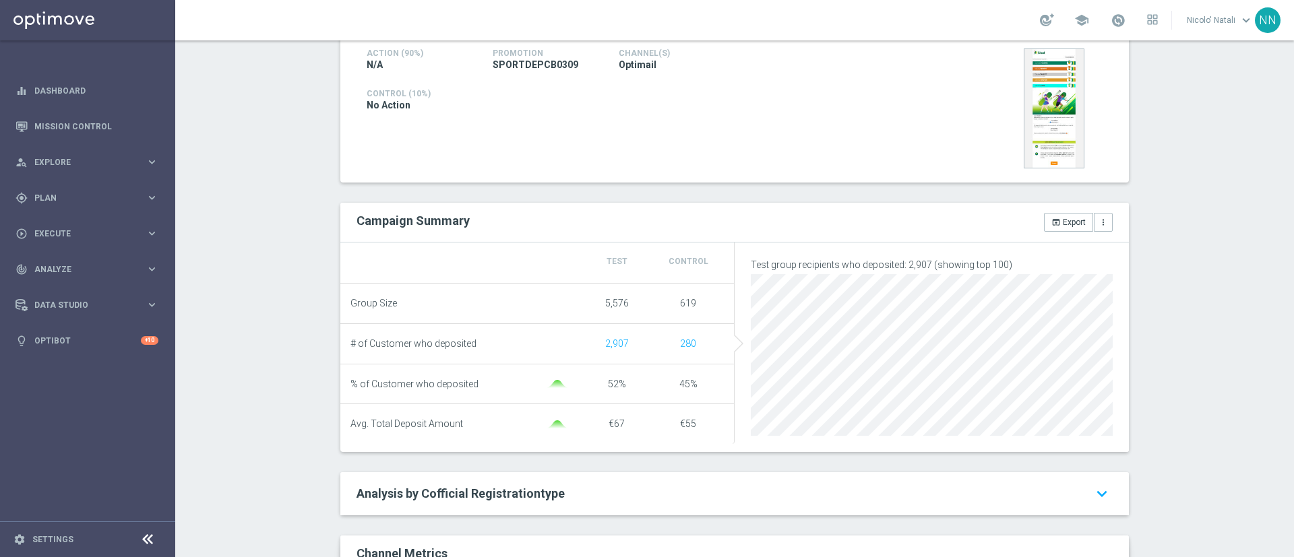
scroll to position [336, 0]
click at [485, 311] on li "Group Size 5,576 619" at bounding box center [537, 302] width 394 height 40
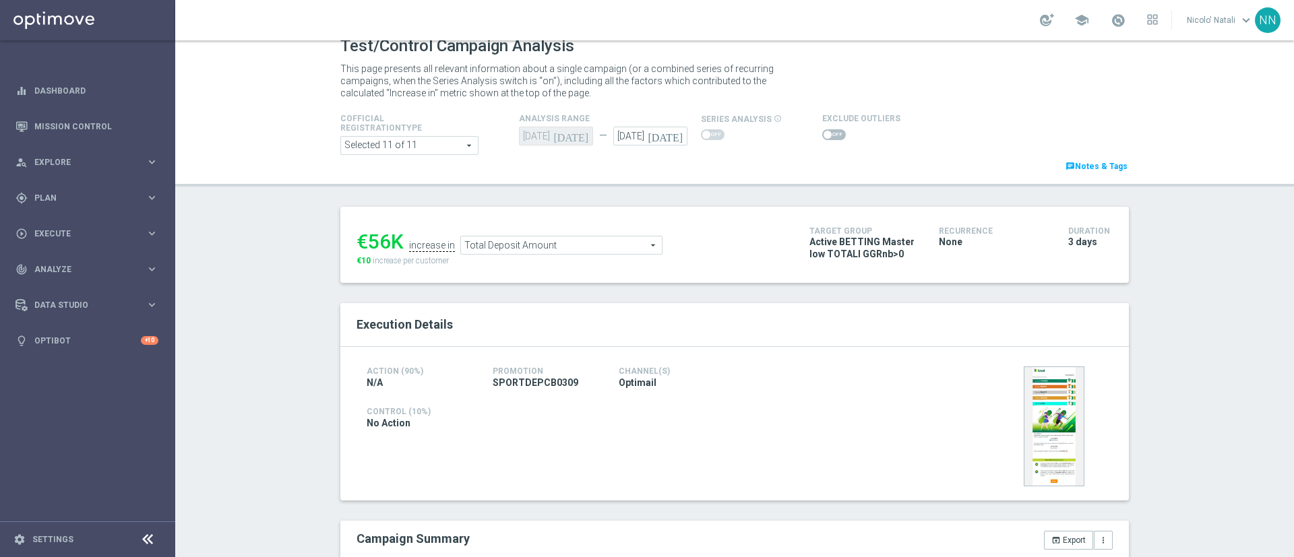
scroll to position [12, 0]
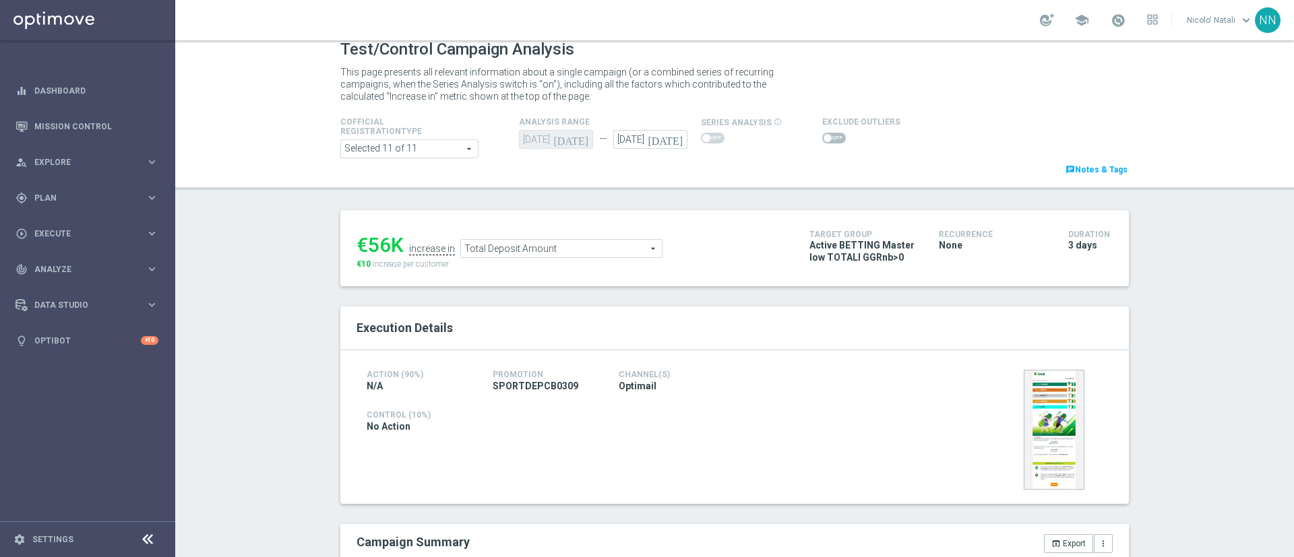
click at [538, 237] on ul "€56K increase in Total Deposit Amount Total Deposit Amount arrow_drop_down sear…" at bounding box center [572, 242] width 439 height 32
click at [532, 251] on span "Total Deposit Amount" at bounding box center [561, 249] width 201 height 18
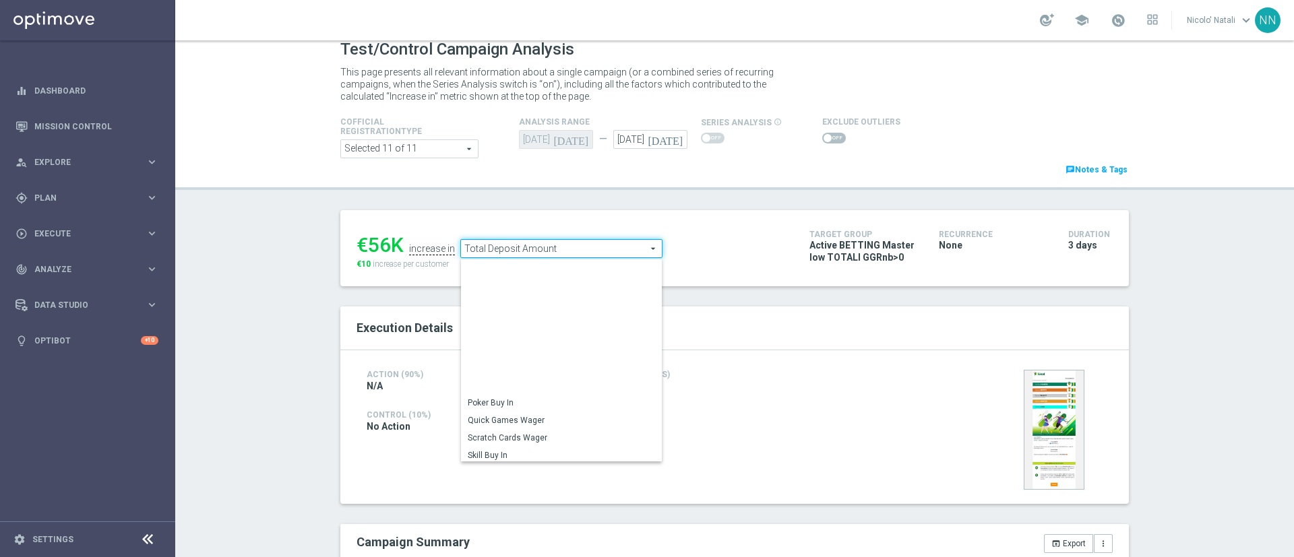
scroll to position [193, 0]
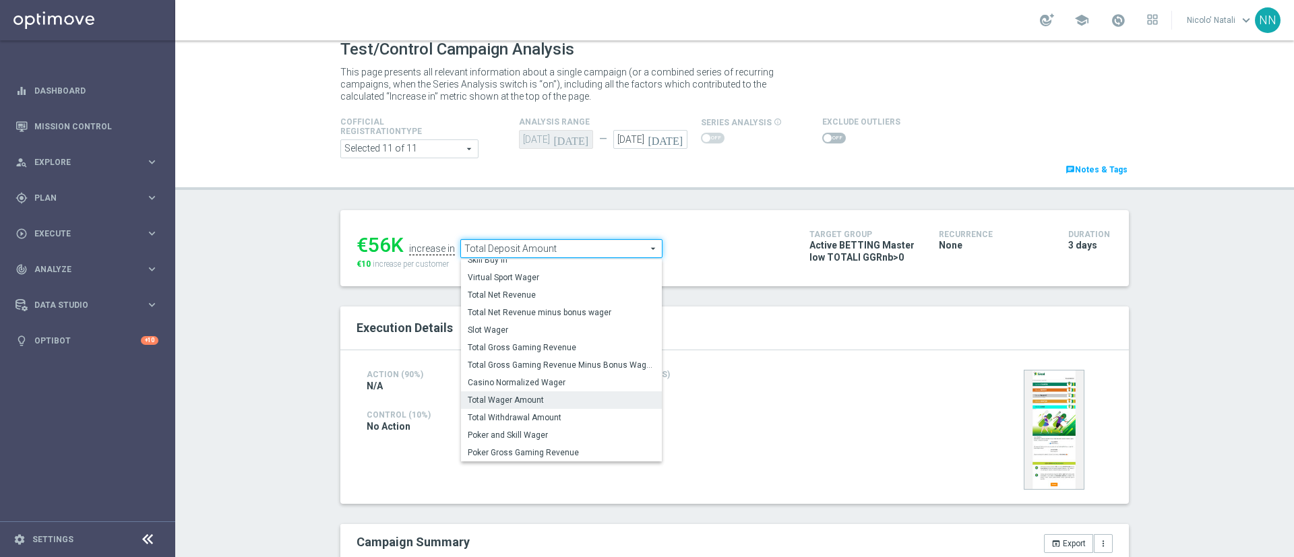
click at [516, 395] on span "Total Wager Amount" at bounding box center [561, 400] width 187 height 11
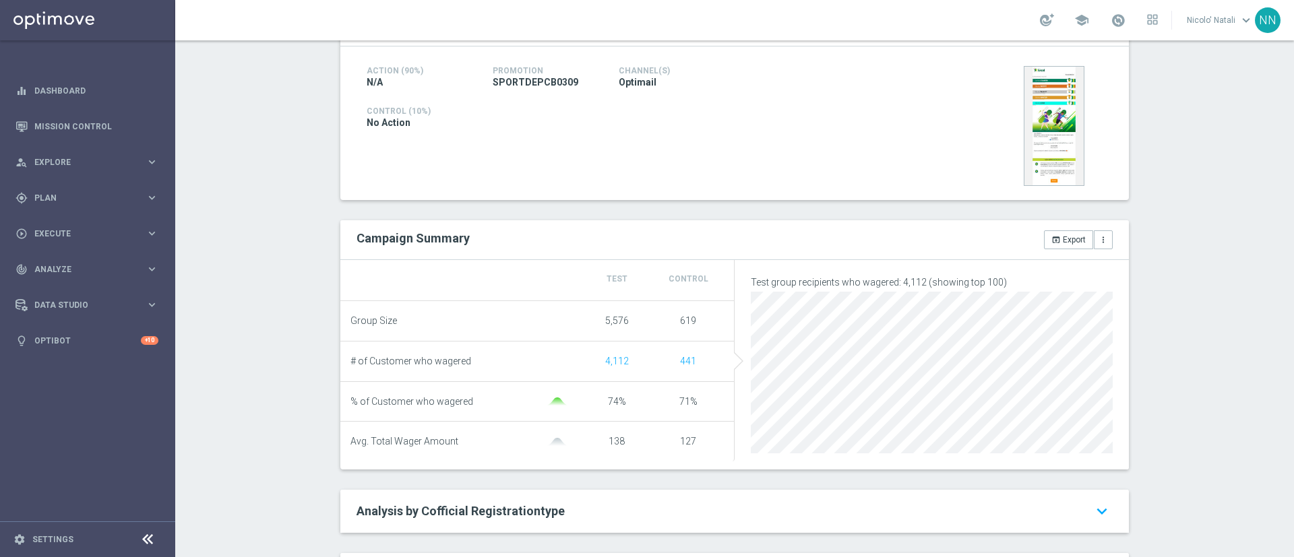
scroll to position [3, 0]
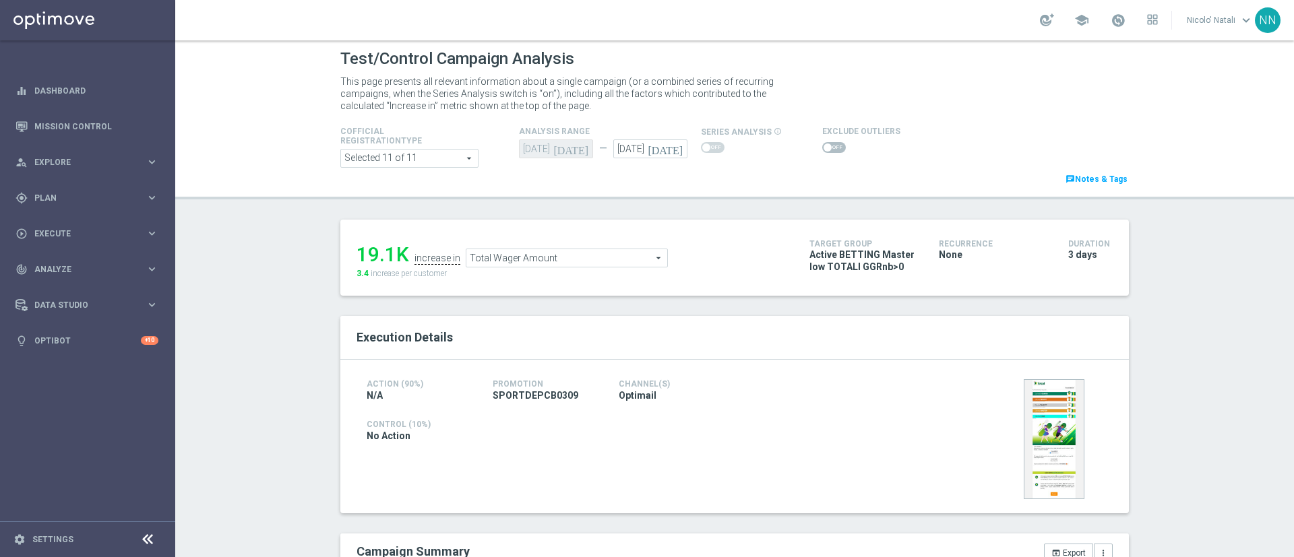
click at [584, 264] on span "Total Wager Amount" at bounding box center [566, 258] width 201 height 18
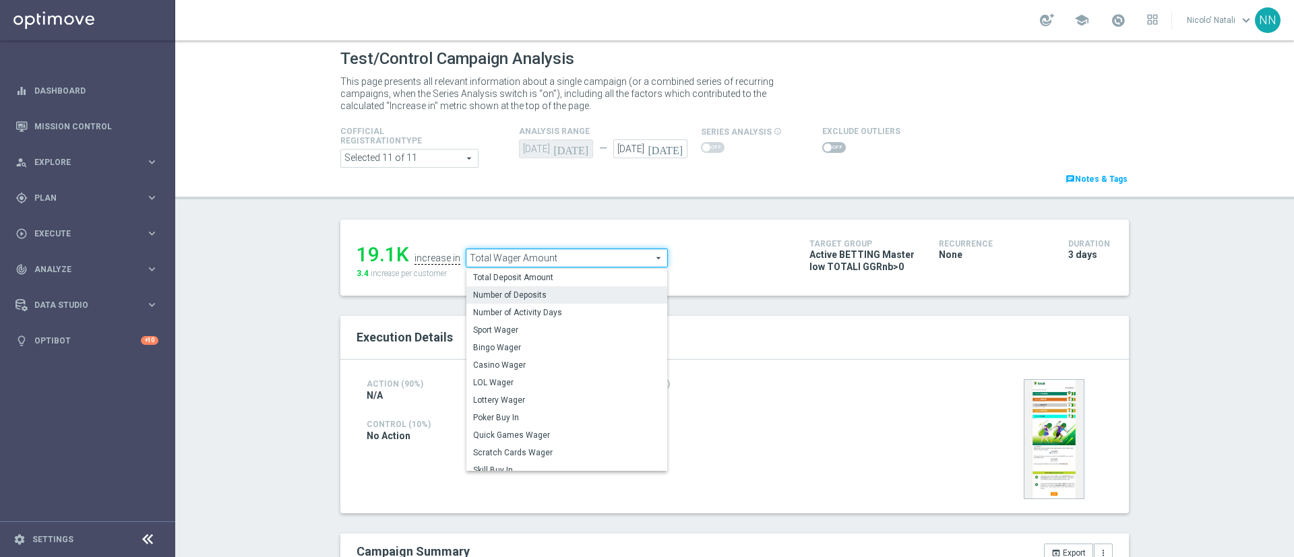
click at [519, 286] on label "Total Deposit Amount" at bounding box center [566, 278] width 201 height 18
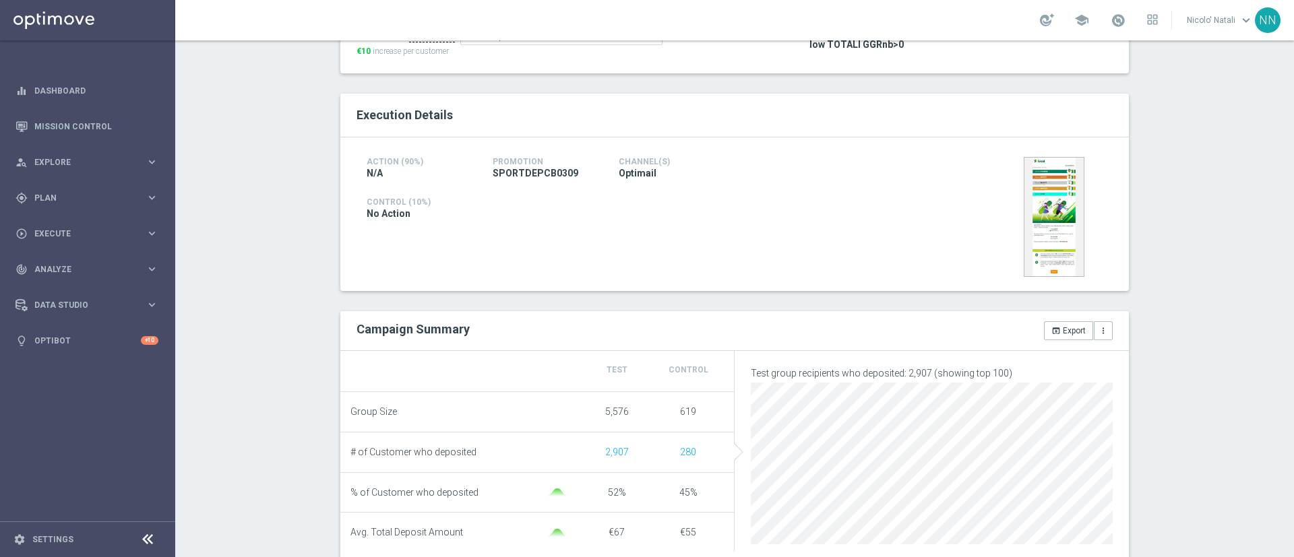
scroll to position [31, 0]
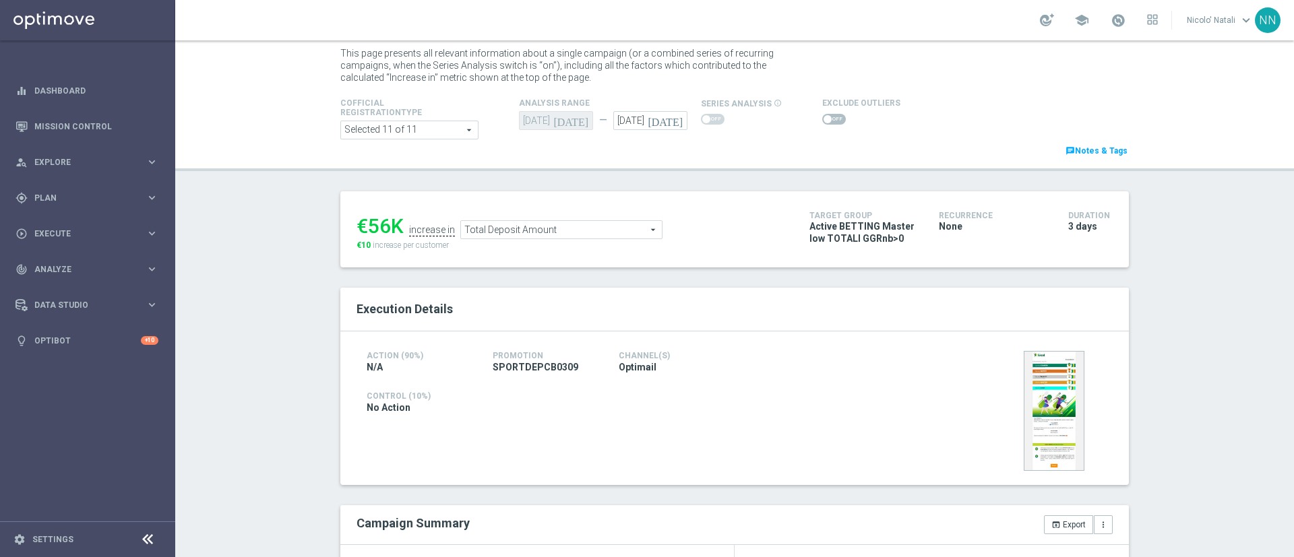
click at [534, 234] on span "Total Deposit Amount" at bounding box center [561, 230] width 201 height 18
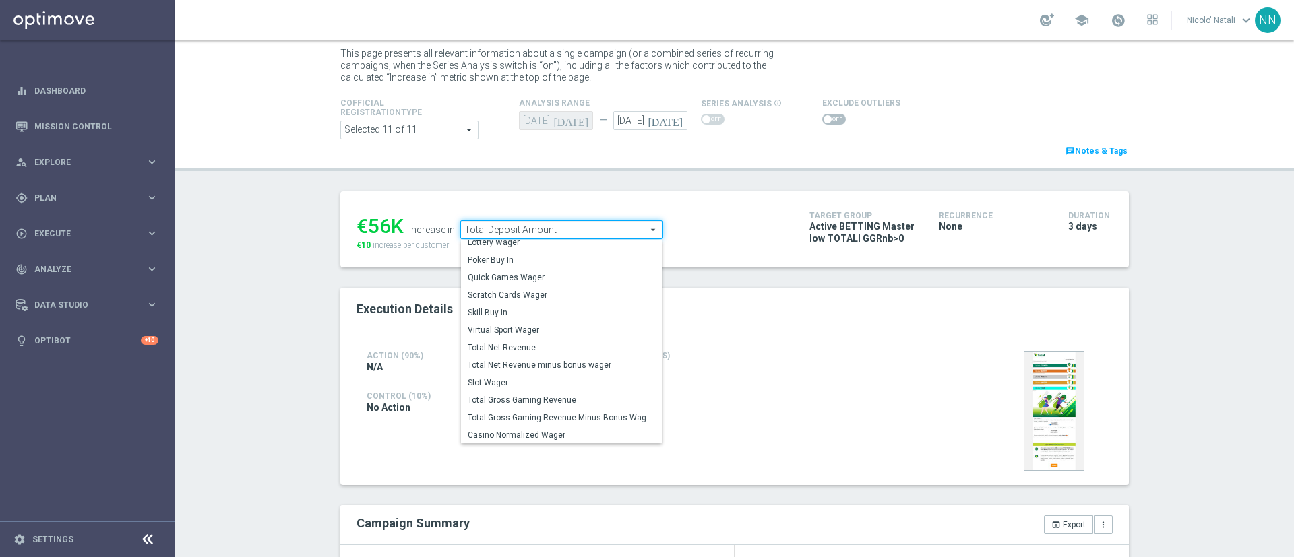
scroll to position [128, 0]
click at [512, 390] on label "Total Gross Gaming Revenue" at bounding box center [561, 397] width 201 height 18
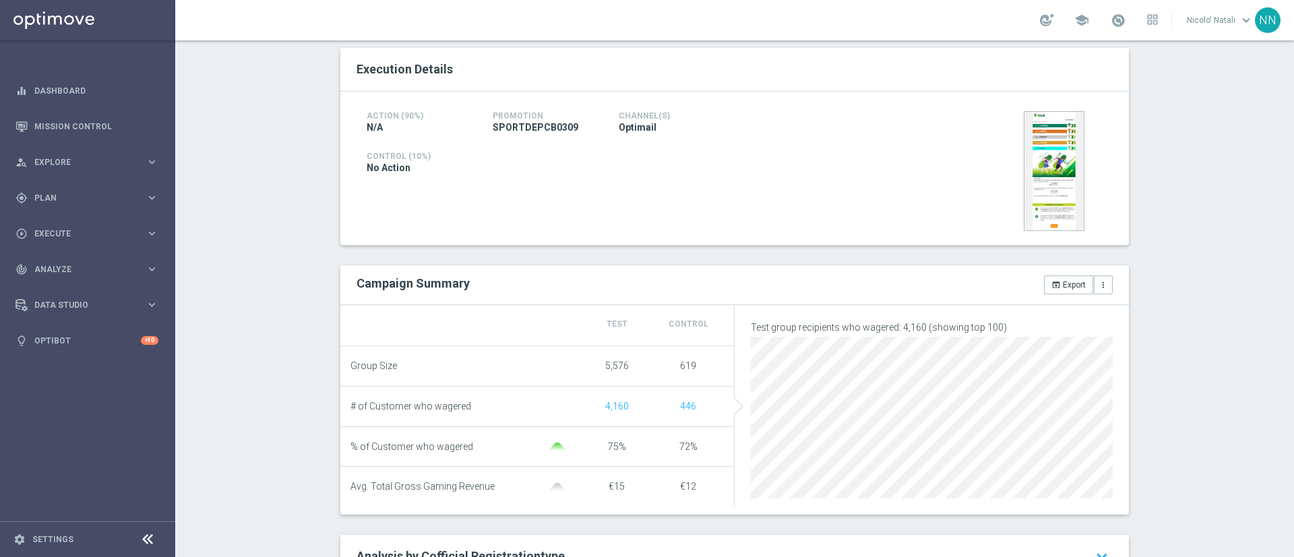
scroll to position [85, 0]
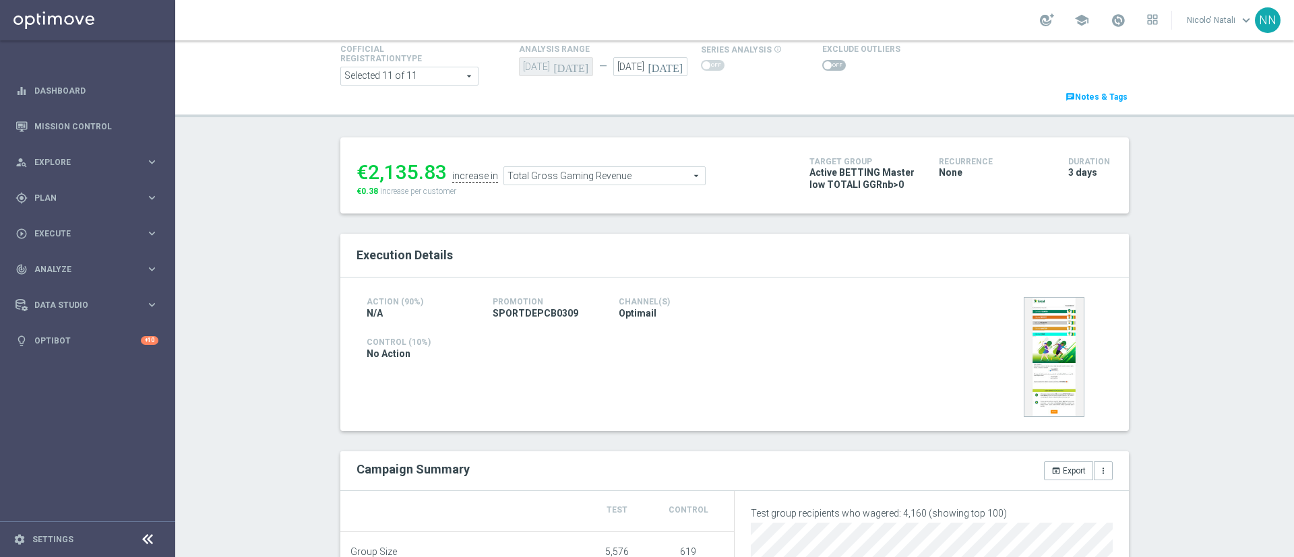
click at [563, 175] on span "Total Gross Gaming Revenue" at bounding box center [604, 176] width 201 height 18
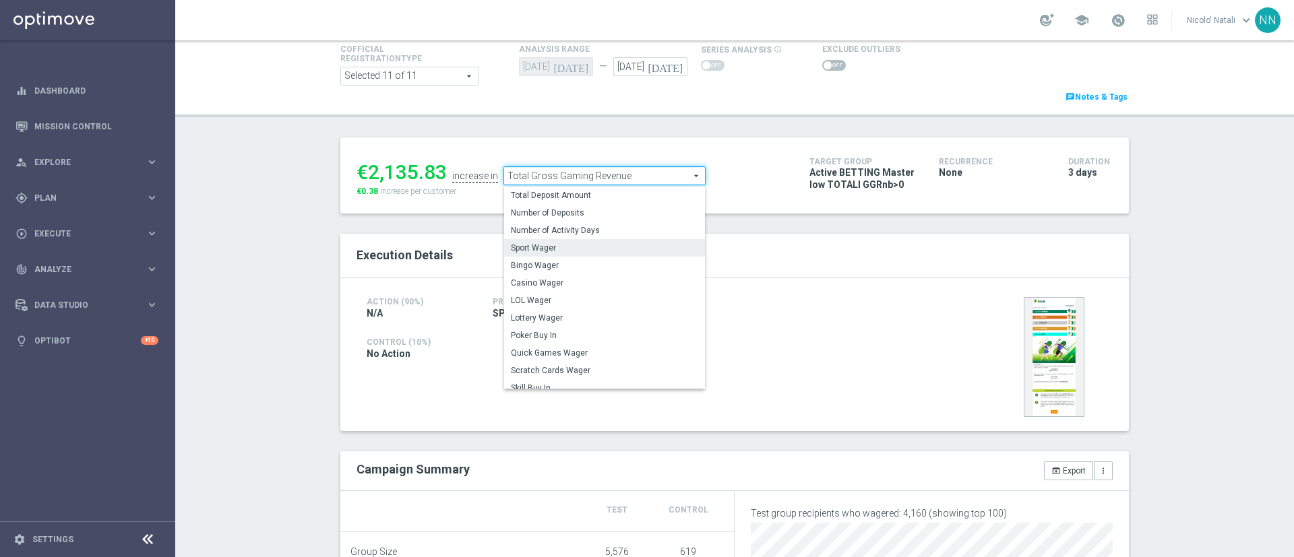
click at [530, 243] on span "Sport Wager" at bounding box center [604, 248] width 187 height 11
type input "Sport Wager"
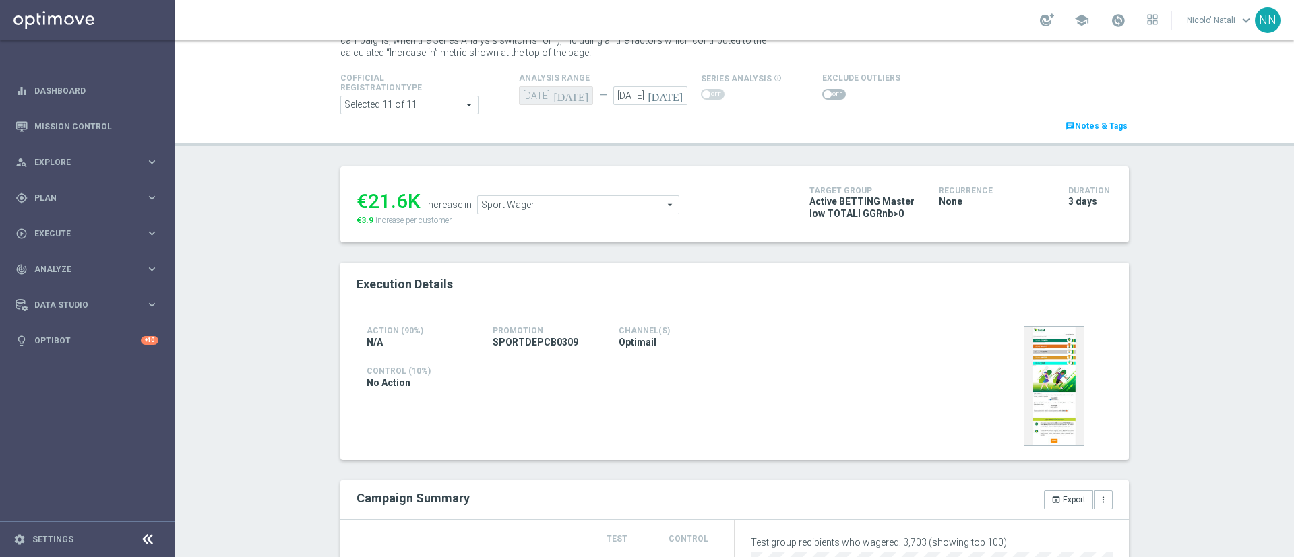
scroll to position [100, 0]
